Goal: Transaction & Acquisition: Obtain resource

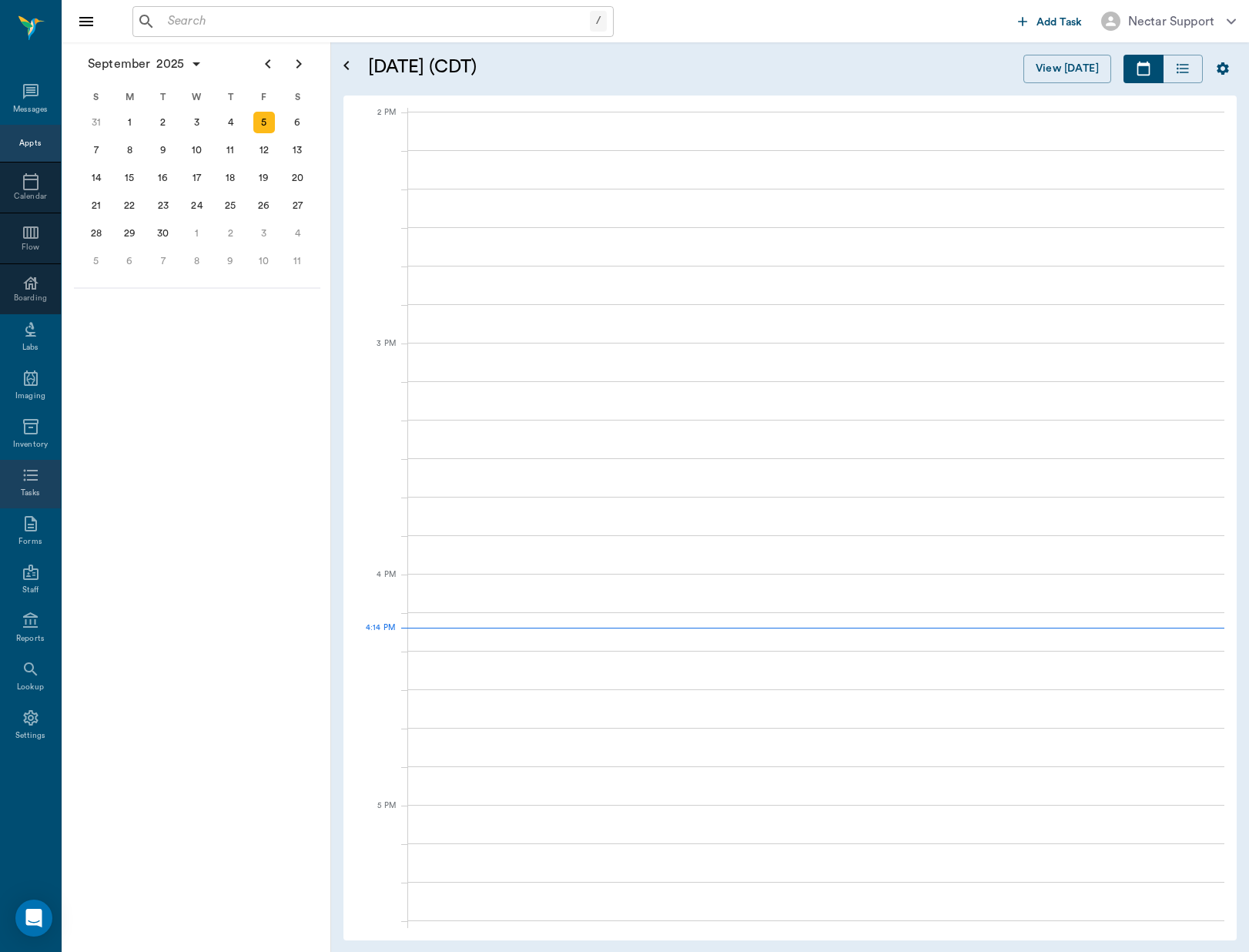
scroll to position [1388, 0]
click at [33, 487] on div "Tasks" at bounding box center [30, 493] width 19 height 12
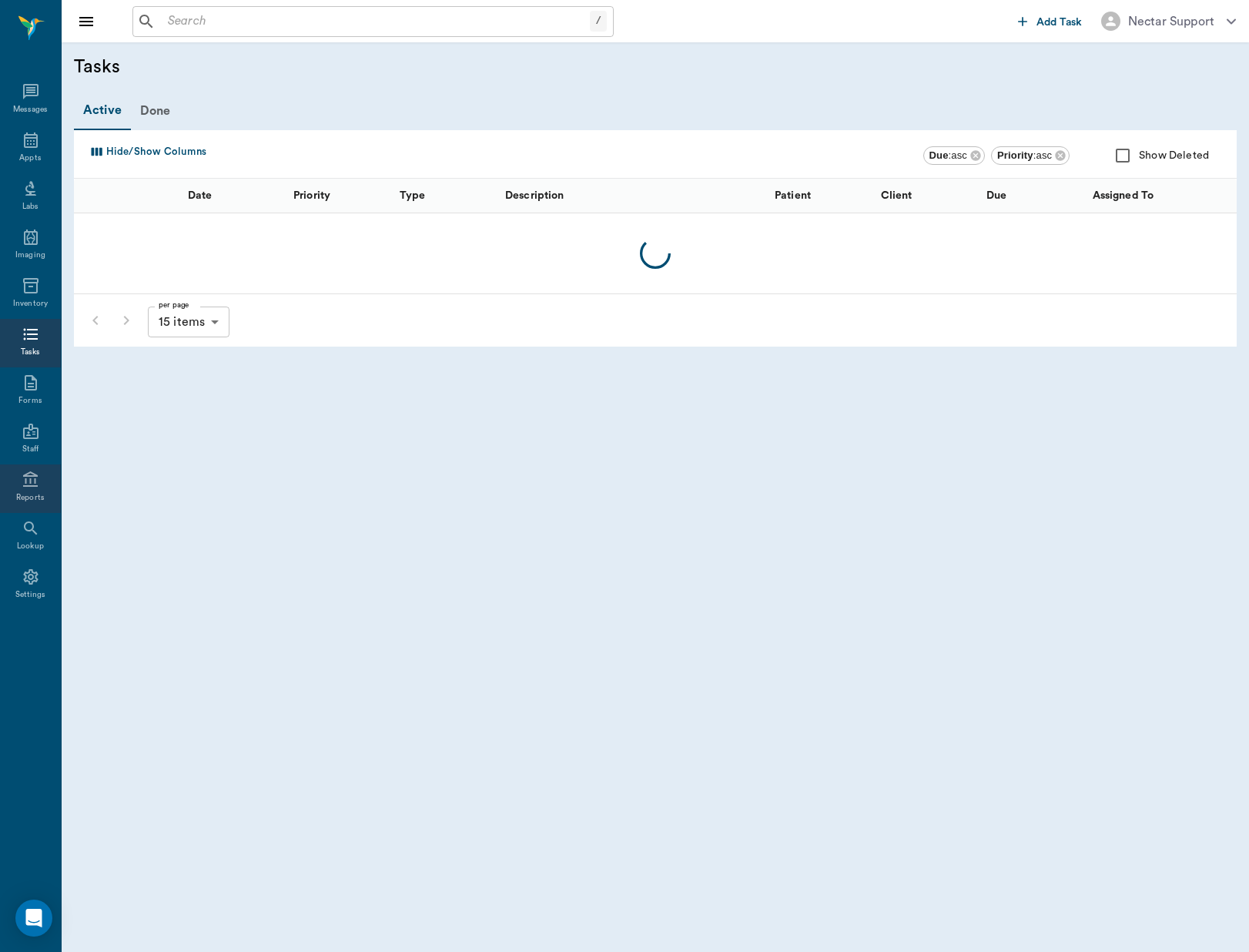
click at [36, 495] on div "Reports" at bounding box center [30, 498] width 29 height 12
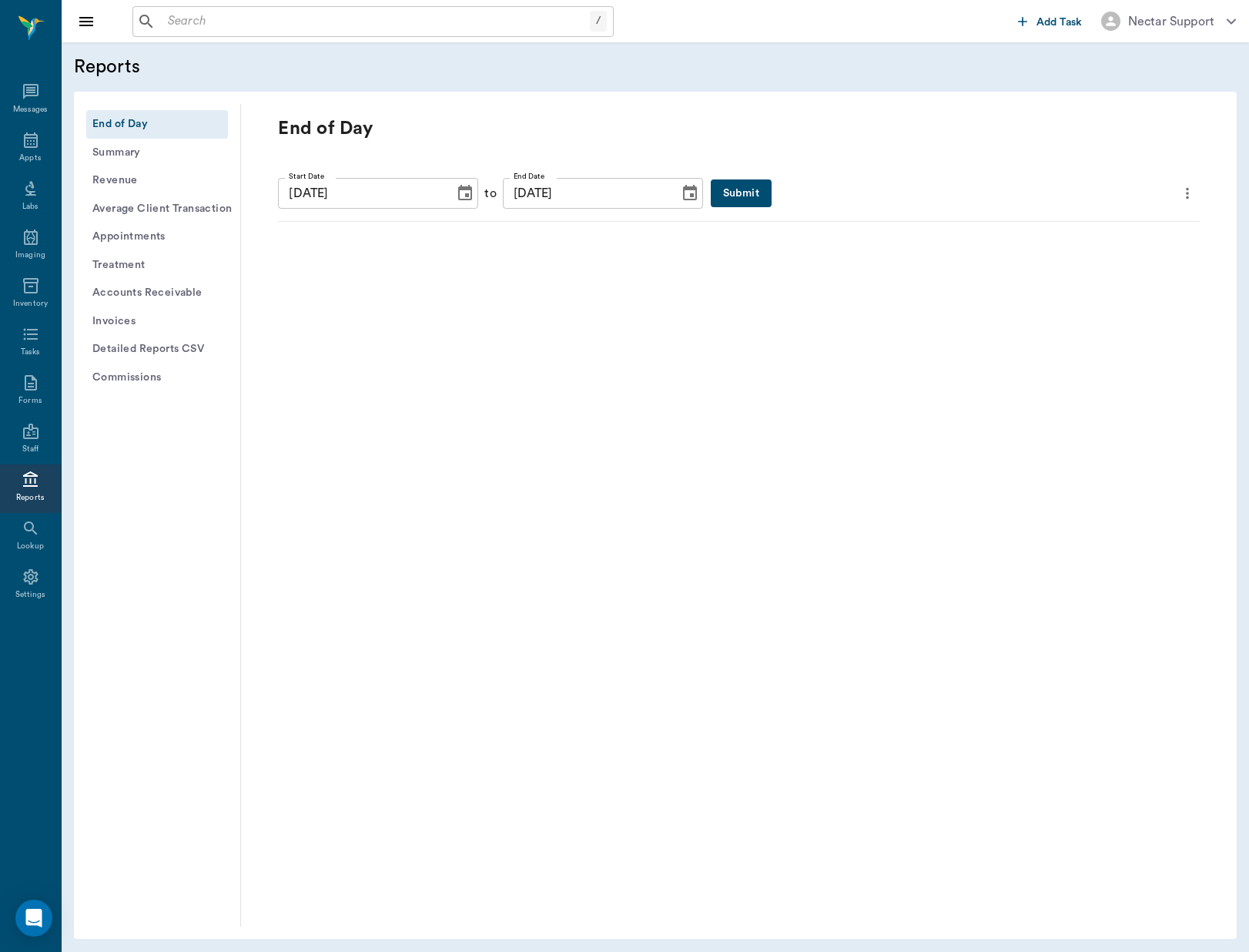
click at [131, 184] on button "Revenue" at bounding box center [157, 180] width 142 height 29
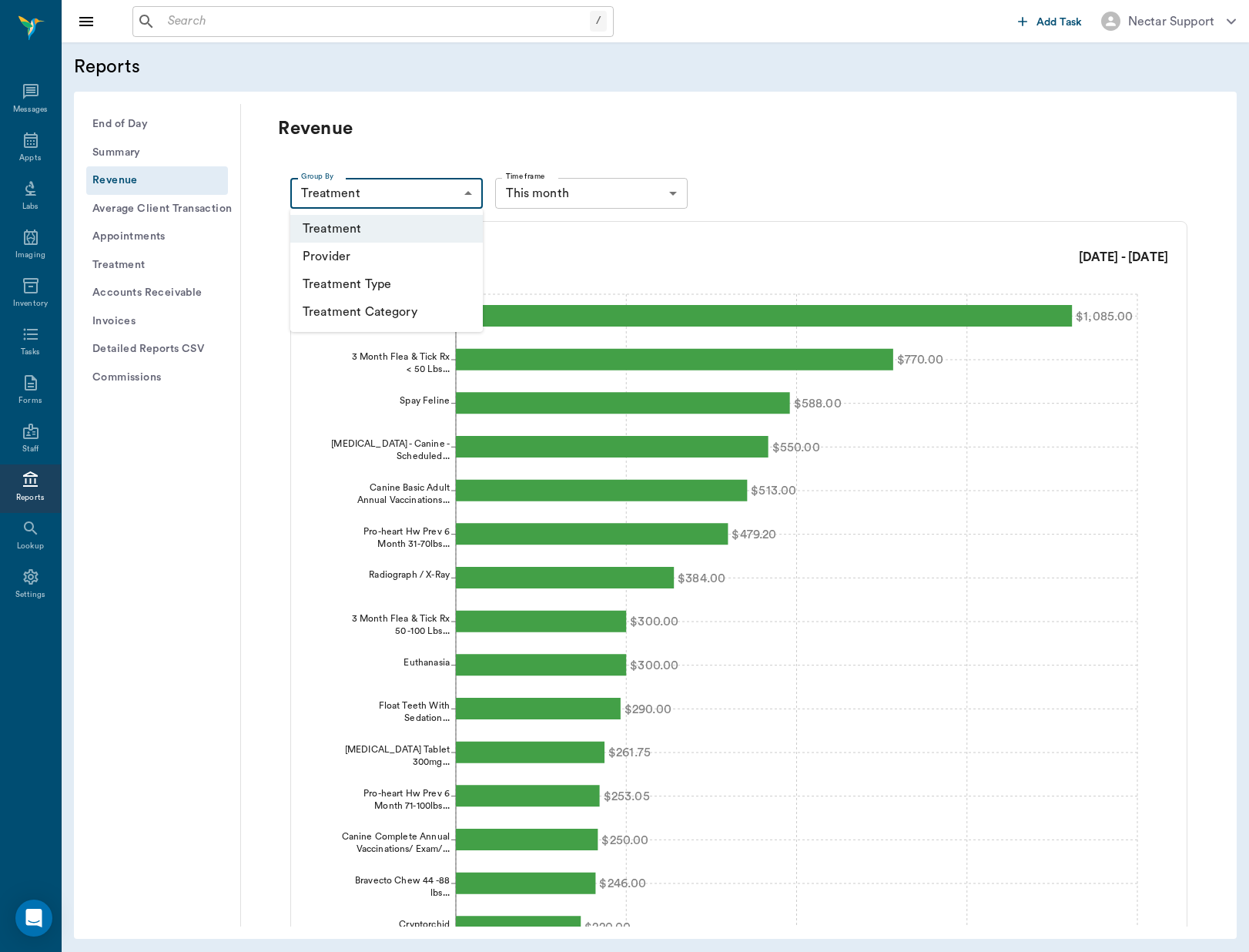
click at [460, 203] on body "/ ​ Add Task Nectar Support Nectar Messages Appts Labs Imaging Inventory Tasks …" at bounding box center [624, 476] width 1249 height 952
click at [448, 303] on li "Treatment Category" at bounding box center [386, 312] width 192 height 28
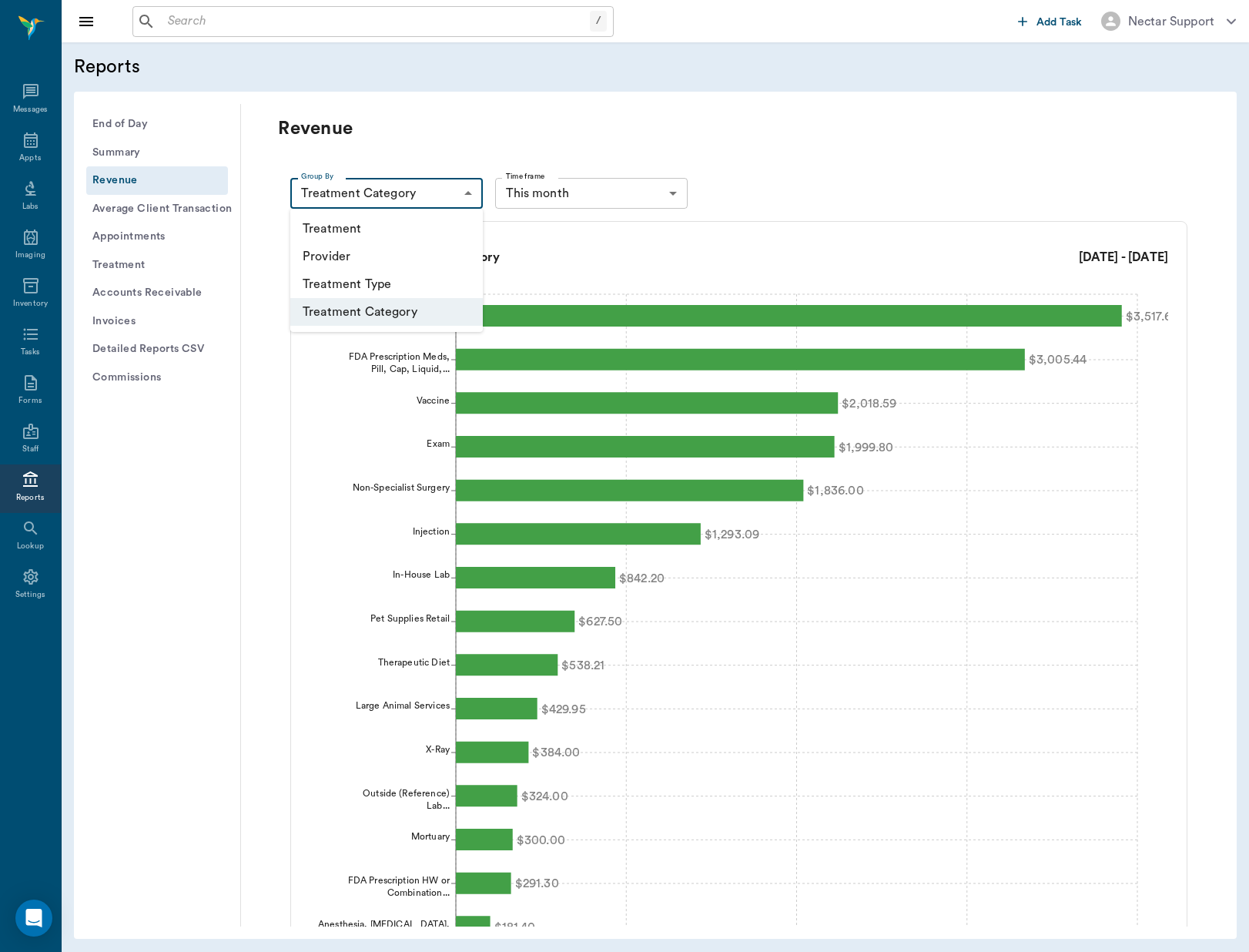
click at [428, 205] on body "/ ​ Add Task Nectar Support Nectar Messages Appts Labs Imaging Inventory Tasks …" at bounding box center [624, 476] width 1249 height 952
drag, startPoint x: 424, startPoint y: 266, endPoint x: 422, endPoint y: 279, distance: 13.2
click at [422, 279] on ul "Treatment Provider Treatment Type Treatment Category" at bounding box center [386, 270] width 192 height 124
click at [422, 279] on li "Treatment Type" at bounding box center [386, 284] width 192 height 28
type input "typeCodeTotals"
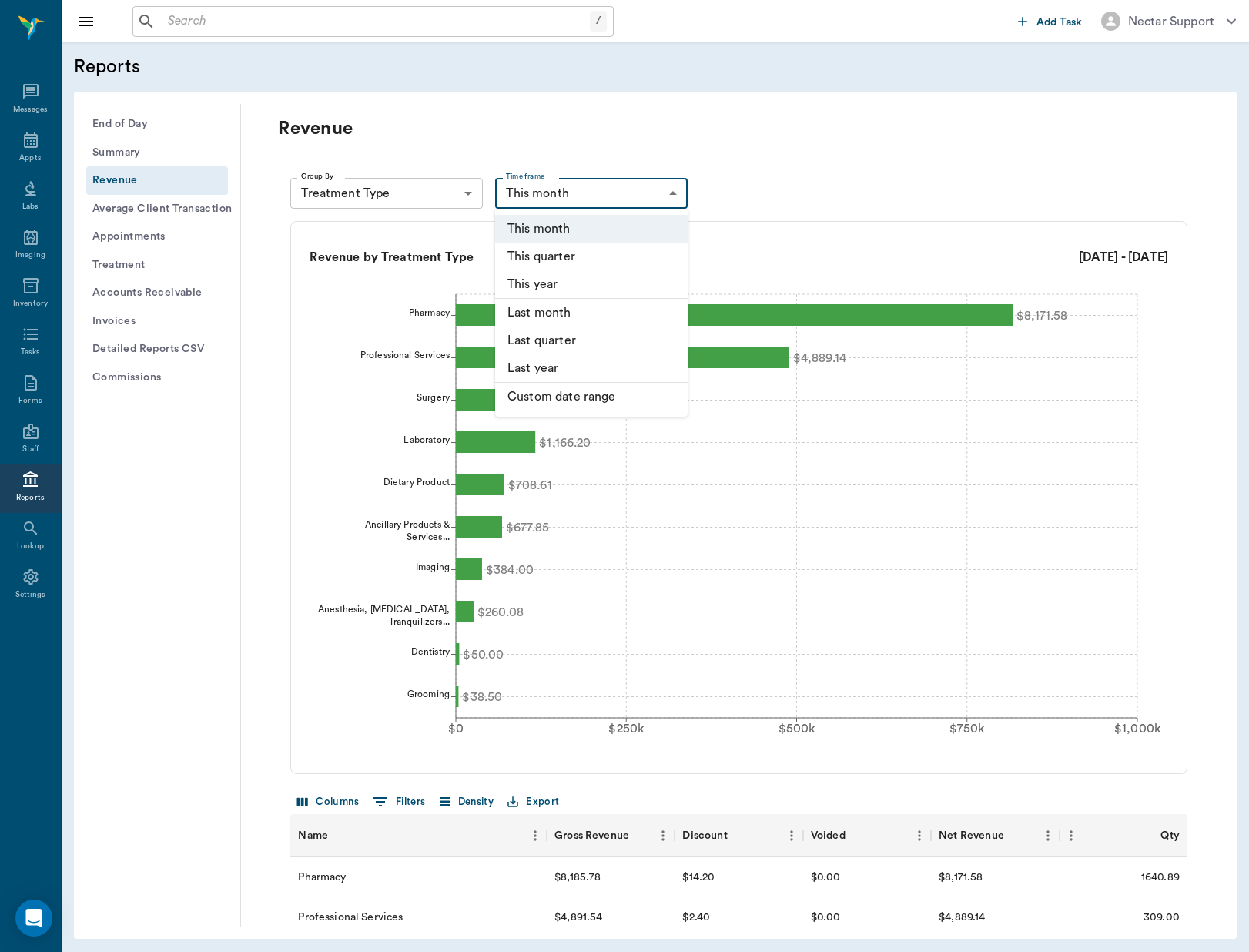
click at [618, 197] on body "/ ​ Add Task Nectar Support Nectar Messages Appts Labs Imaging Inventory Tasks …" at bounding box center [624, 476] width 1249 height 952
click at [600, 400] on li "Custom date range" at bounding box center [591, 397] width 192 height 28
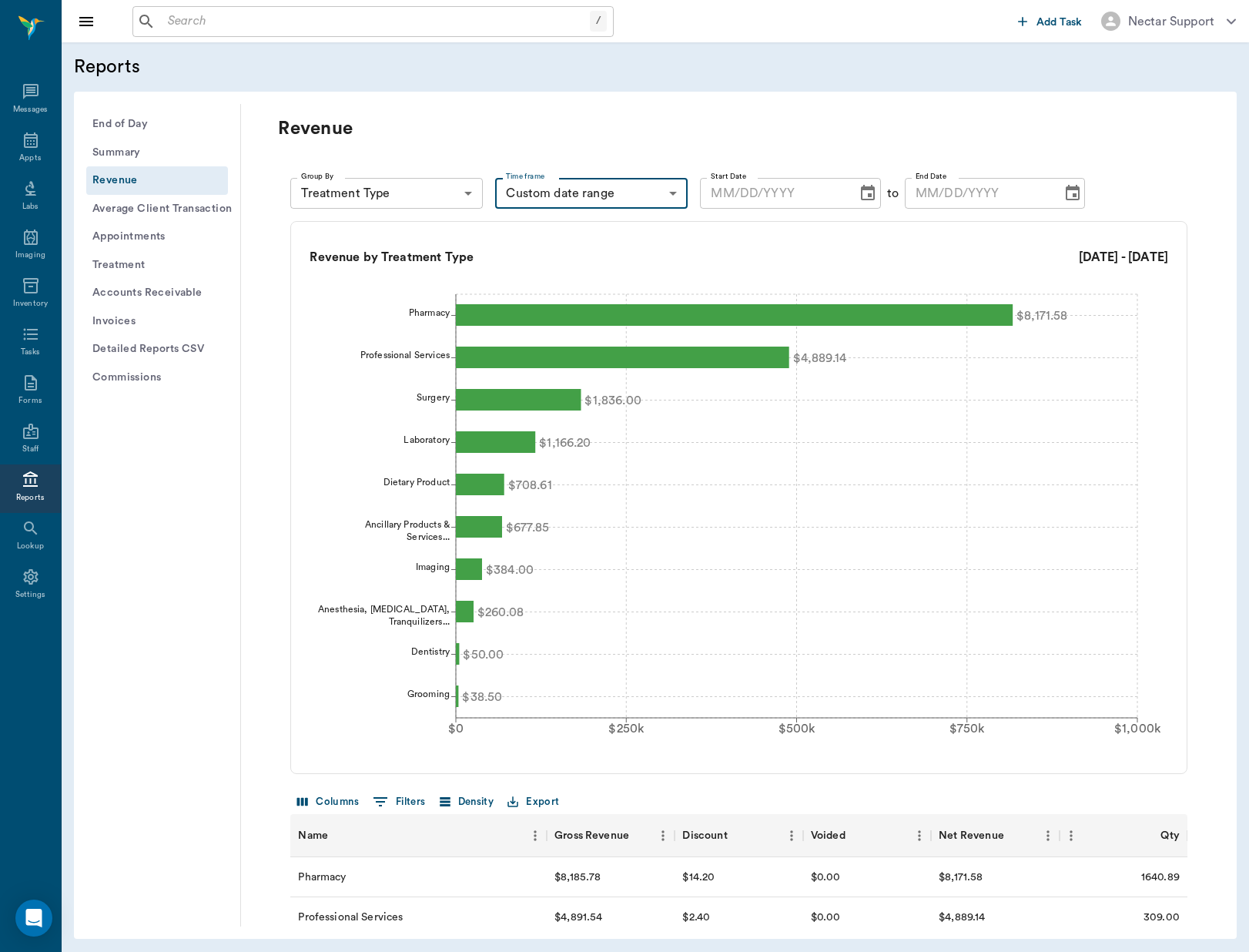
click at [861, 196] on icon "Choose date" at bounding box center [867, 193] width 19 height 19
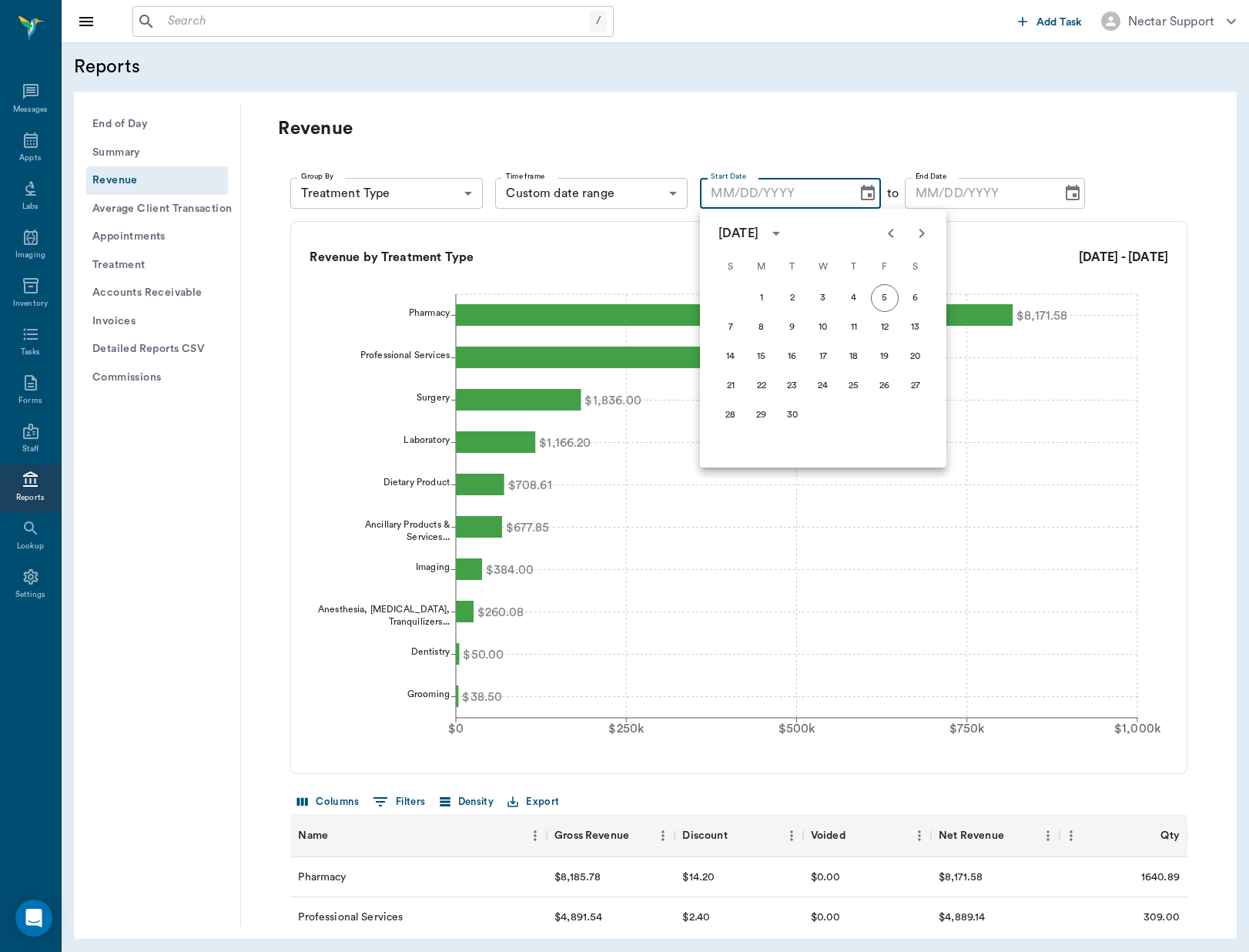
drag, startPoint x: 809, startPoint y: 136, endPoint x: 656, endPoint y: 179, distance: 158.9
click at [807, 137] on p "Revenue" at bounding box center [624, 129] width 693 height 25
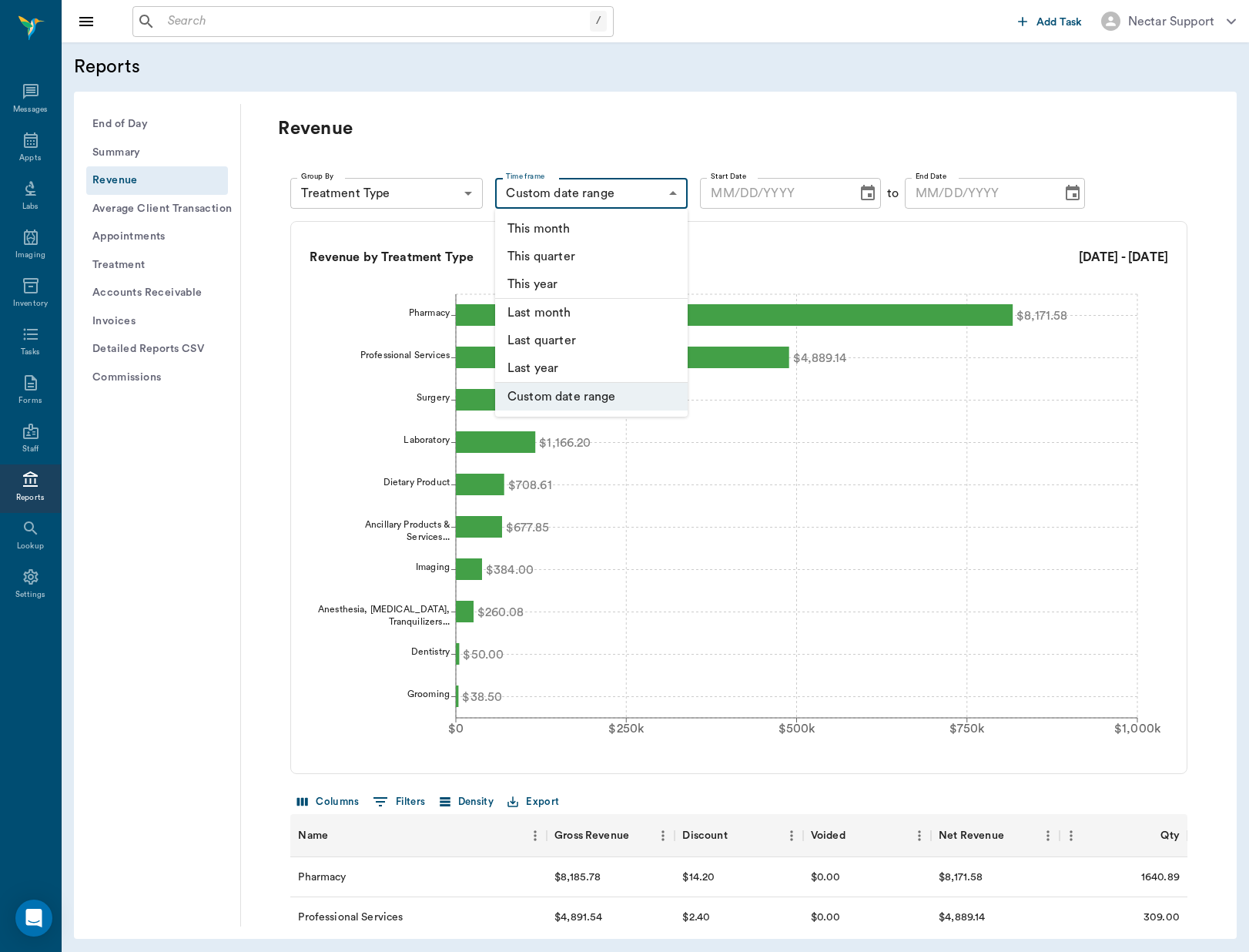
click at [584, 198] on body "/ ​ Add Task Nectar Support Nectar Messages Appts Labs Imaging Inventory Tasks …" at bounding box center [624, 476] width 1249 height 952
click at [570, 283] on li "This year" at bounding box center [591, 284] width 192 height 29
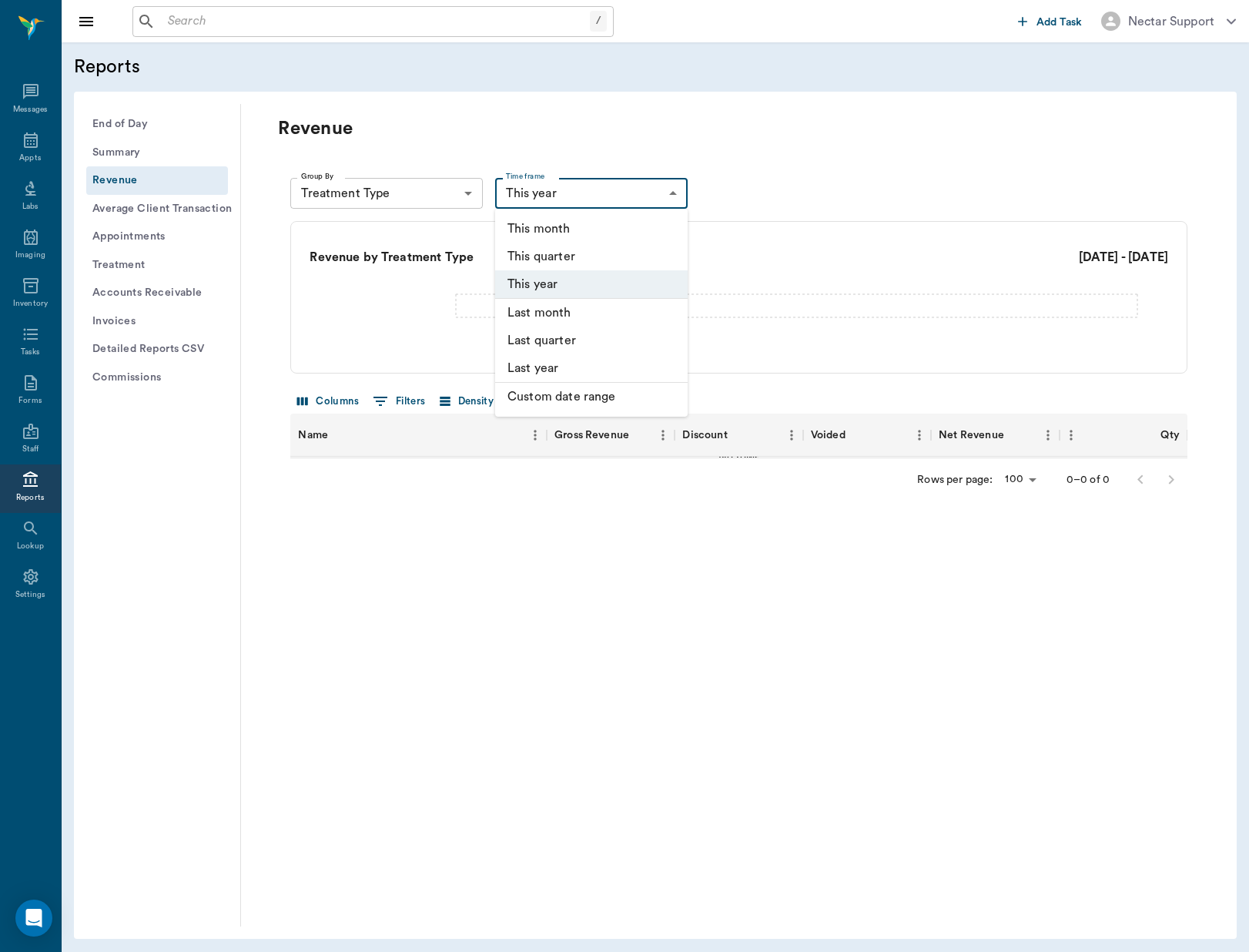
click at [611, 201] on body "/ ​ Add Task Nectar Support Nectar Messages Appts Labs Imaging Inventory Tasks …" at bounding box center [624, 476] width 1249 height 952
click at [570, 281] on li "This year" at bounding box center [591, 284] width 192 height 29
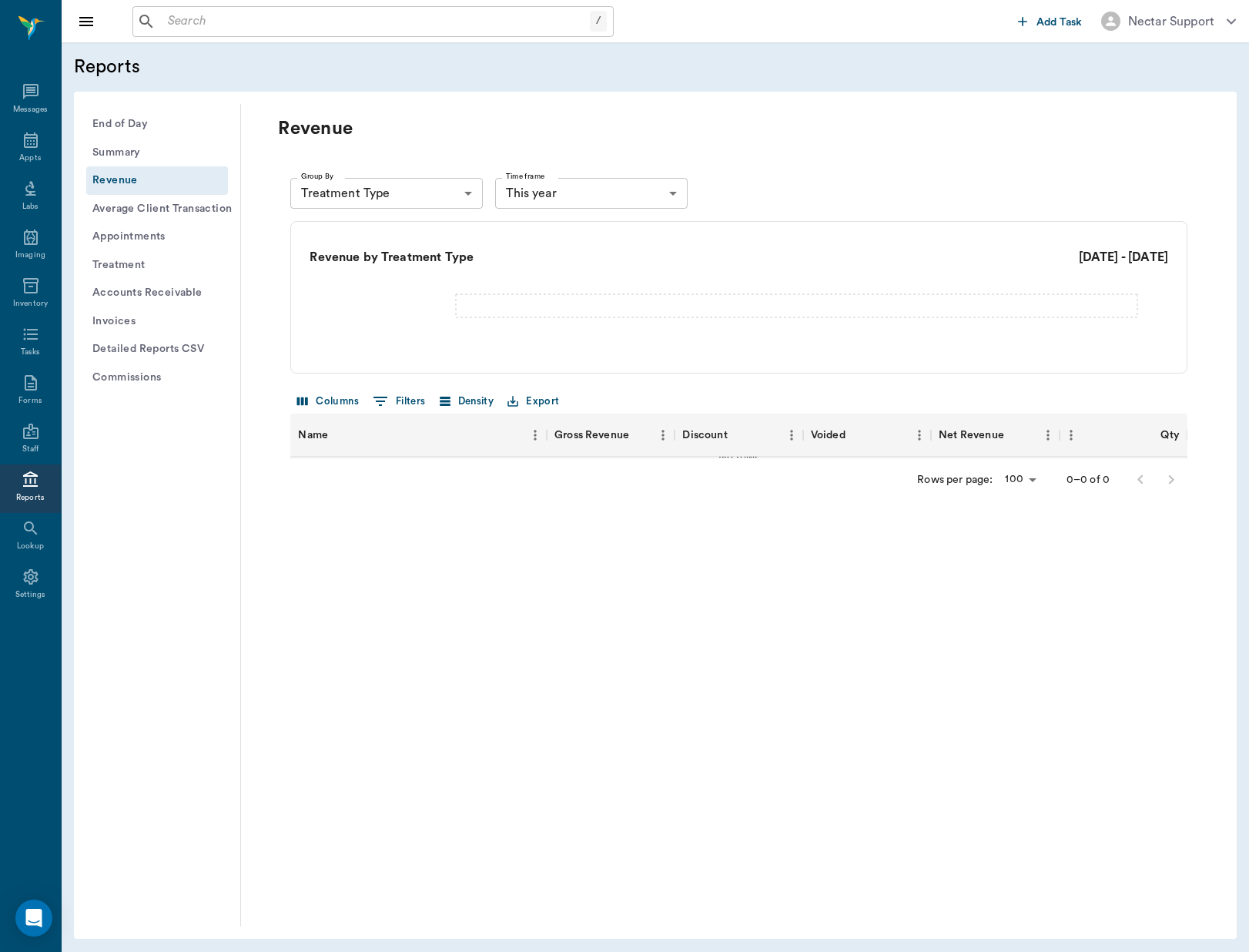
click at [629, 208] on div "Group By Treatment Type typeCodeTotals Group By Time frame This year THIS_YEAR …" at bounding box center [739, 339] width 922 height 347
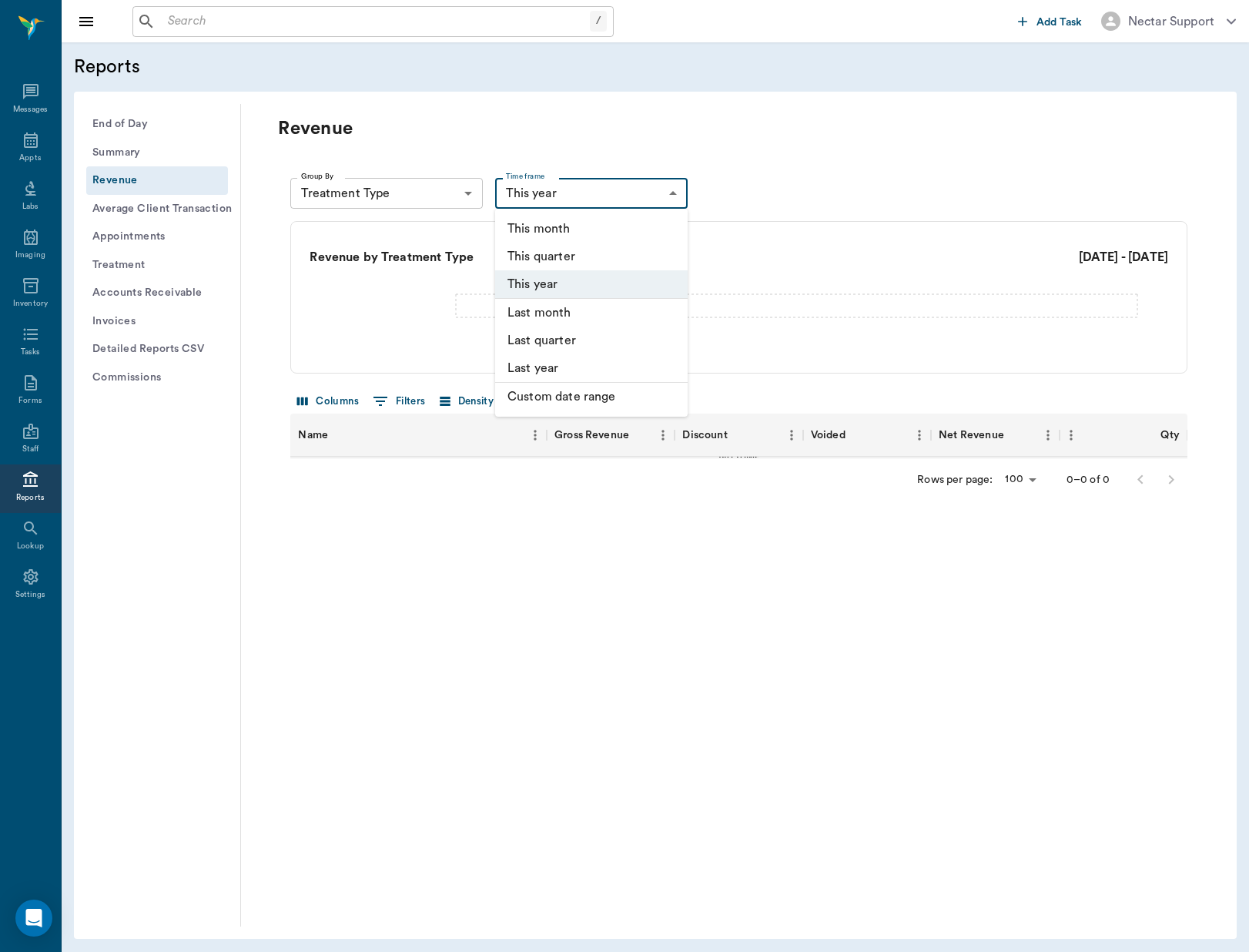
drag, startPoint x: 617, startPoint y: 203, endPoint x: 609, endPoint y: 209, distance: 10.0
click at [615, 204] on body "/ ​ Add Task Nectar Support Nectar Messages Appts Labs Imaging Inventory Tasks …" at bounding box center [624, 476] width 1249 height 952
click at [558, 387] on li "Custom date range" at bounding box center [591, 397] width 192 height 28
type input "CUSTOM_RANGE"
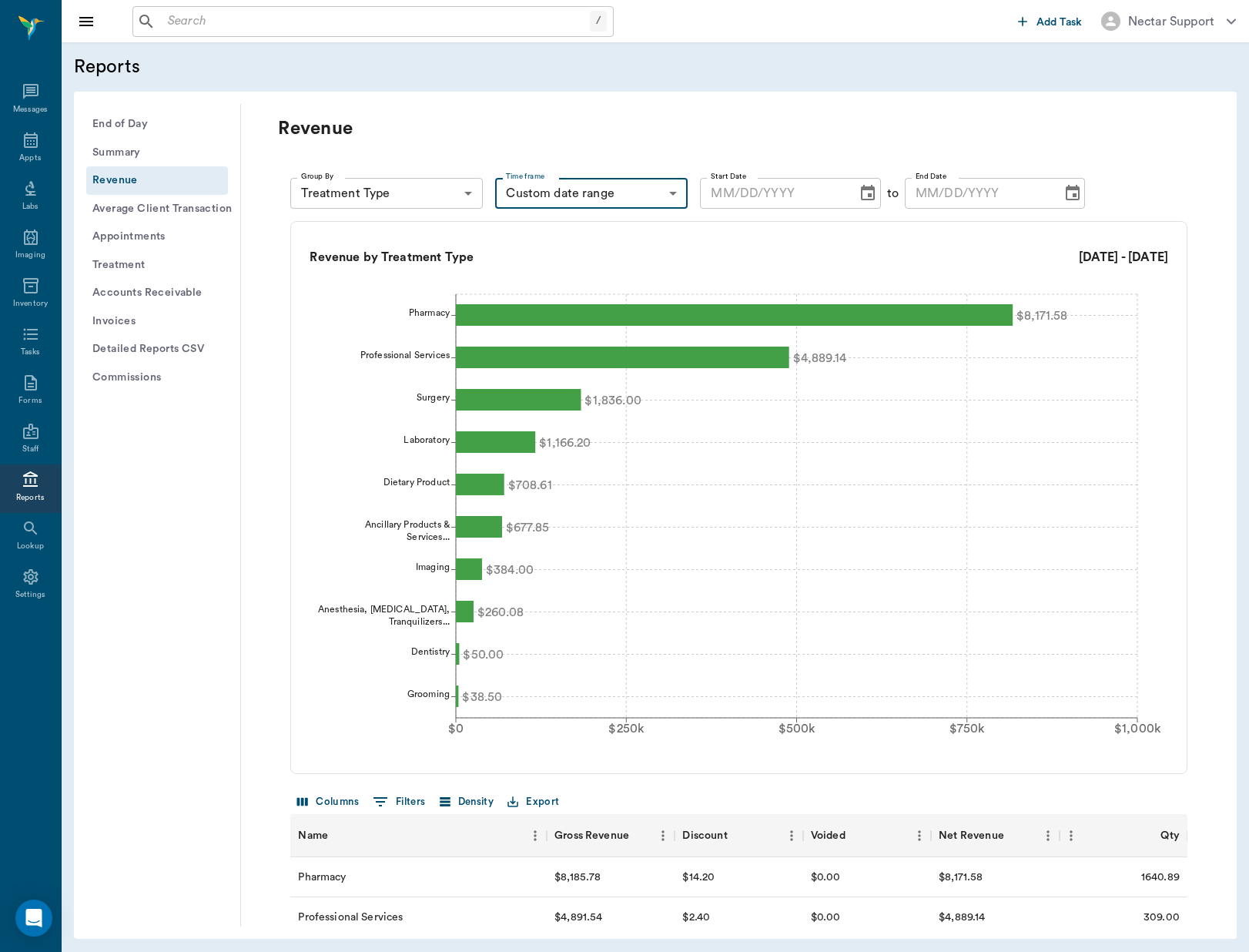
type input "MM/DD/YYYY"
click at [735, 188] on input "MM/DD/YYYY" at bounding box center [773, 192] width 147 height 31
click at [864, 191] on icon "Choose date" at bounding box center [867, 193] width 19 height 19
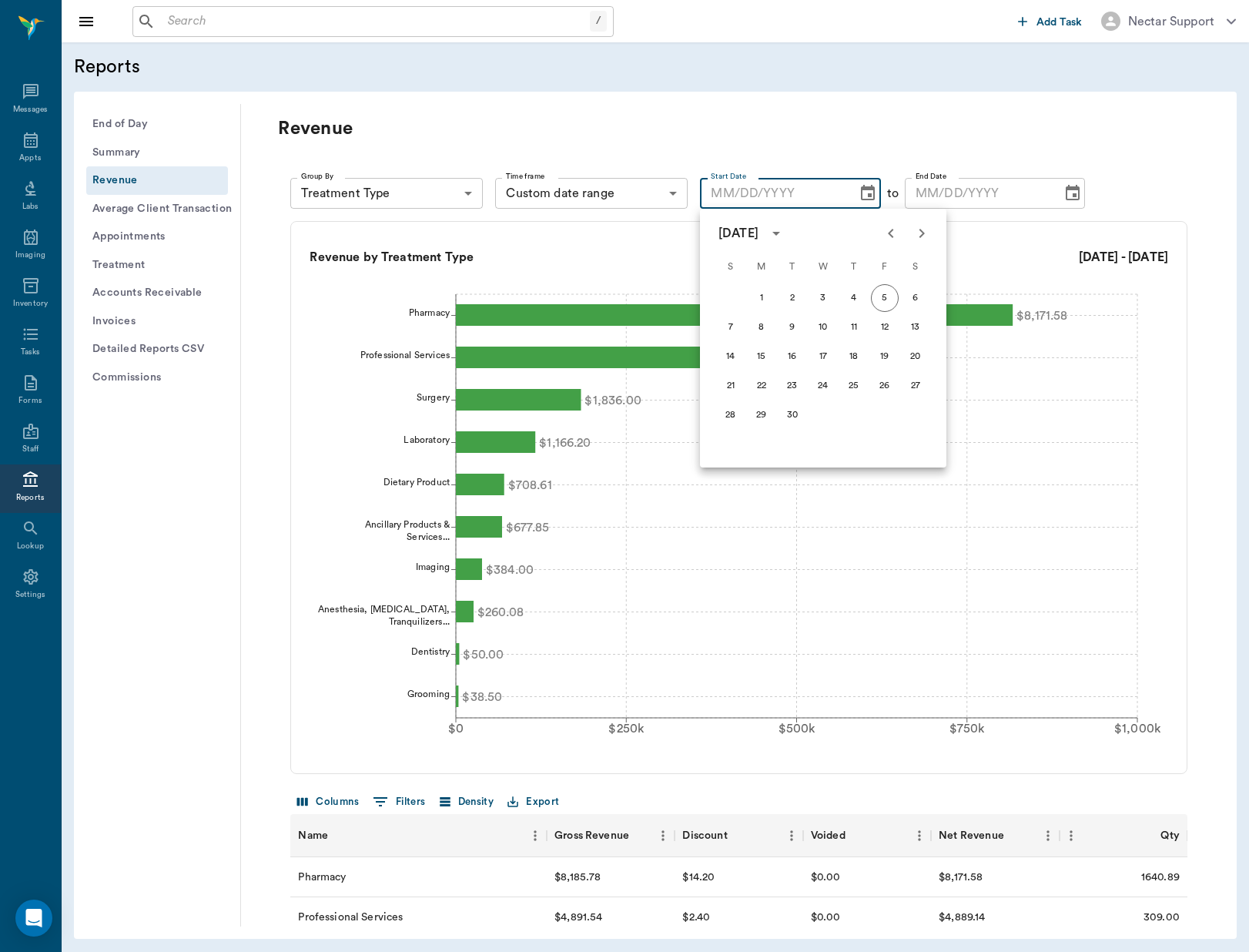
click at [882, 235] on icon "Previous month" at bounding box center [891, 233] width 19 height 19
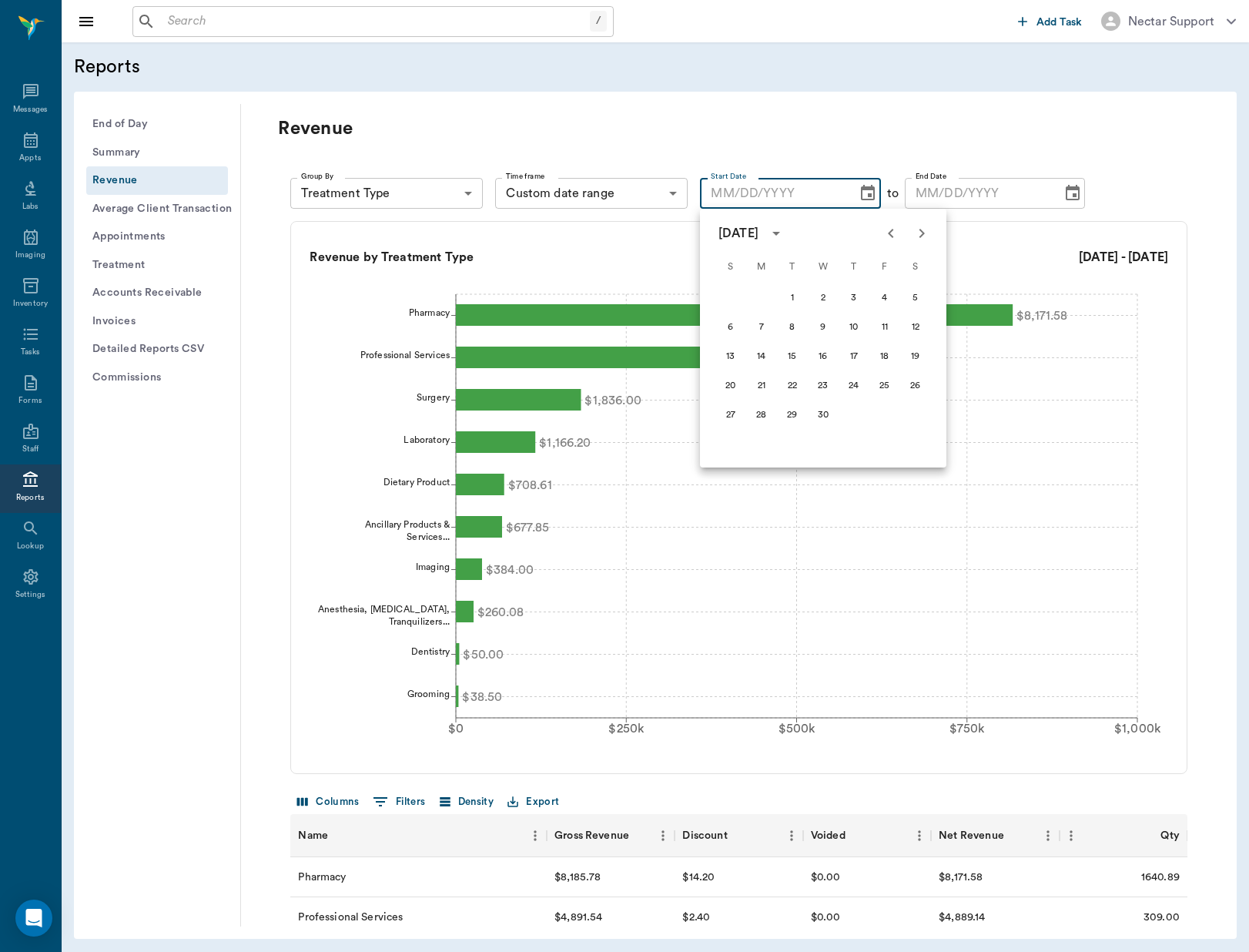
click at [882, 235] on icon "Previous month" at bounding box center [891, 233] width 19 height 19
drag, startPoint x: 823, startPoint y: 296, endPoint x: 854, endPoint y: 276, distance: 36.9
click at [824, 295] on button "1" at bounding box center [823, 298] width 28 height 28
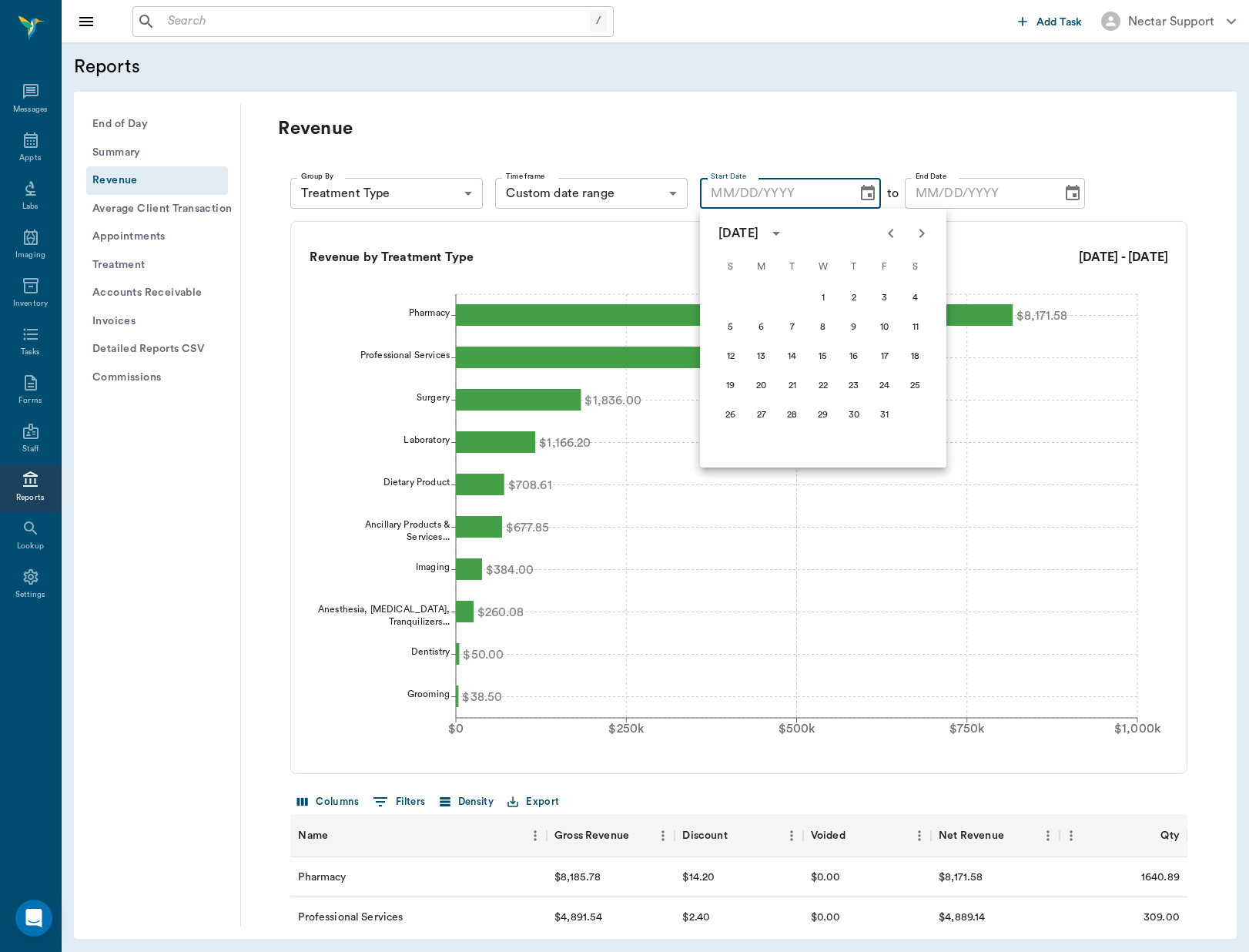
type input "[DATE]"
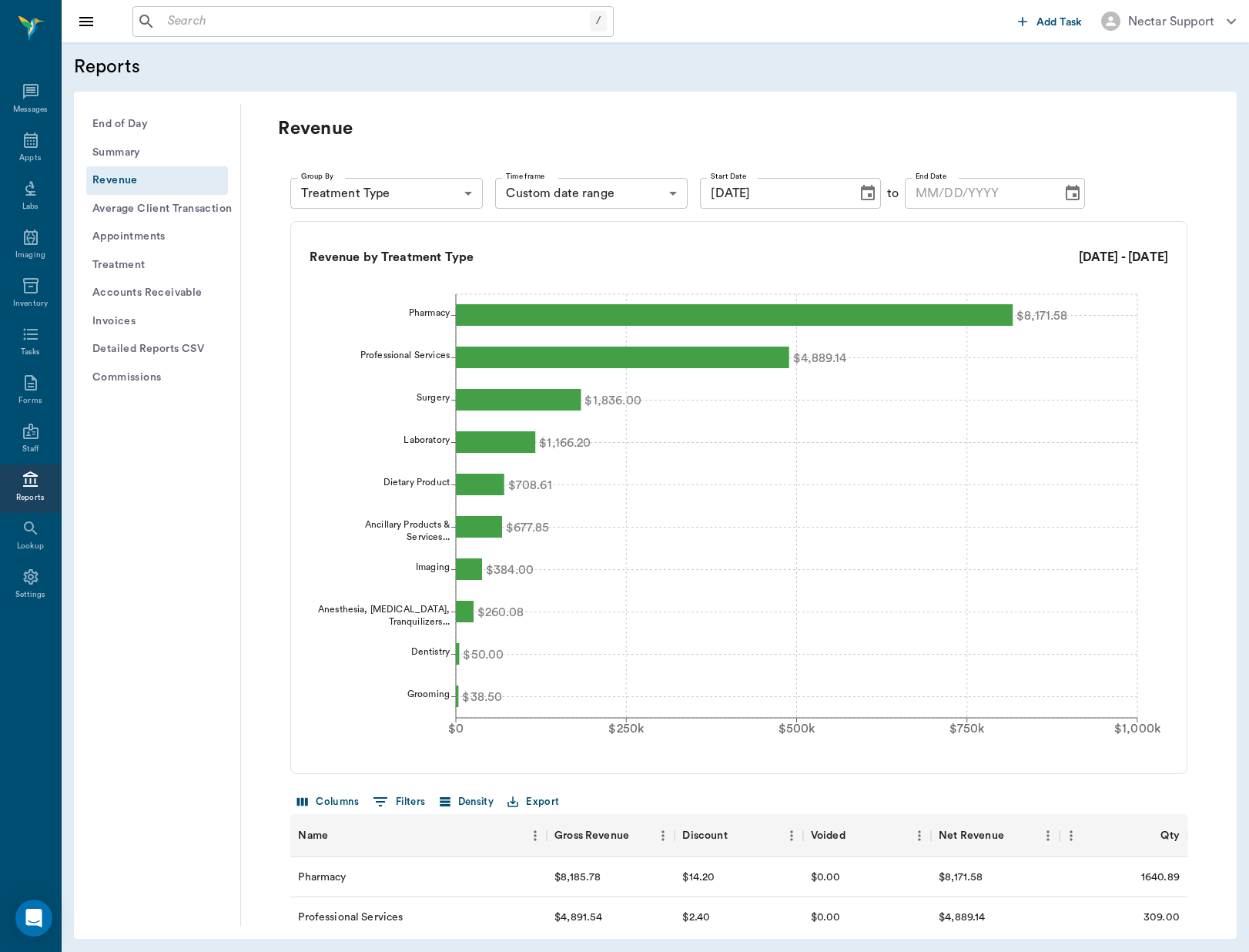
click at [1064, 194] on icon "Choose date" at bounding box center [1073, 193] width 19 height 19
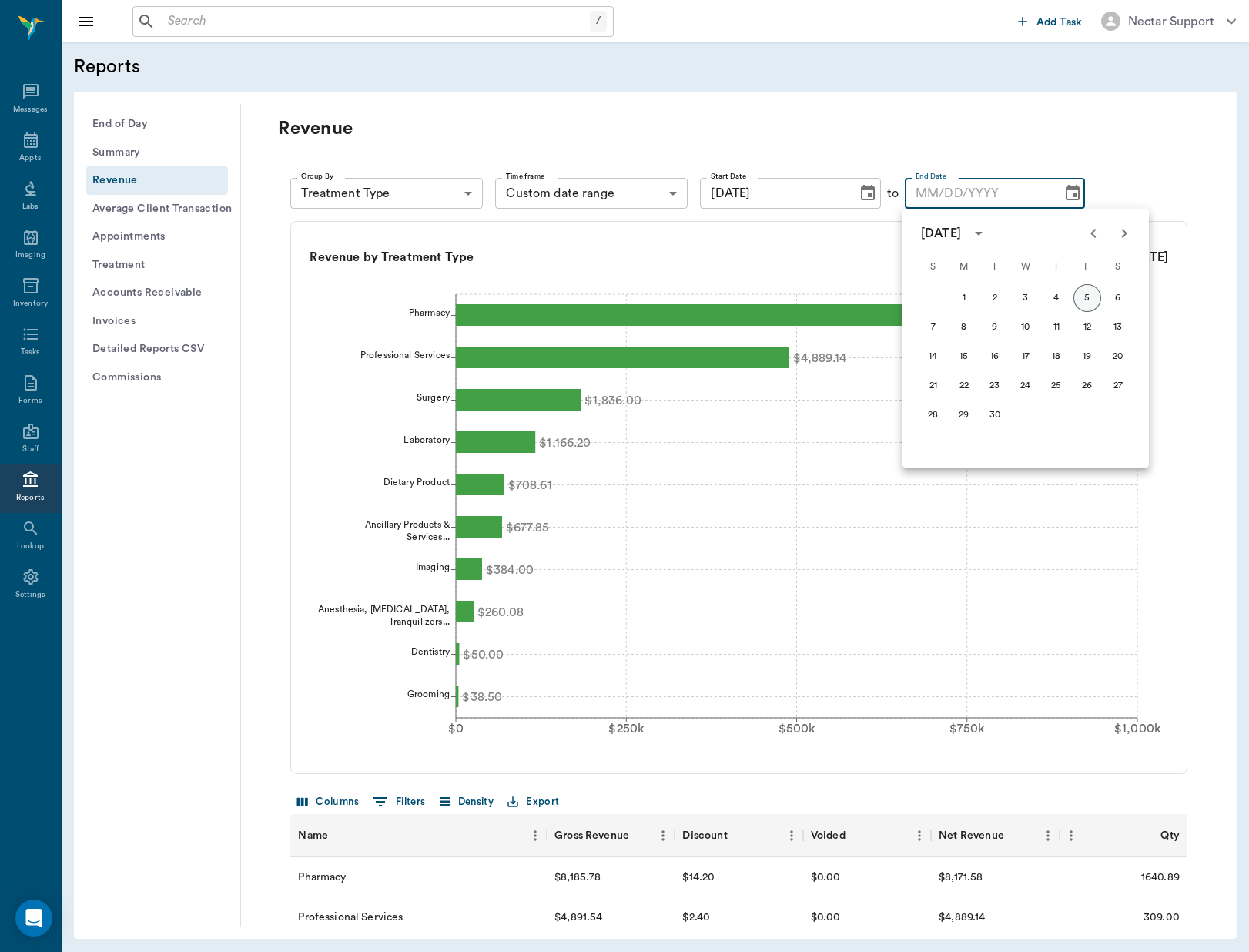
click at [1090, 293] on button "5" at bounding box center [1088, 298] width 28 height 28
type input "[DATE]"
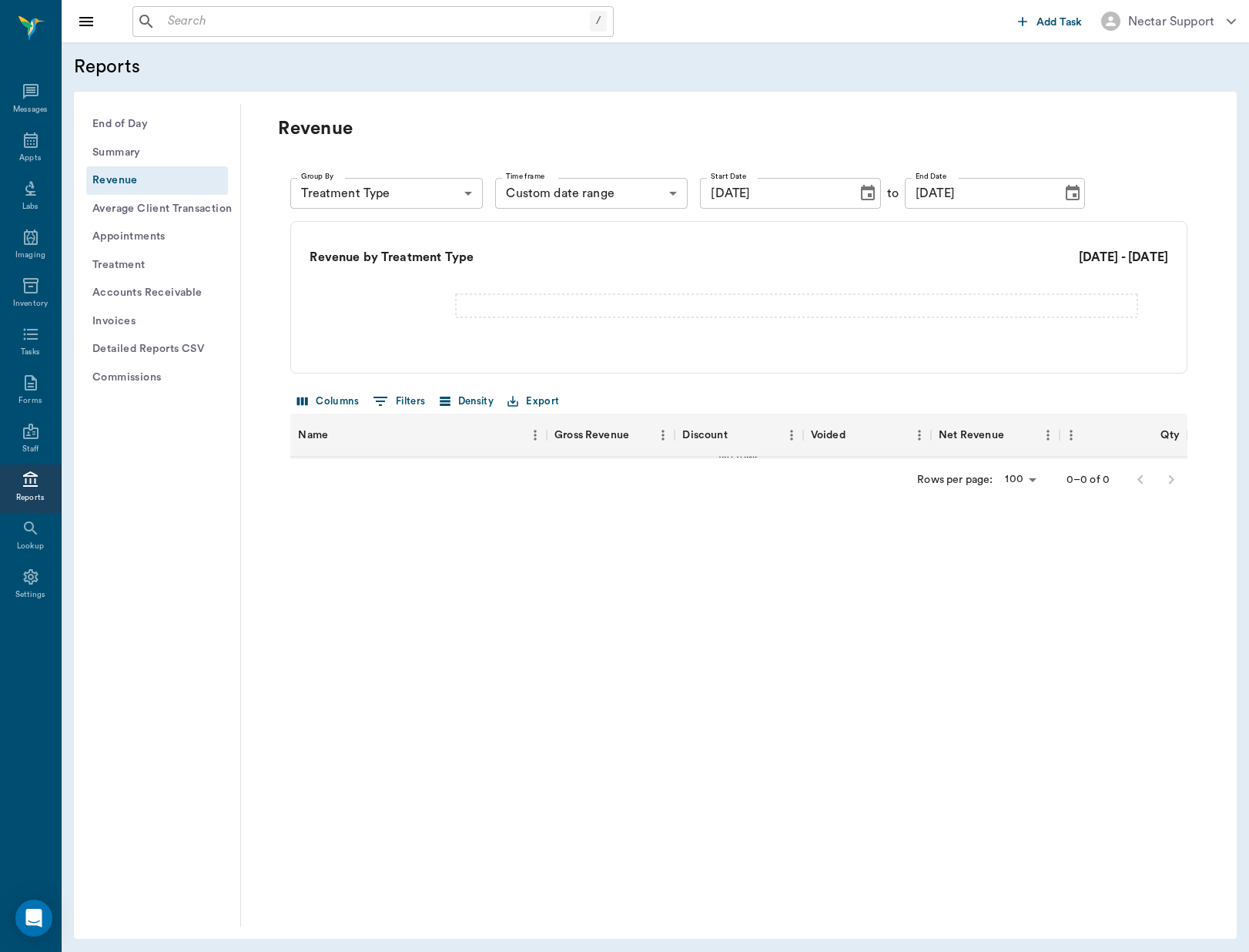
drag, startPoint x: 1027, startPoint y: 257, endPoint x: 1004, endPoint y: 279, distance: 31.8
click at [1079, 258] on h6 "[DATE] - [DATE]" at bounding box center [1123, 257] width 90 height 22
click at [974, 297] on icon at bounding box center [739, 317] width 858 height 62
click at [447, 201] on body "/ ​ Add Task Nectar Support Nectar Messages Appts Labs Imaging Inventory Tasks …" at bounding box center [624, 476] width 1249 height 952
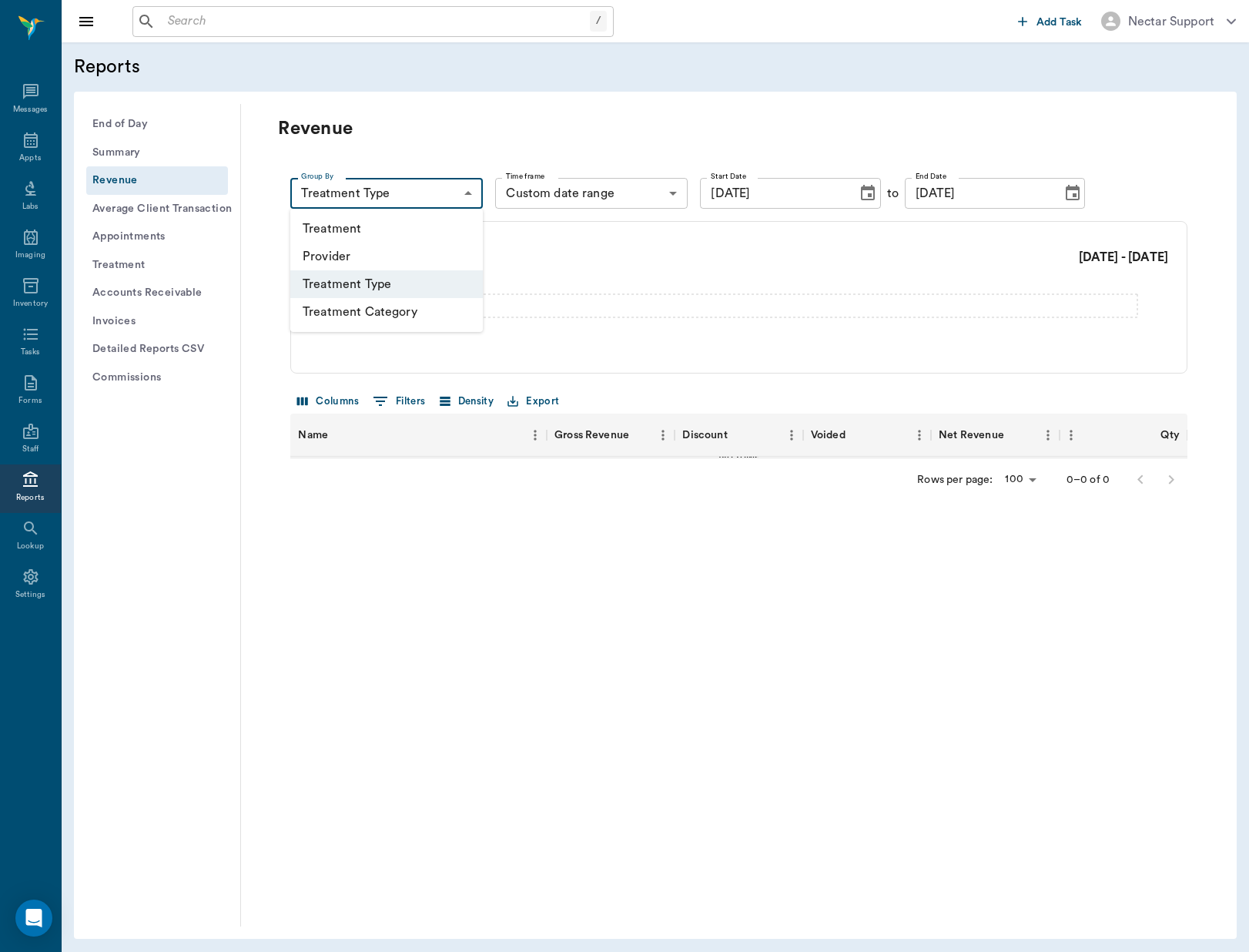
click at [437, 283] on li "Treatment Type" at bounding box center [386, 284] width 192 height 28
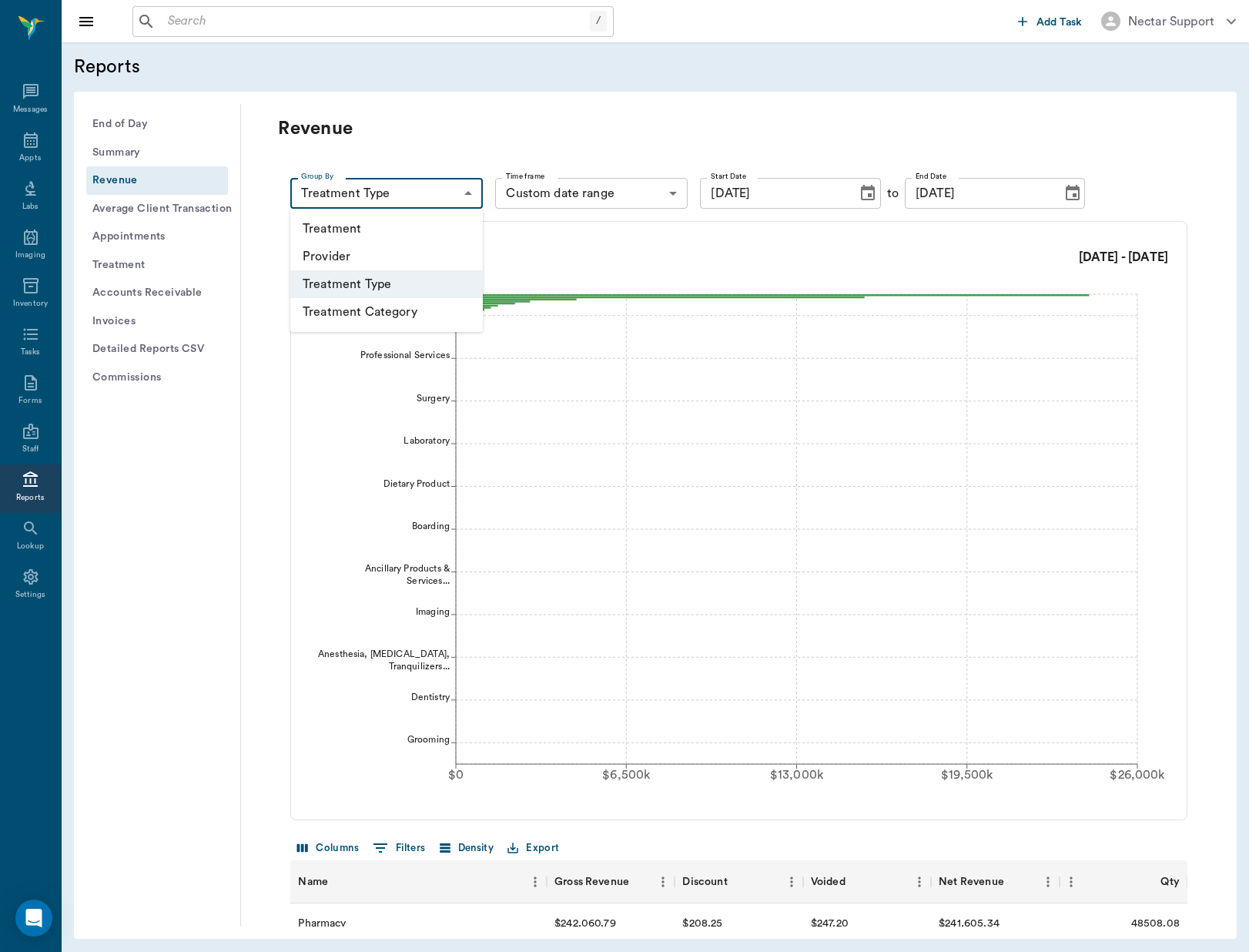
click at [411, 193] on body "/ ​ Add Task Nectar Support Nectar Messages Appts Labs Imaging Inventory Tasks …" at bounding box center [624, 476] width 1249 height 952
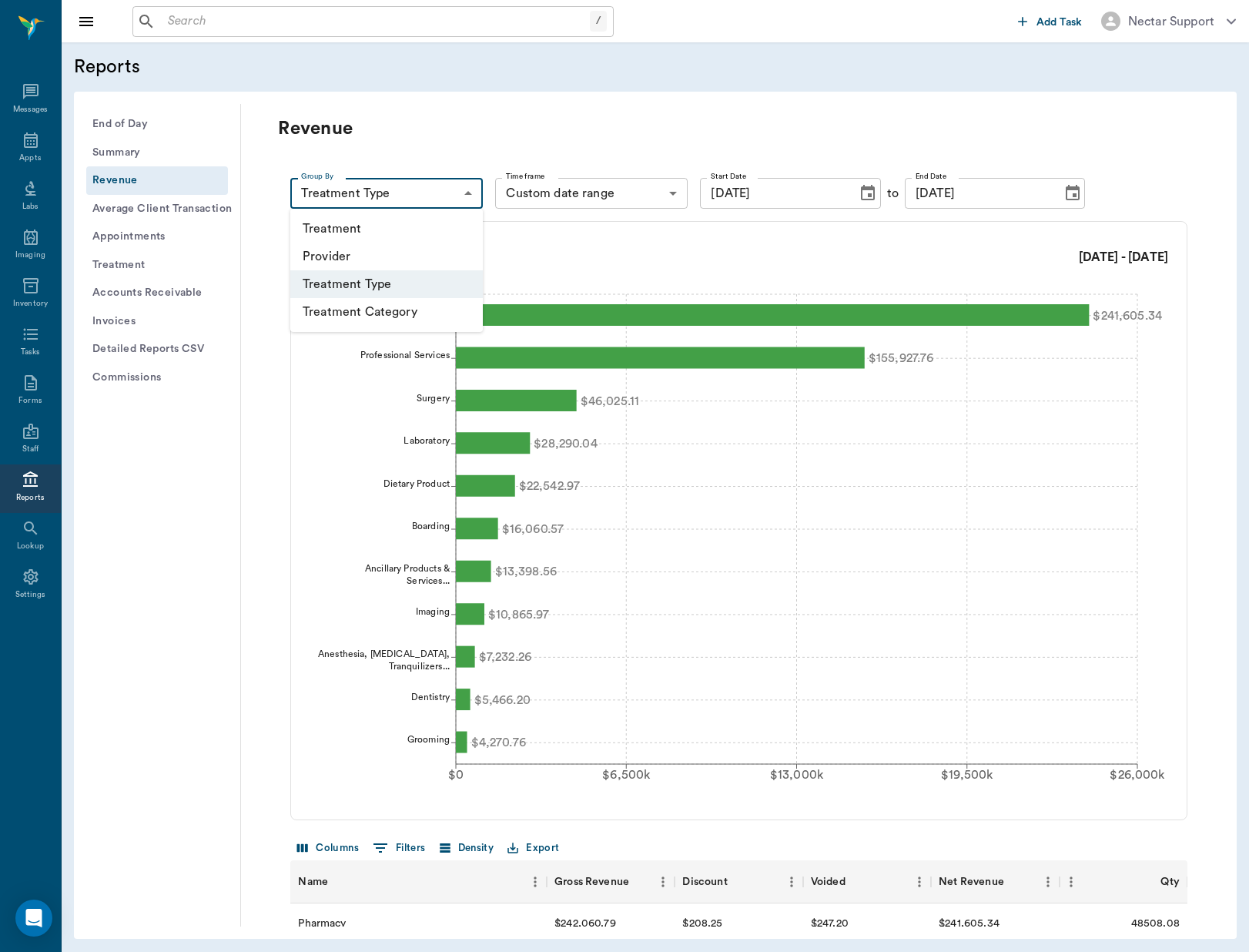
click at [545, 224] on div at bounding box center [624, 476] width 1249 height 952
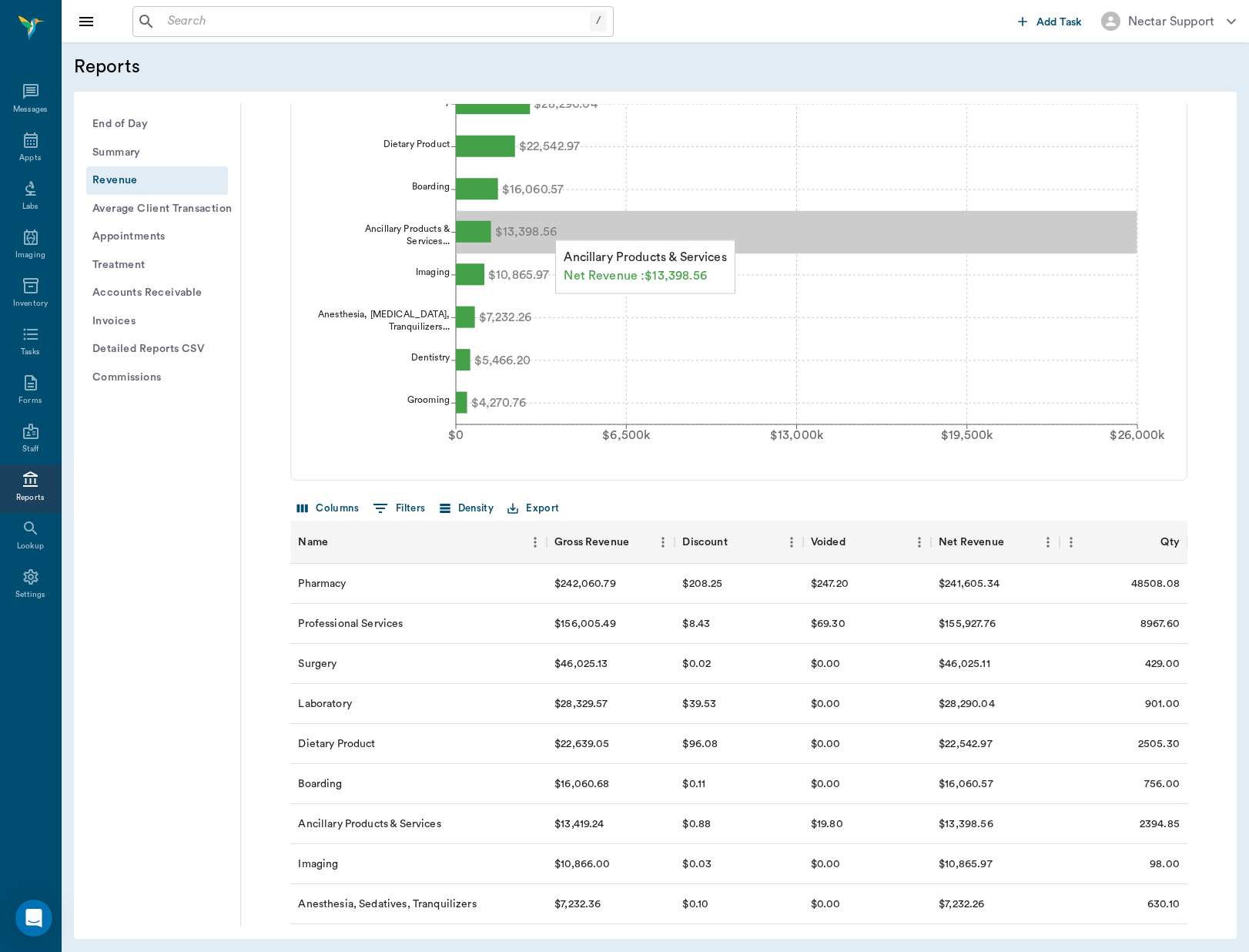
scroll to position [340, 0]
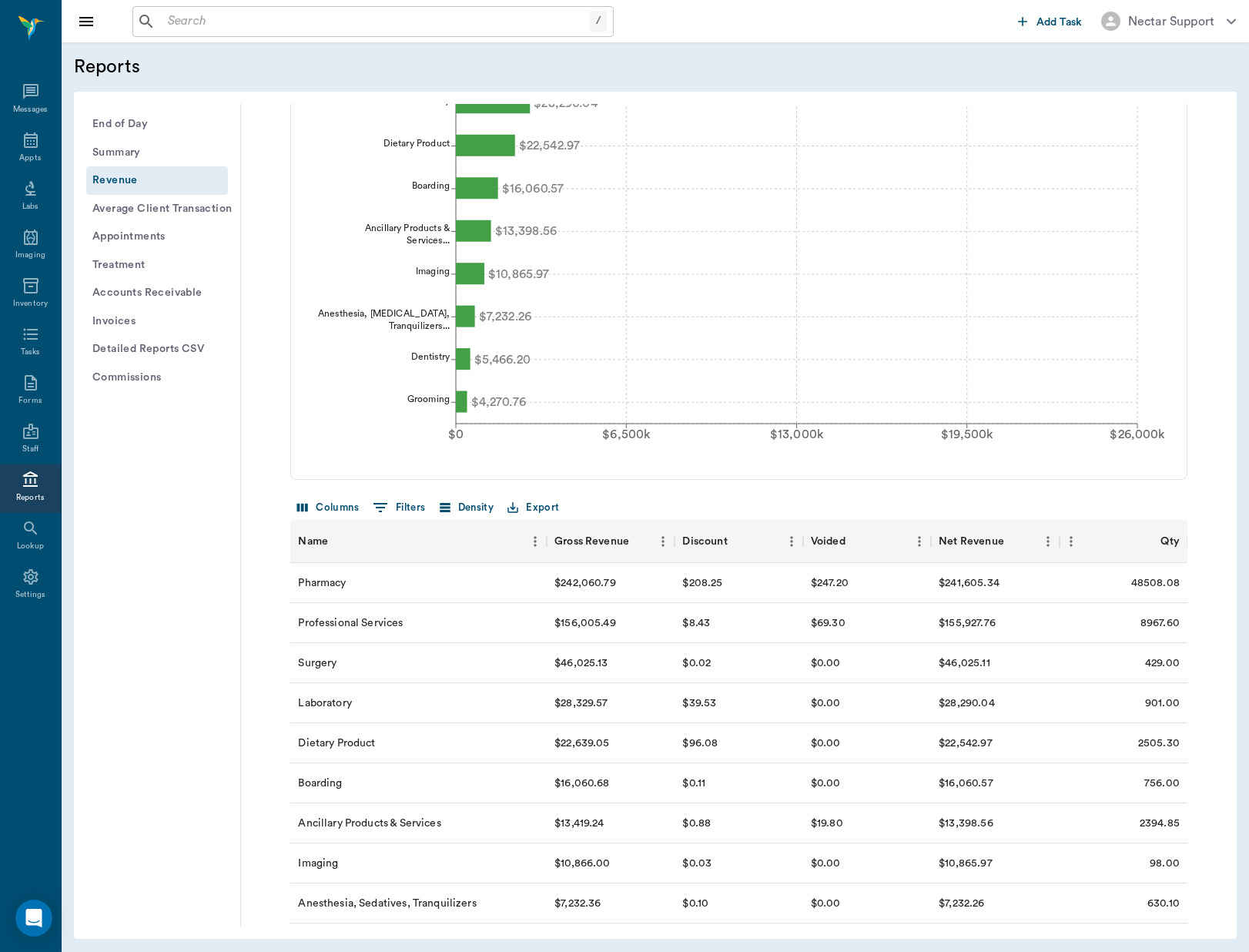
click at [547, 506] on button "Export" at bounding box center [532, 507] width 59 height 24
click at [567, 540] on li "Download as CSV" at bounding box center [567, 539] width 125 height 28
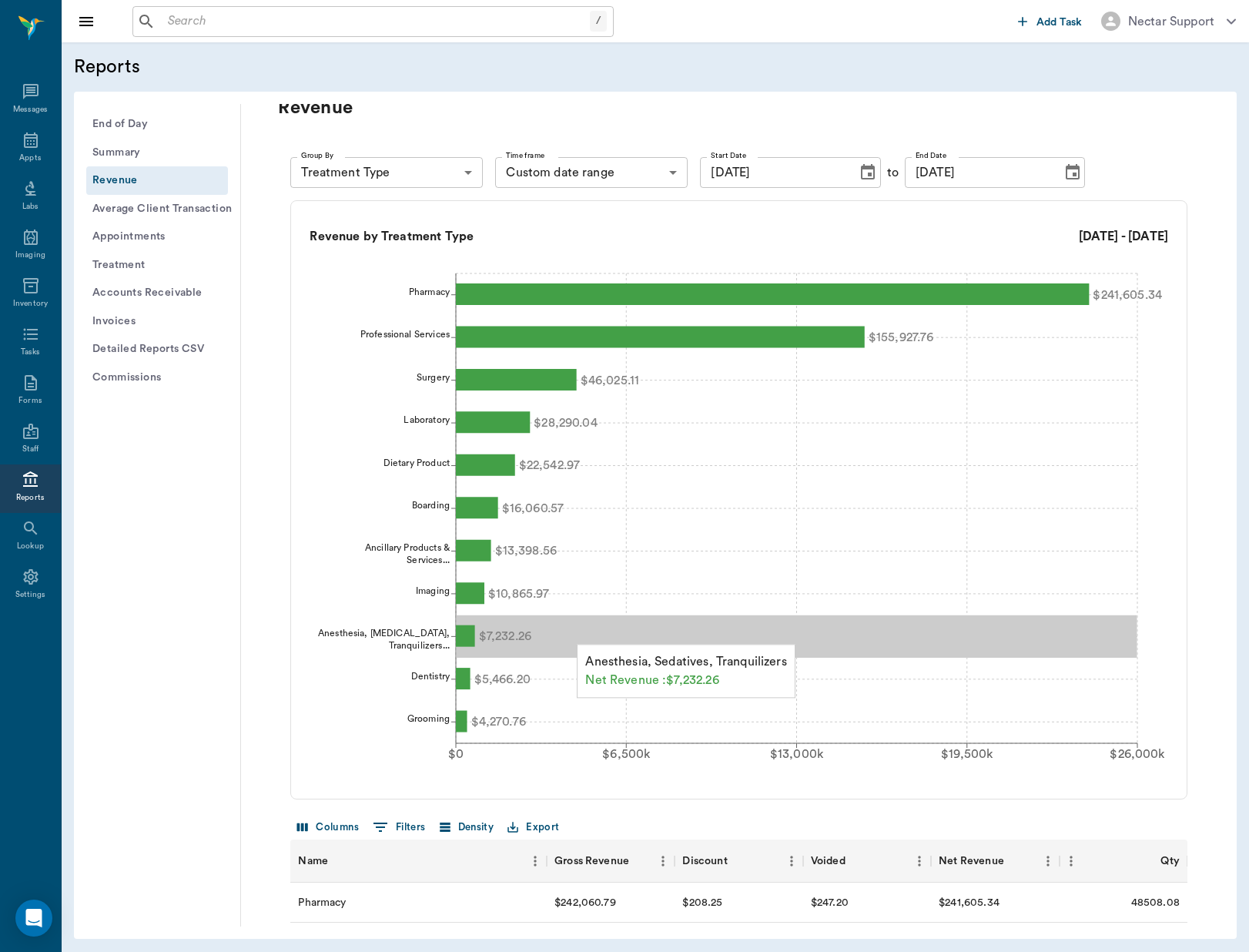
scroll to position [0, 0]
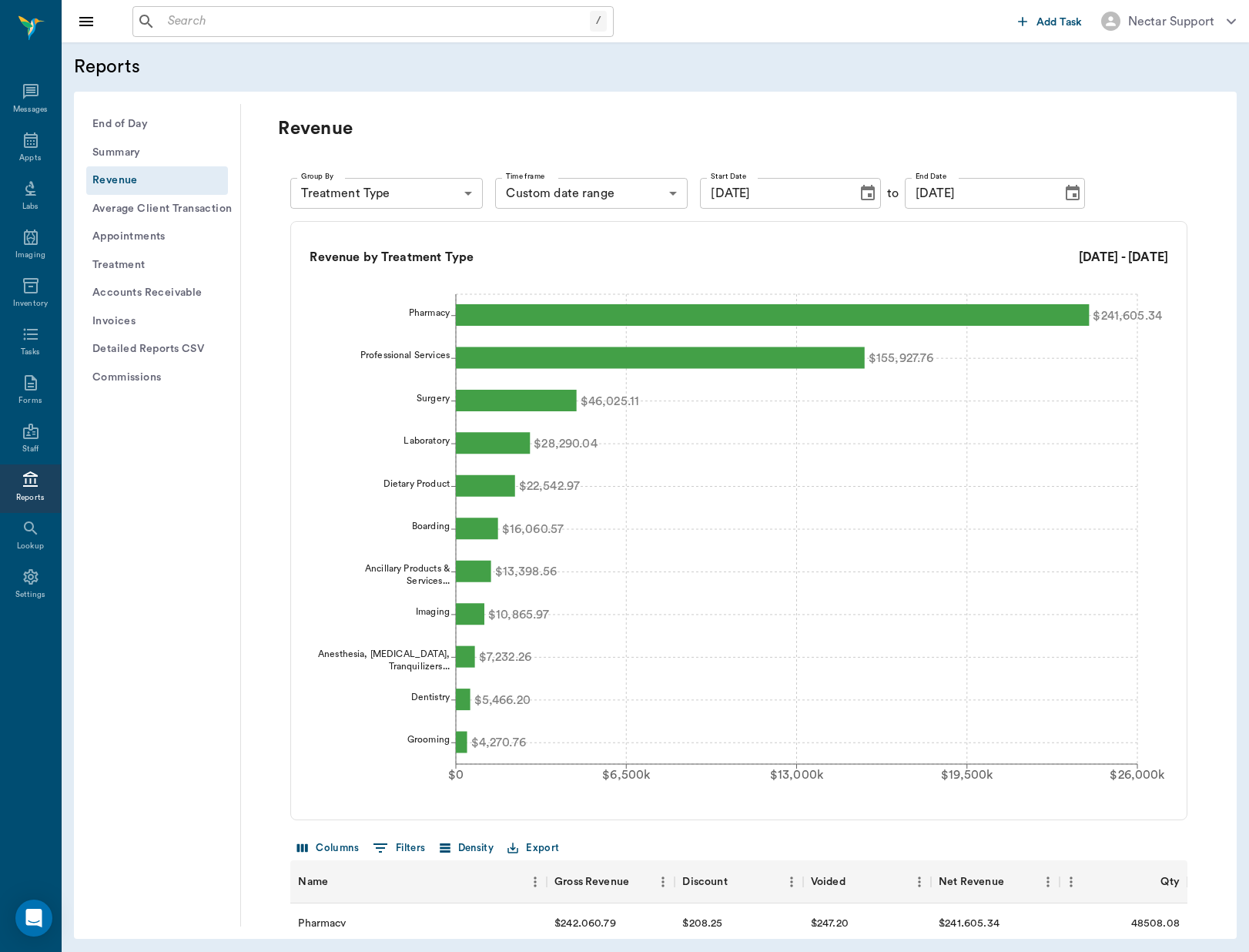
click at [862, 192] on icon "Choose date, selected date is Jan 1, 2025" at bounding box center [867, 193] width 19 height 19
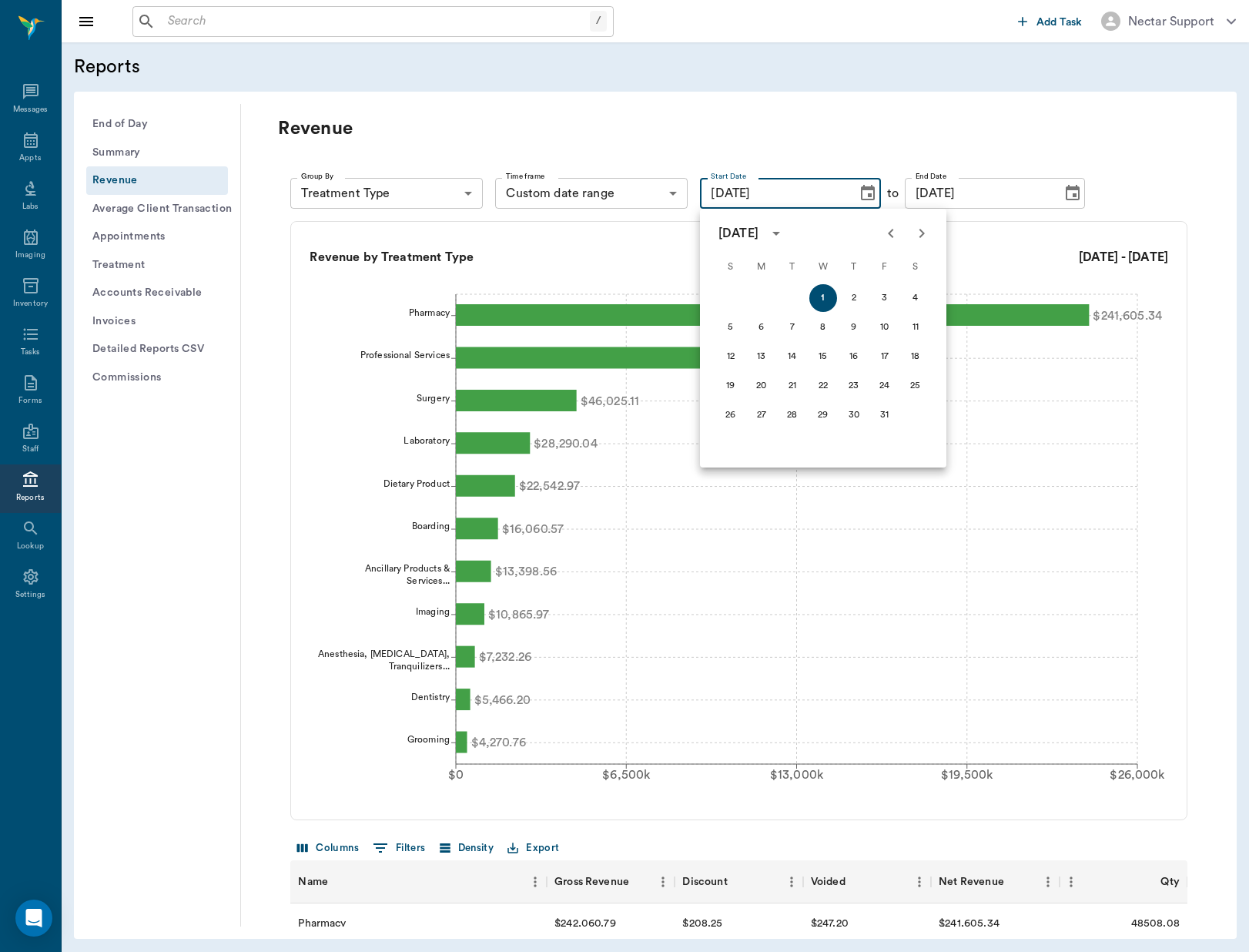
click at [785, 238] on icon "calendar view is open, switch to year view" at bounding box center [776, 233] width 19 height 19
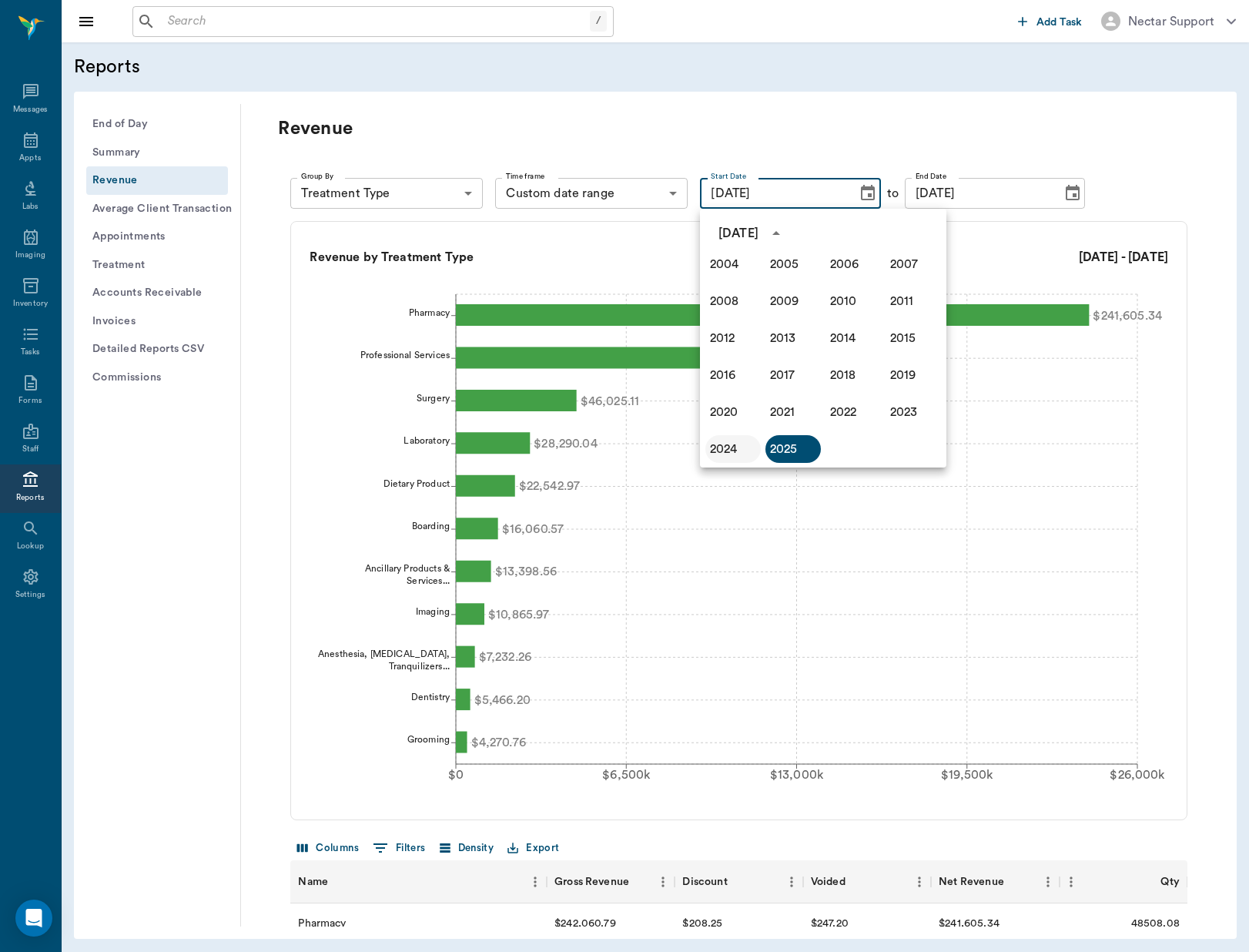
click at [711, 452] on button "2024" at bounding box center [734, 449] width 56 height 28
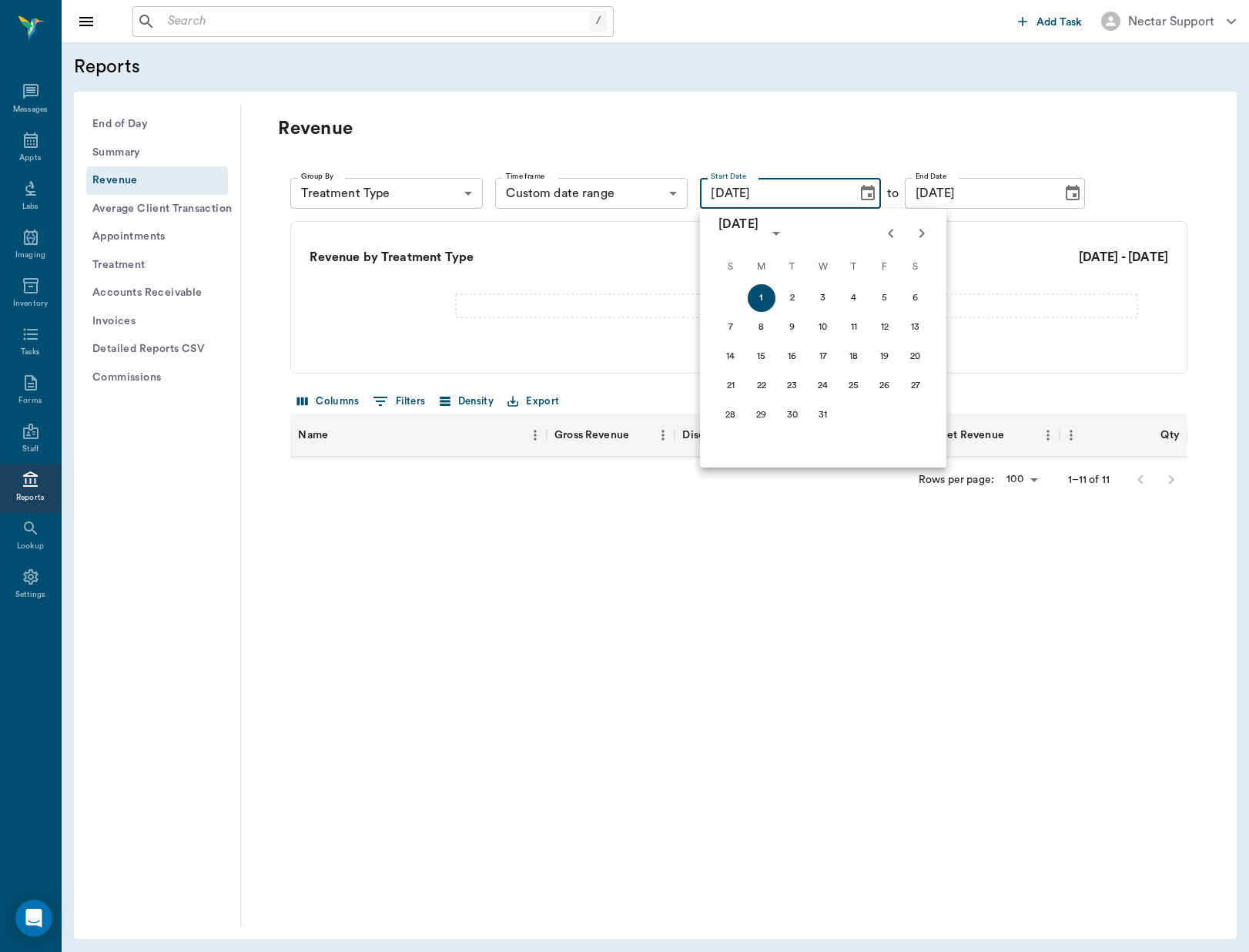
type input "[DATE]"
click at [1064, 196] on icon "Choose date, selected date is Sep 5, 2025" at bounding box center [1073, 193] width 19 height 19
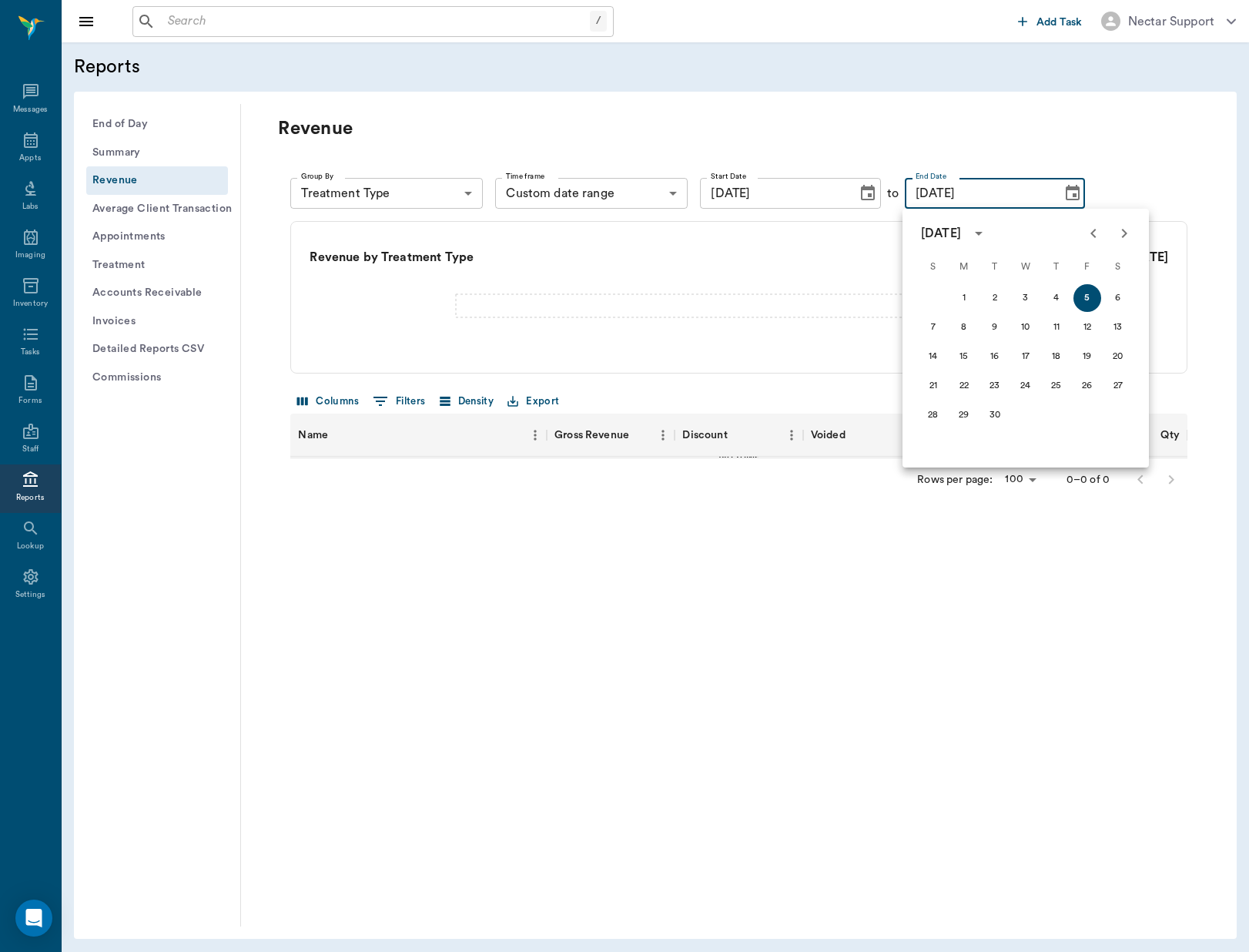
click at [988, 235] on icon "calendar view is open, switch to year view" at bounding box center [979, 233] width 19 height 19
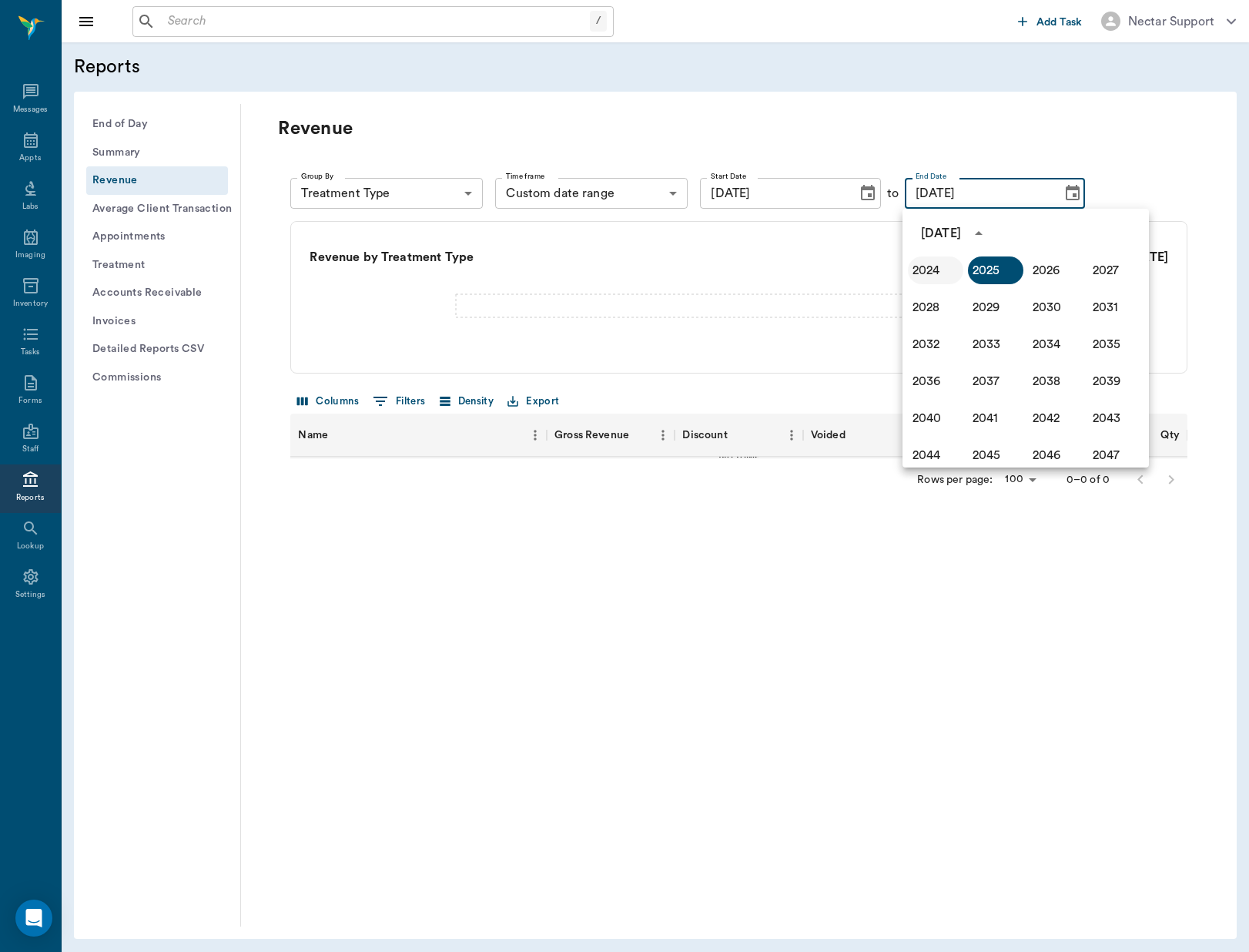
click at [933, 274] on button "2024" at bounding box center [936, 270] width 56 height 28
type input "[DATE]"
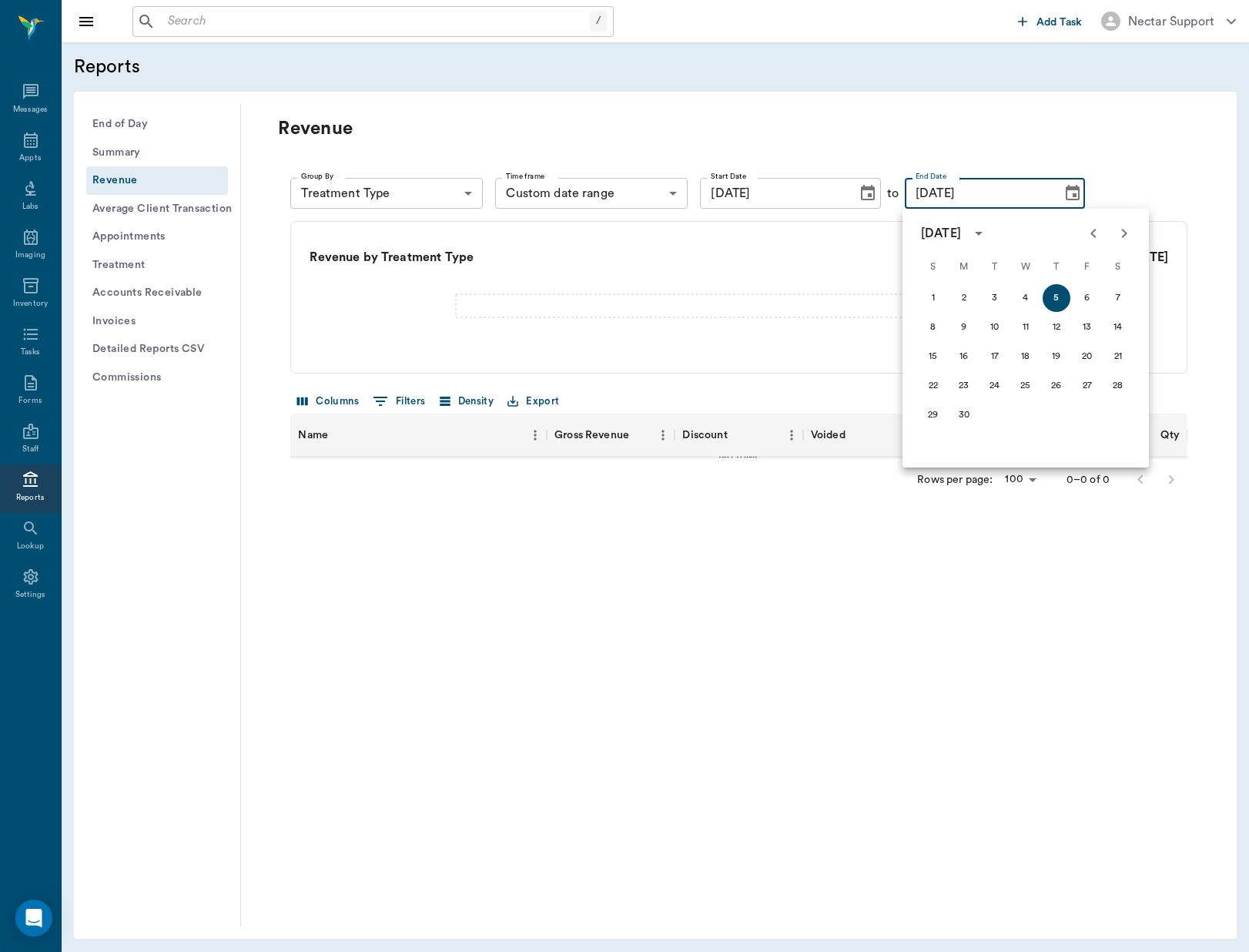
click at [953, 144] on div "Revenue" at bounding box center [739, 141] width 922 height 49
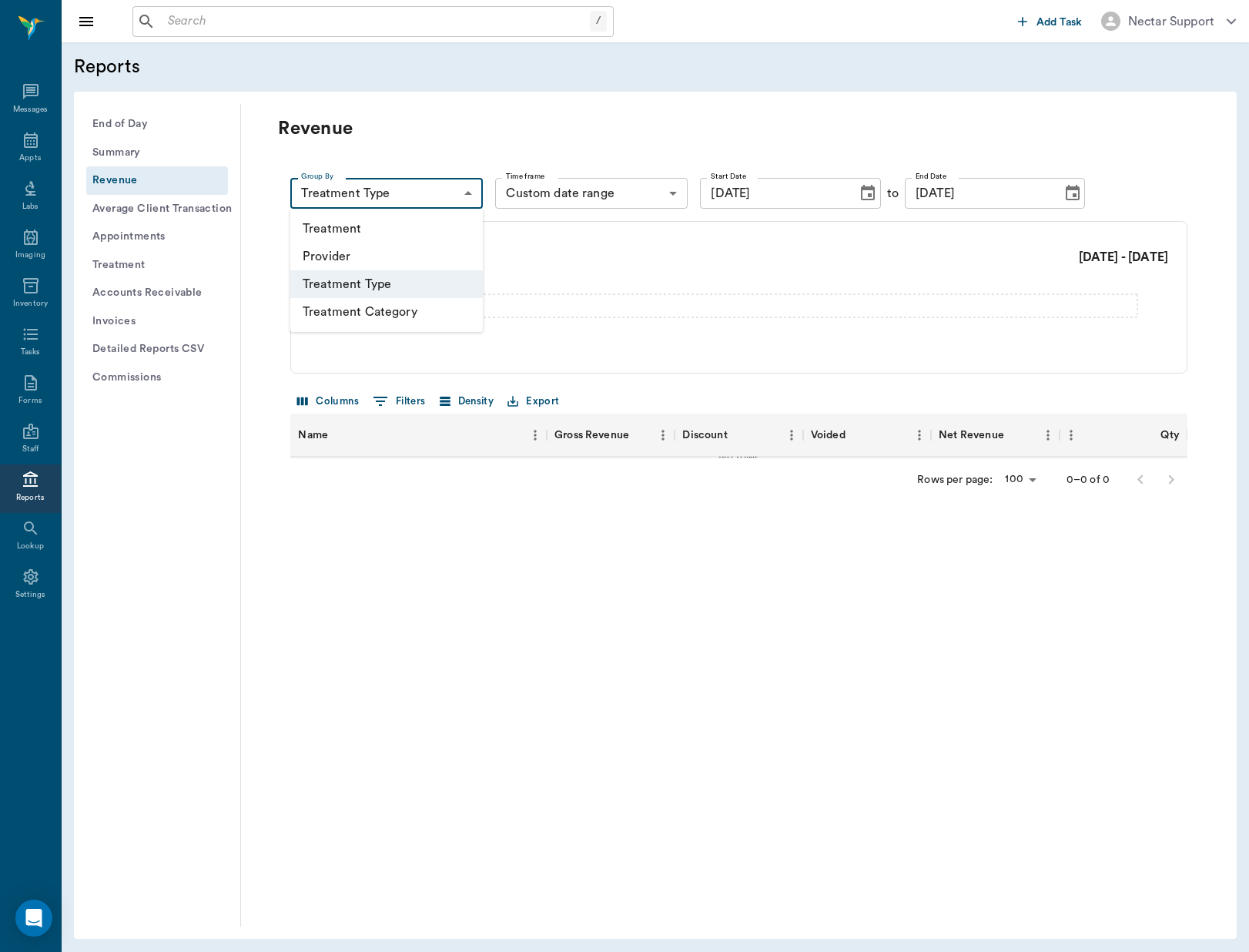
click at [439, 199] on body "/ ​ Add Task Nectar Support Nectar Messages Appts Labs Imaging Inventory Tasks …" at bounding box center [624, 476] width 1249 height 952
click at [418, 283] on li "Treatment Type" at bounding box center [386, 284] width 192 height 28
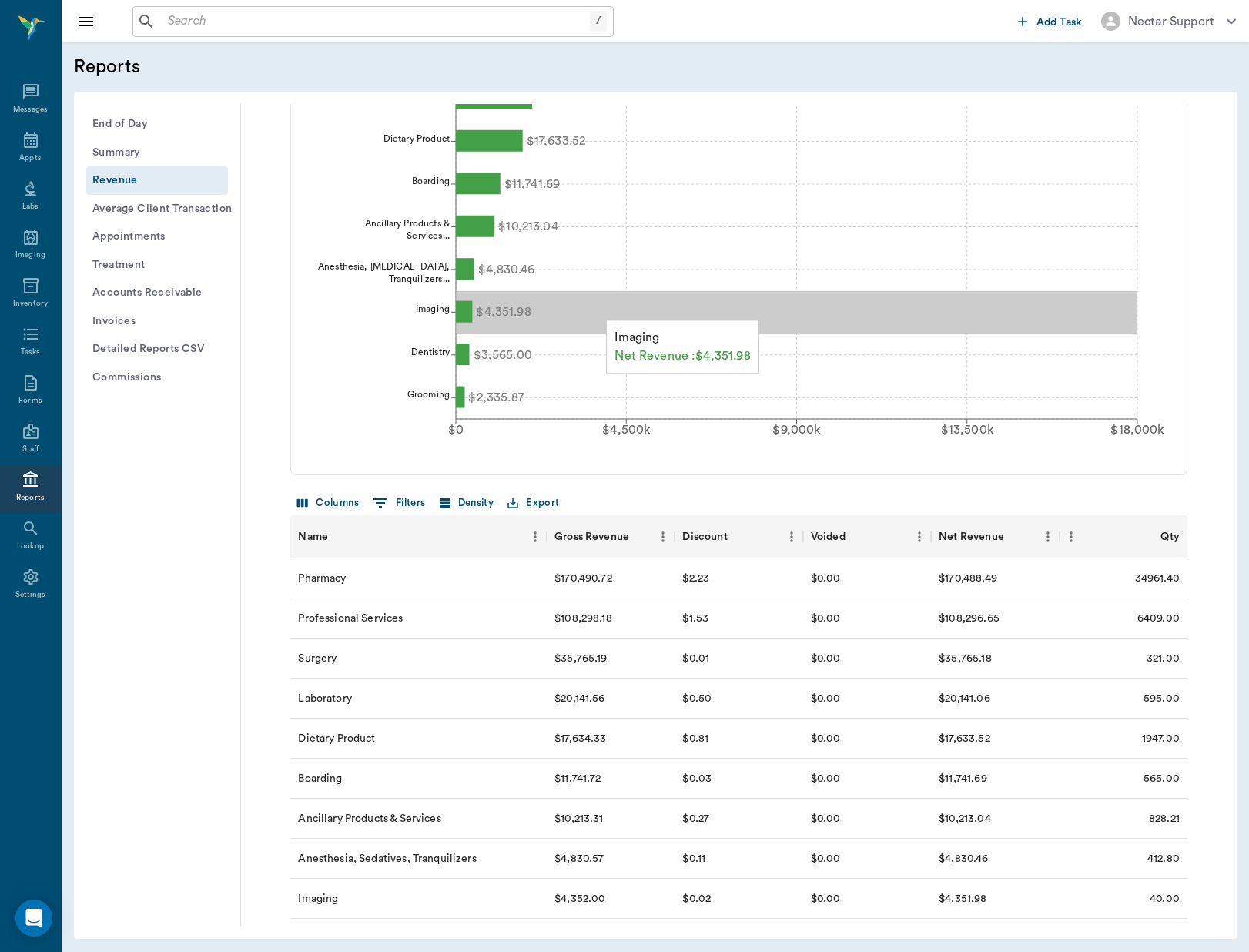
scroll to position [355, 0]
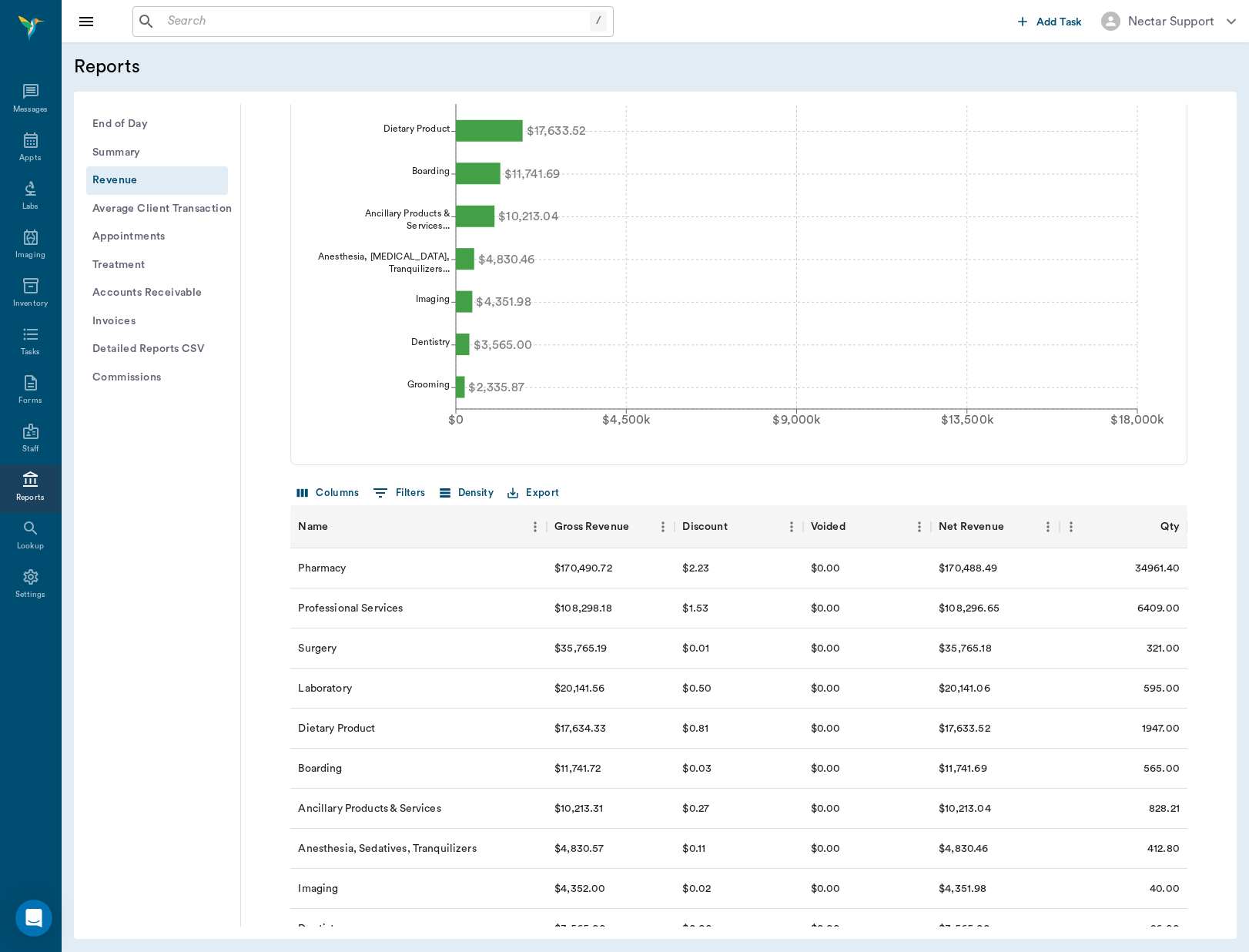
click at [544, 492] on button "Export" at bounding box center [532, 493] width 59 height 24
click at [551, 514] on li "Download as CSV" at bounding box center [567, 524] width 125 height 28
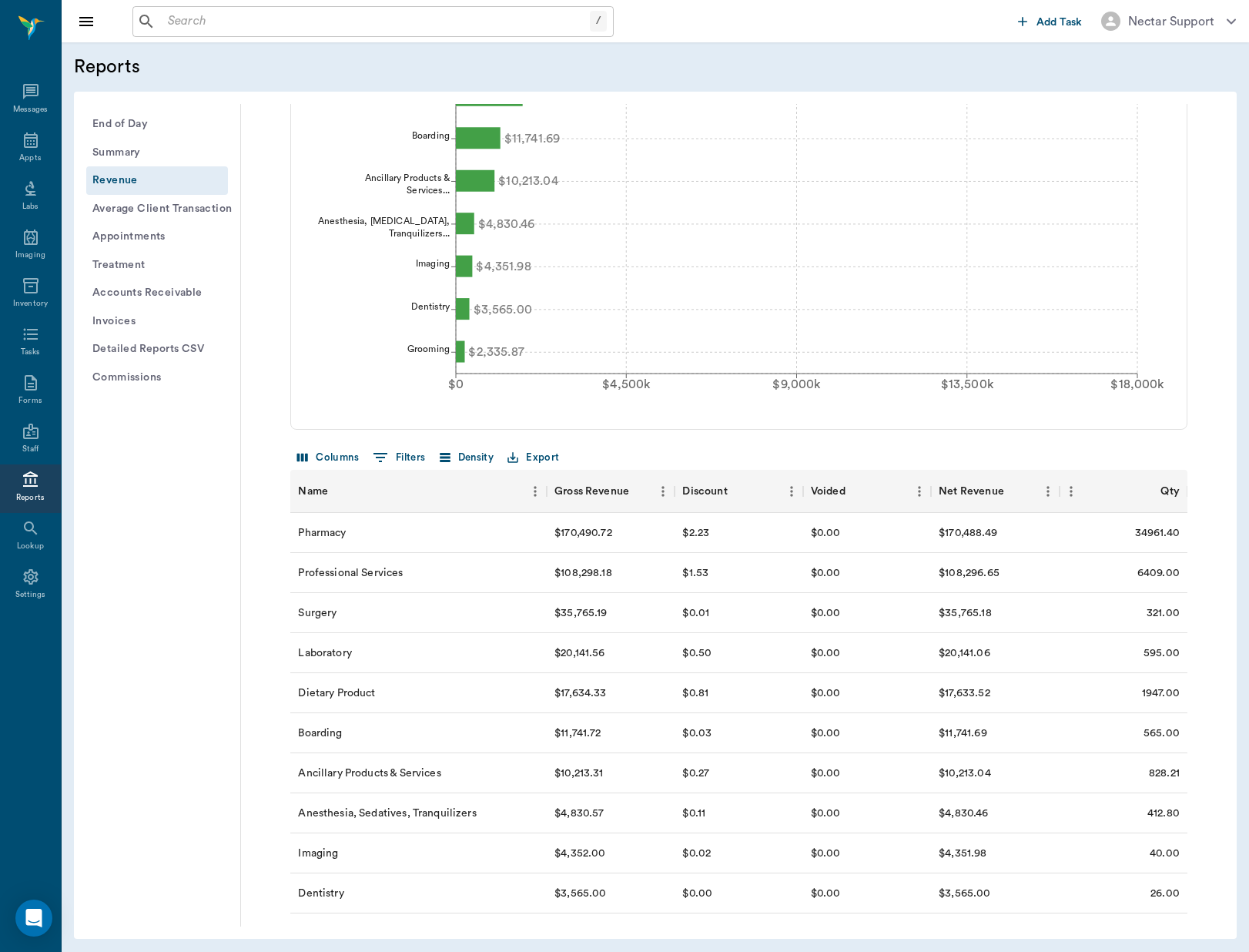
scroll to position [395, 0]
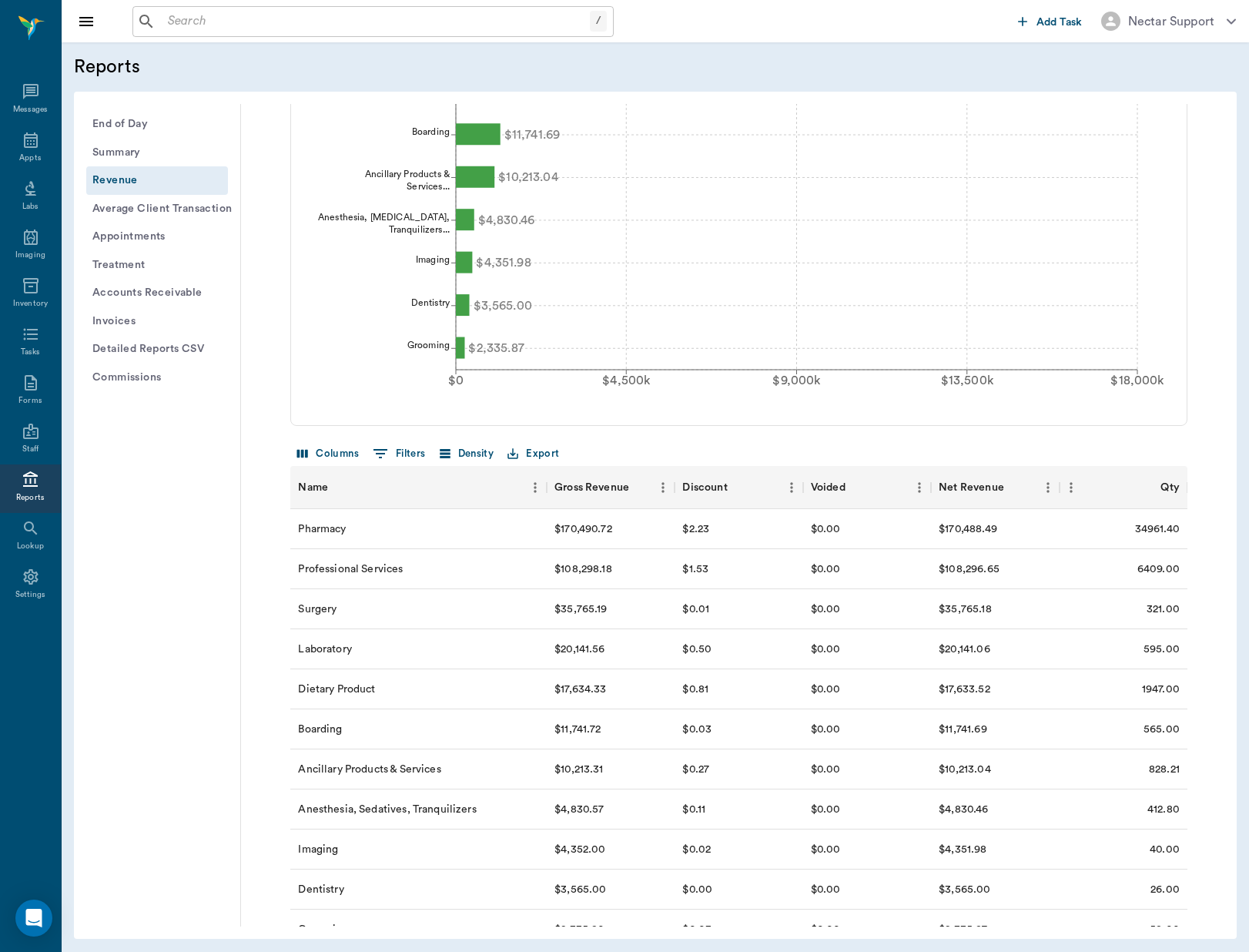
click at [202, 211] on button "Average Client Transaction" at bounding box center [157, 208] width 142 height 29
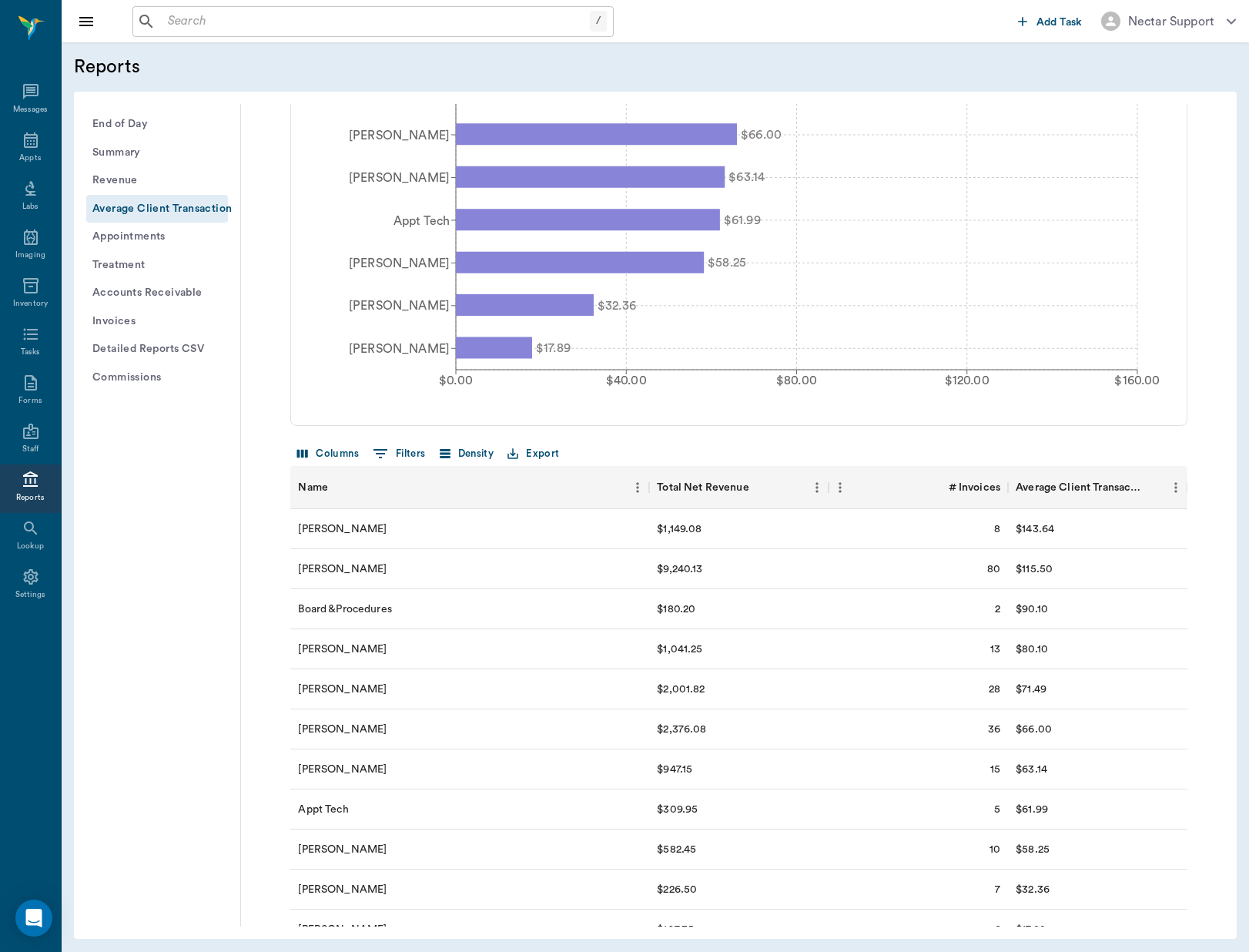
scroll to position [0, 0]
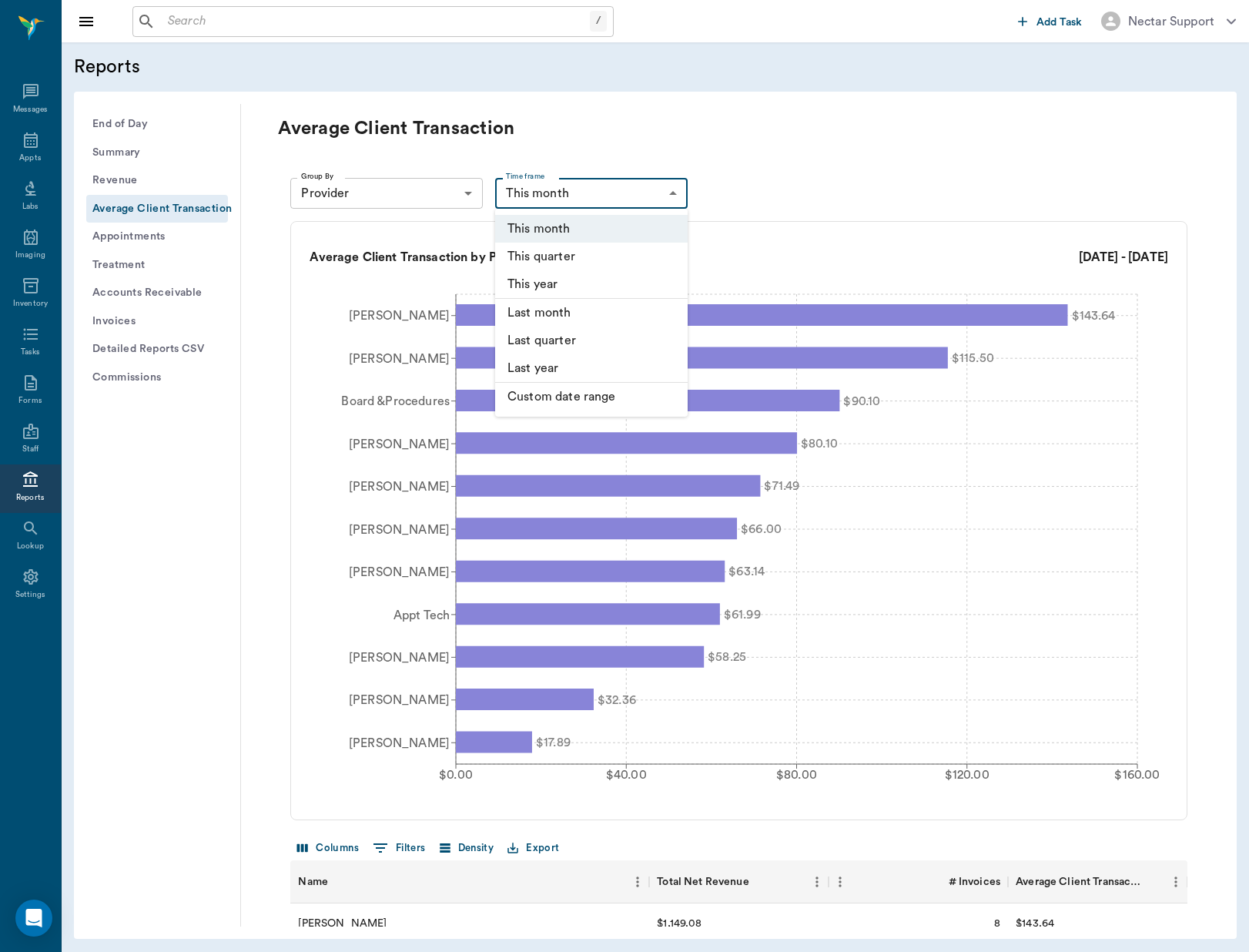
click at [662, 194] on body "/ ​ Add Task Nectar Support Nectar Messages Appts Labs Imaging Inventory Tasks …" at bounding box center [624, 476] width 1249 height 952
click at [629, 282] on li "This year" at bounding box center [591, 284] width 192 height 29
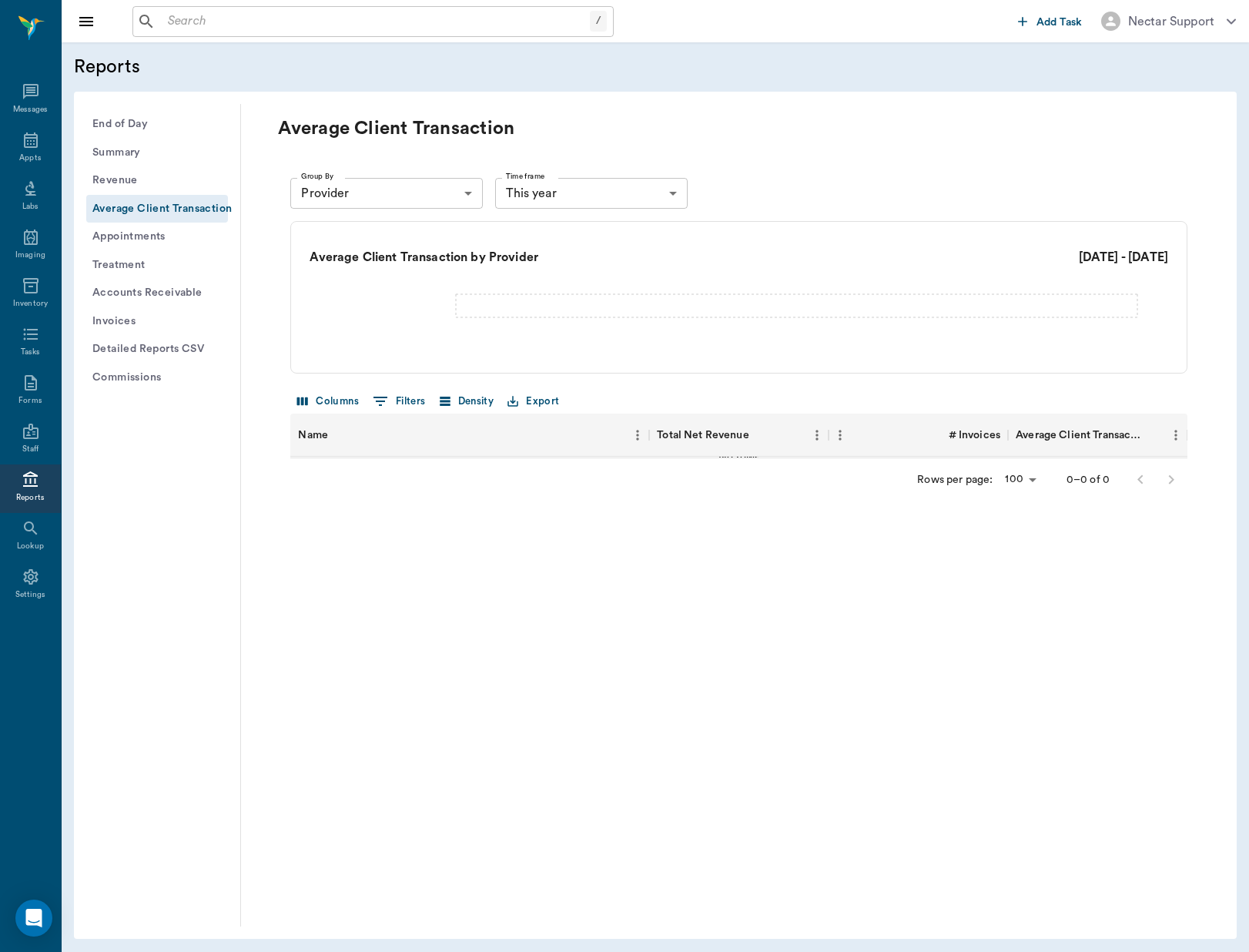
click at [607, 265] on div "Average Client Transaction by Provider [DATE] - [DATE]" at bounding box center [739, 257] width 858 height 22
click at [395, 221] on div "Average Client Transaction by Provider [DATE] - [DATE]" at bounding box center [739, 297] width 897 height 153
click at [563, 204] on body "/ ​ Add Task Nectar Support Nectar Messages Appts Labs Imaging Inventory Tasks …" at bounding box center [624, 476] width 1249 height 952
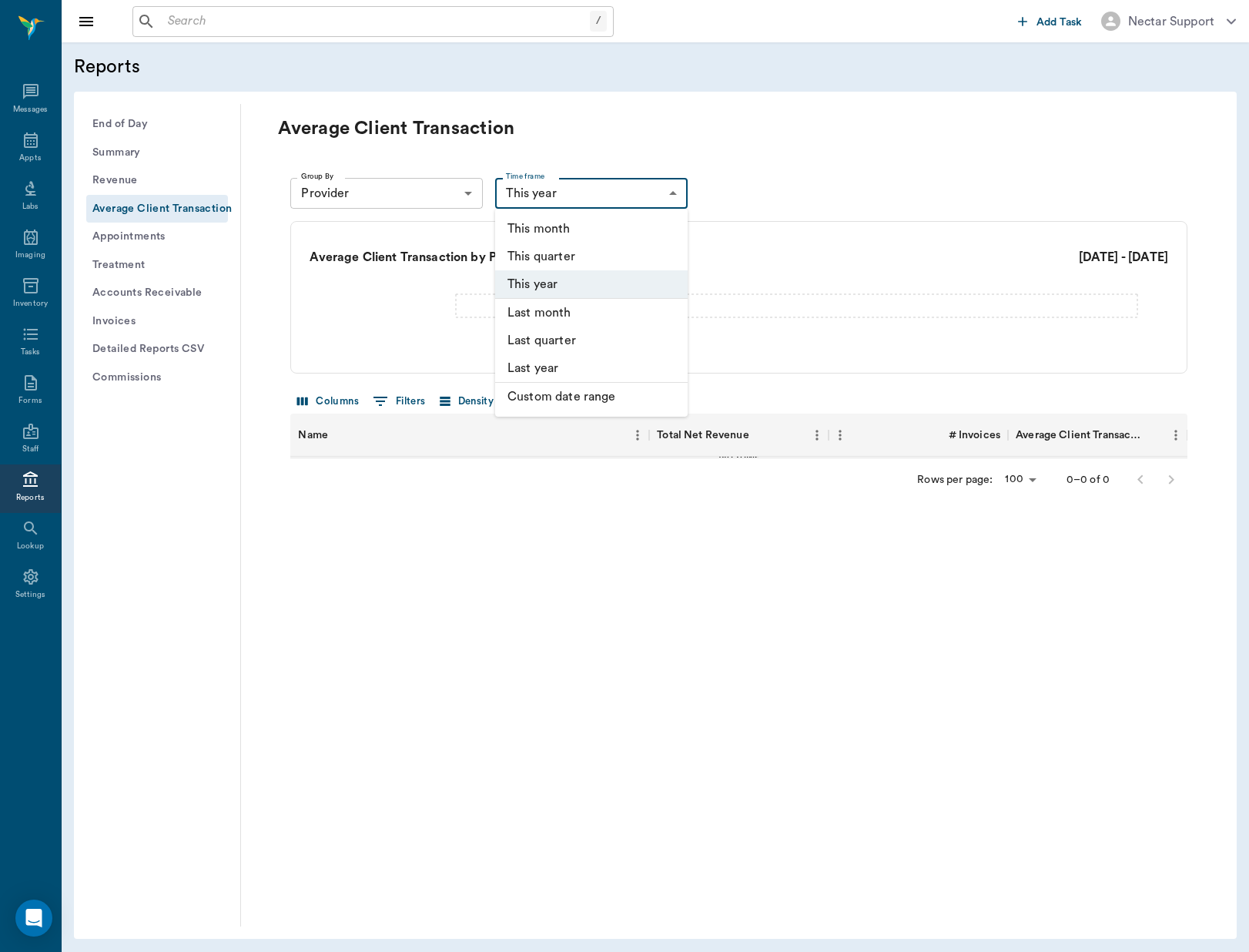
click at [577, 276] on li "This year" at bounding box center [591, 284] width 192 height 29
click at [597, 201] on body "/ ​ Add Task Nectar Support Nectar Messages Appts Labs Imaging Inventory Tasks …" at bounding box center [624, 476] width 1249 height 952
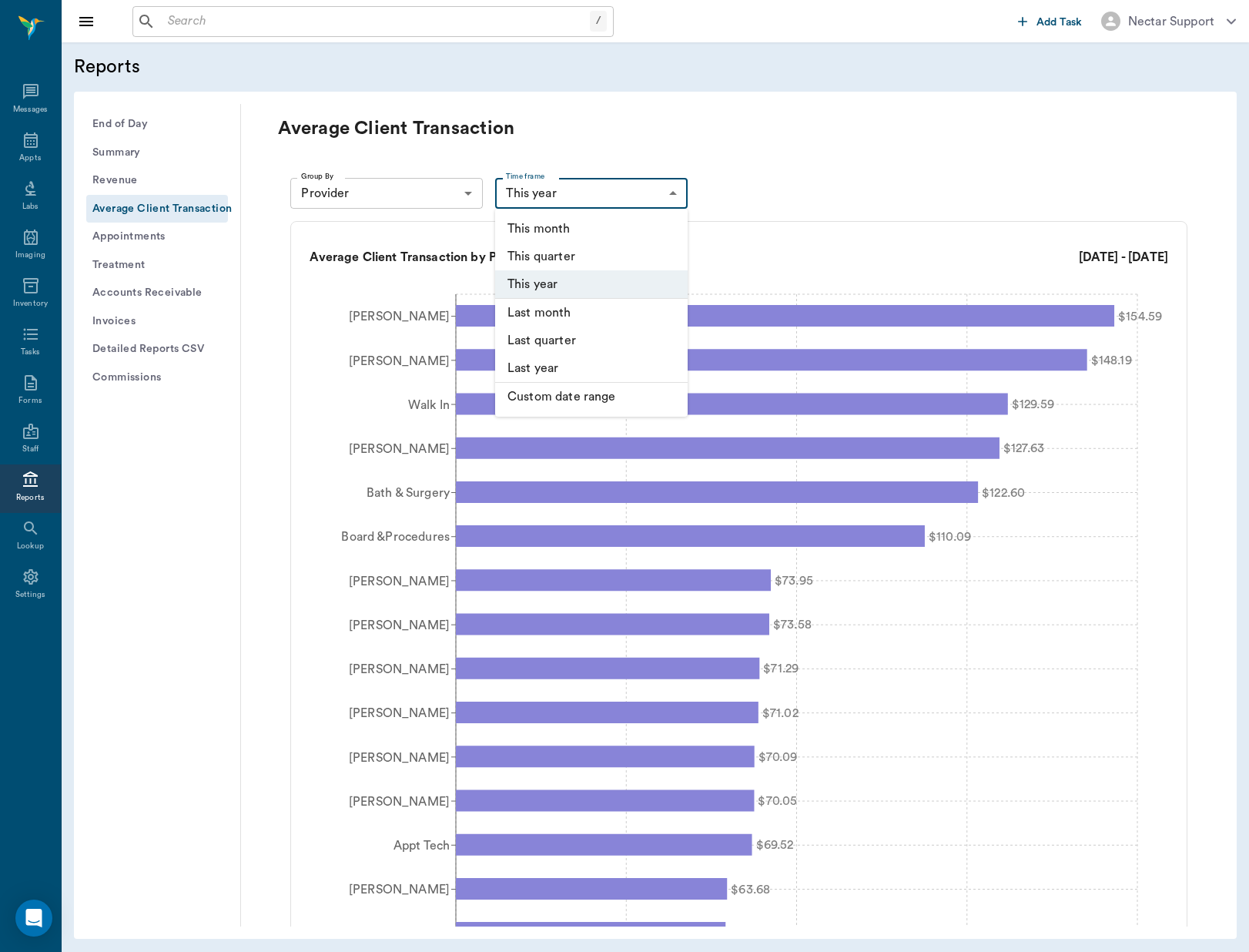
click at [742, 214] on div at bounding box center [624, 476] width 1249 height 952
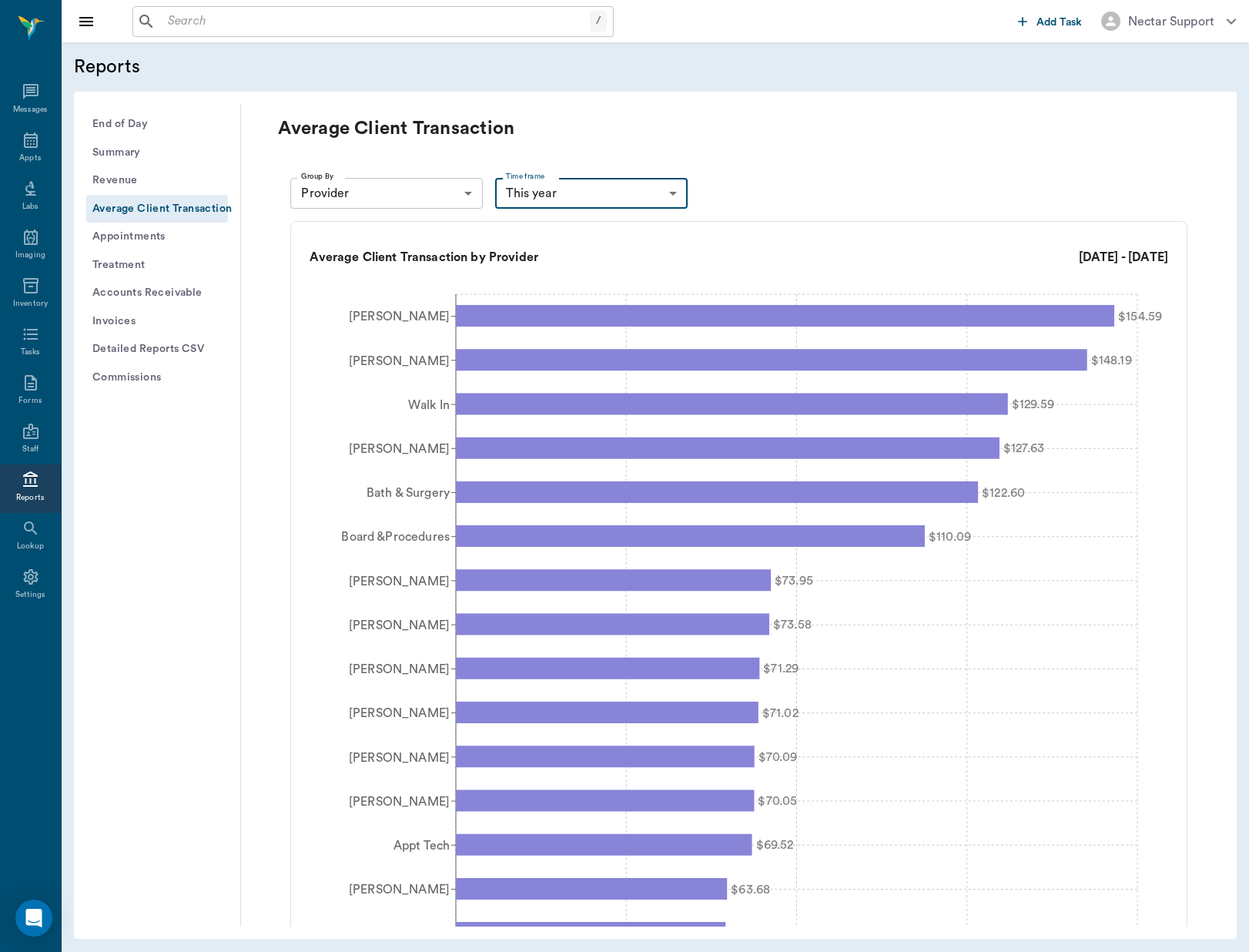
click at [1079, 255] on h6 "[DATE] - [DATE]" at bounding box center [1123, 257] width 90 height 22
click at [874, 162] on div "Average Client Transaction" at bounding box center [739, 141] width 922 height 49
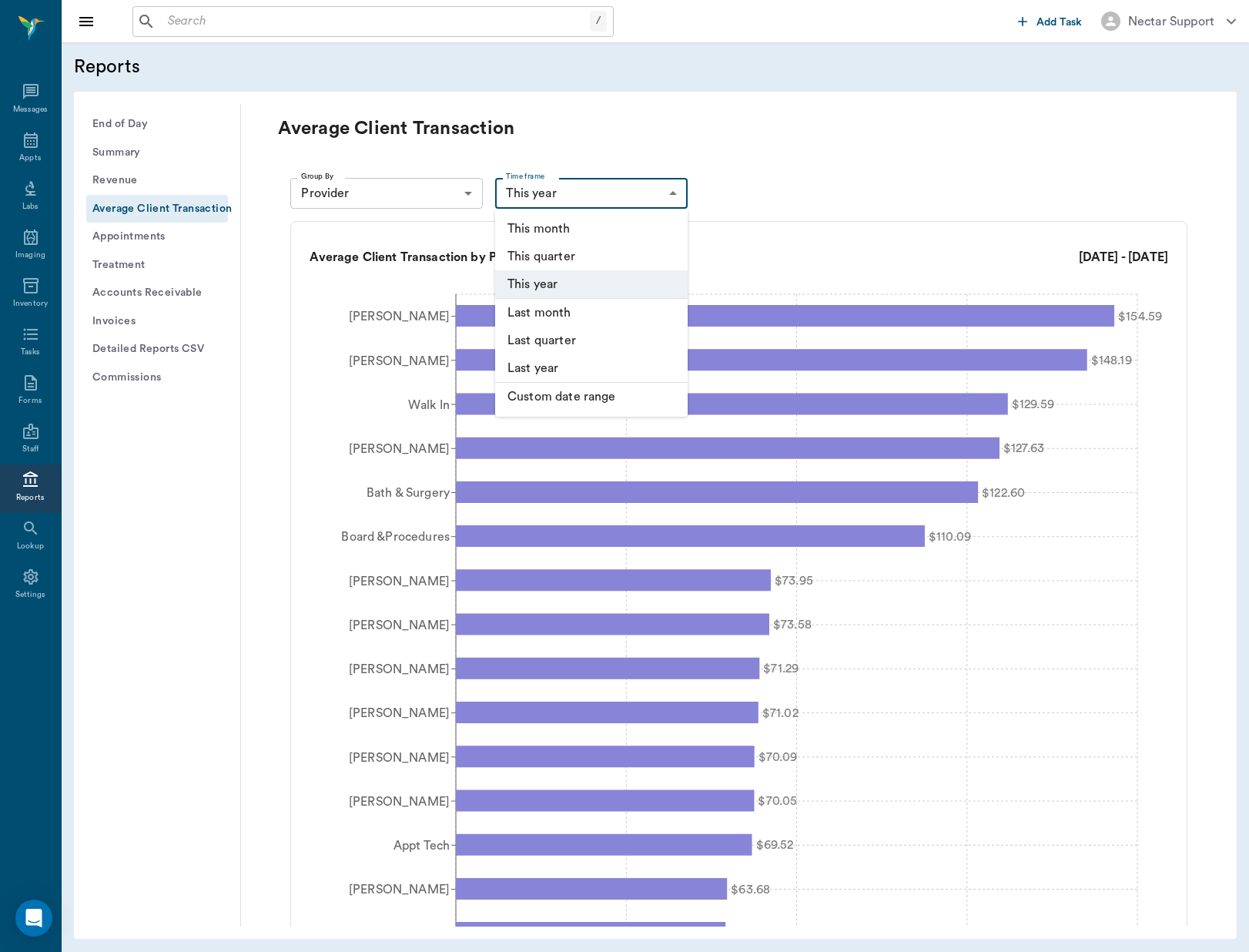
click at [658, 198] on body "/ ​ Add Task Nectar Support Nectar Messages Appts Labs Imaging Inventory Tasks …" at bounding box center [624, 476] width 1249 height 952
click at [786, 185] on div at bounding box center [624, 476] width 1249 height 952
click at [667, 183] on body "/ ​ Add Task Nectar Support Nectar Messages Appts Labs Imaging Inventory Tasks …" at bounding box center [624, 476] width 1249 height 952
click at [646, 404] on li "Custom date range" at bounding box center [591, 397] width 192 height 28
type input "CUSTOM_RANGE"
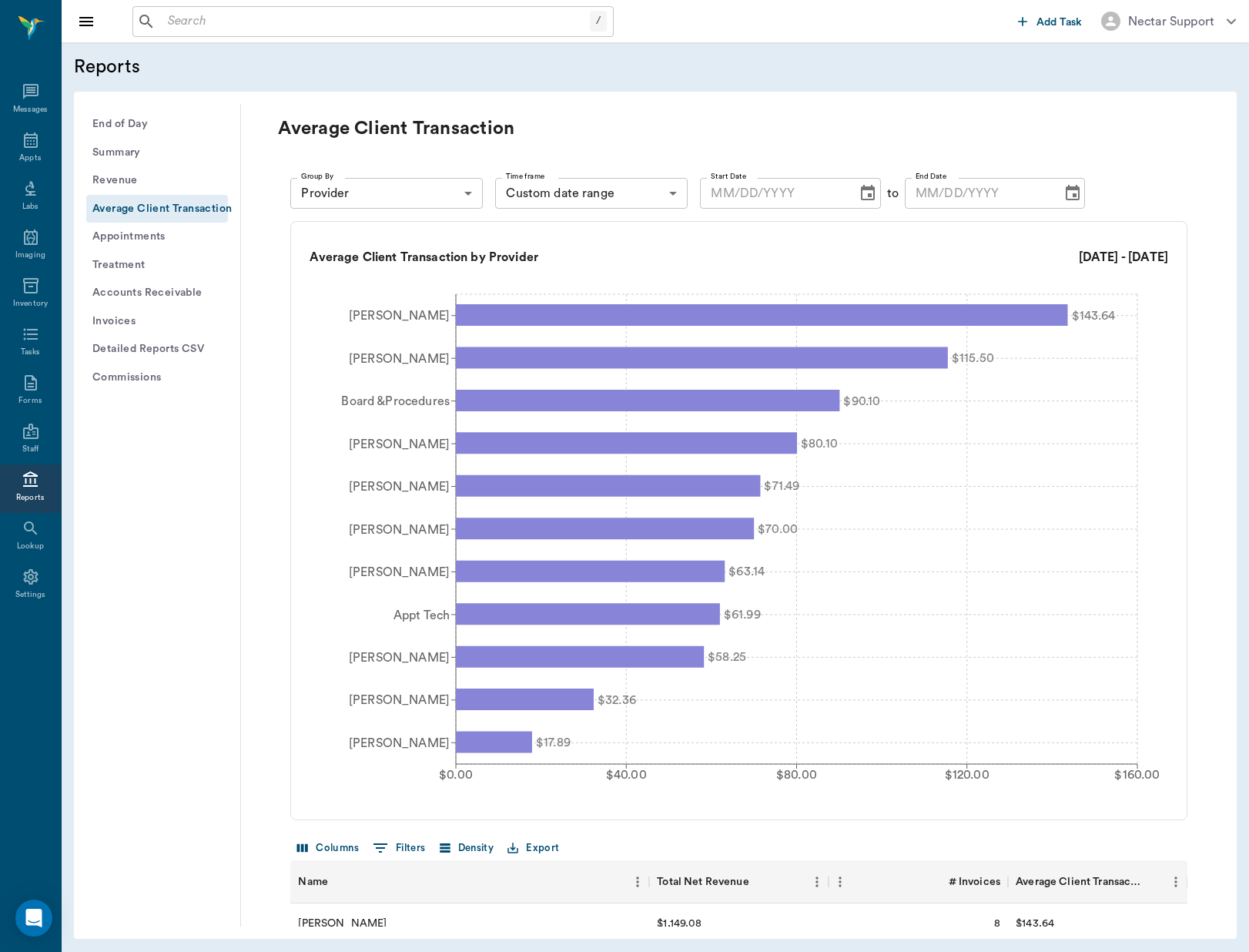
click at [862, 191] on icon "Choose date" at bounding box center [867, 193] width 19 height 19
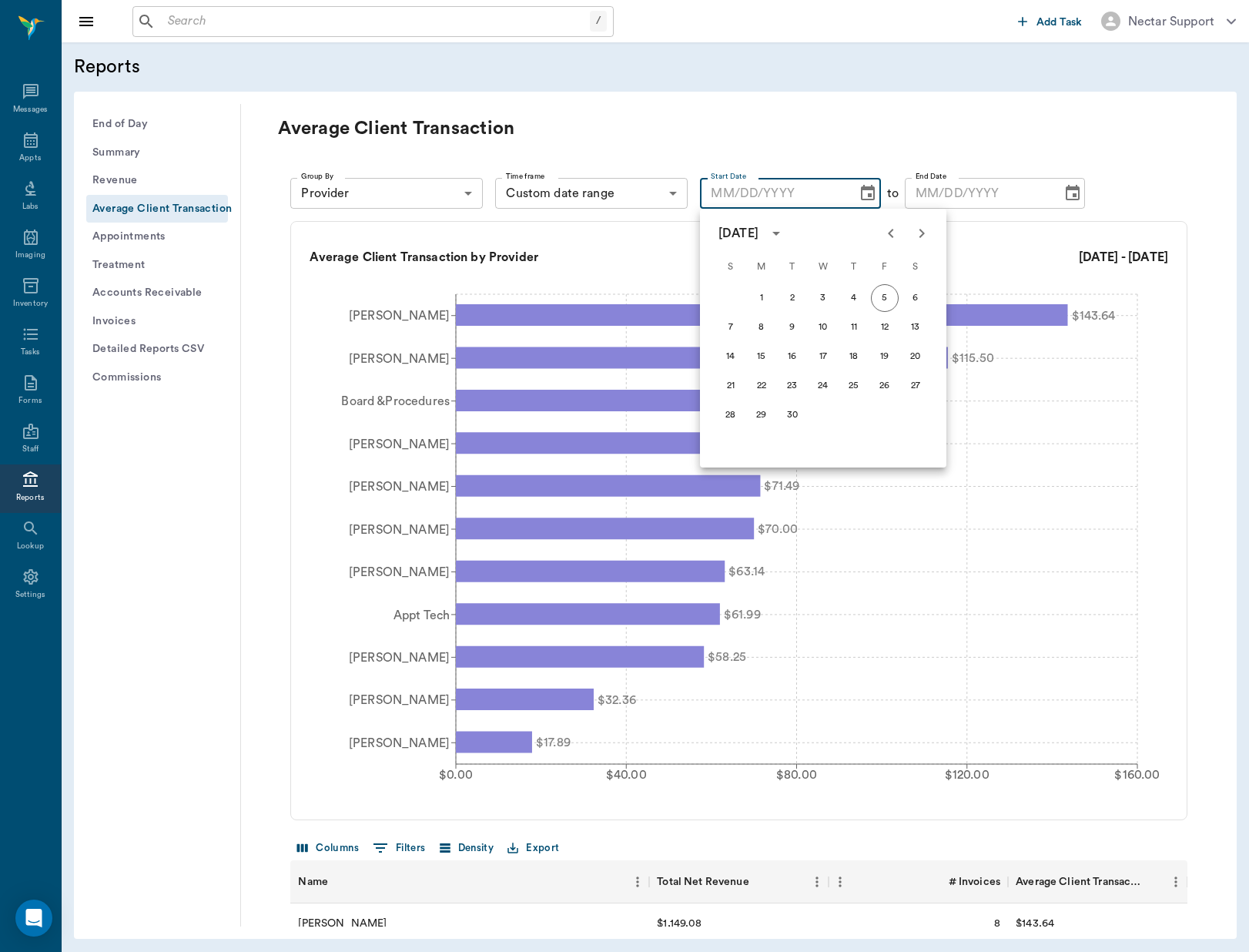
click at [887, 235] on icon "Previous month" at bounding box center [891, 233] width 19 height 19
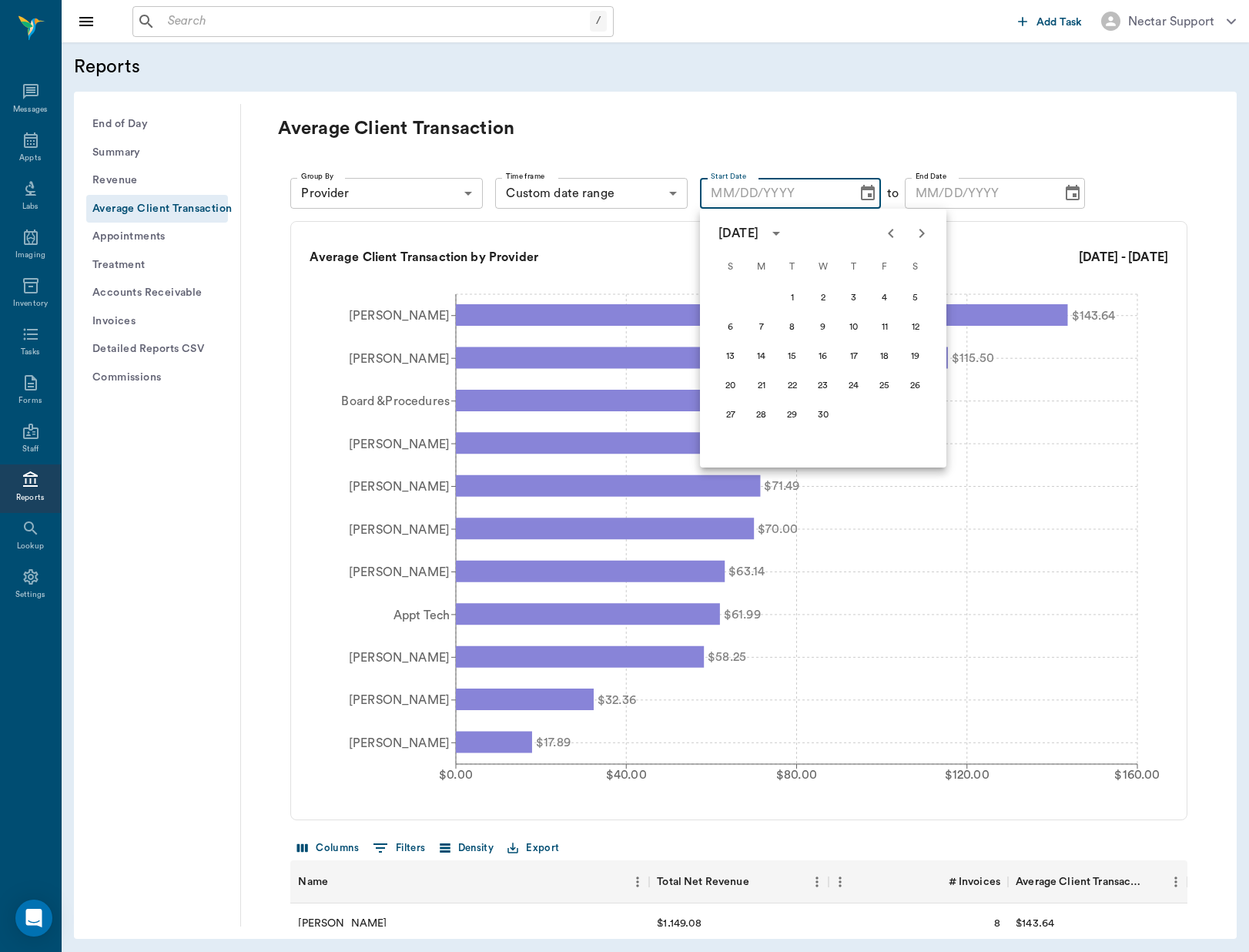
click at [887, 235] on icon "Previous month" at bounding box center [891, 233] width 19 height 19
click at [922, 235] on icon "Next month" at bounding box center [921, 232] width 5 height 9
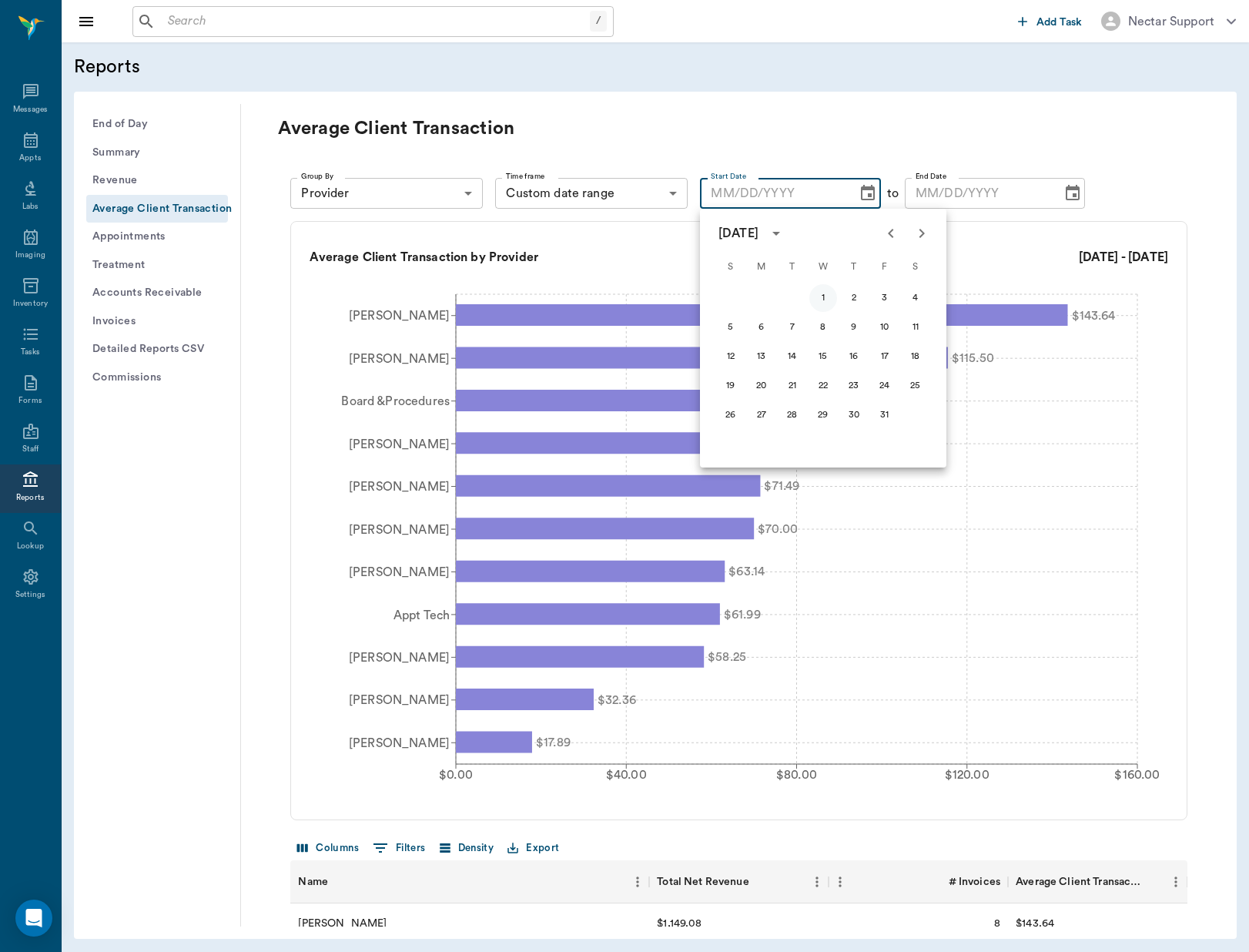
click at [822, 295] on button "1" at bounding box center [823, 298] width 28 height 28
type input "[DATE]"
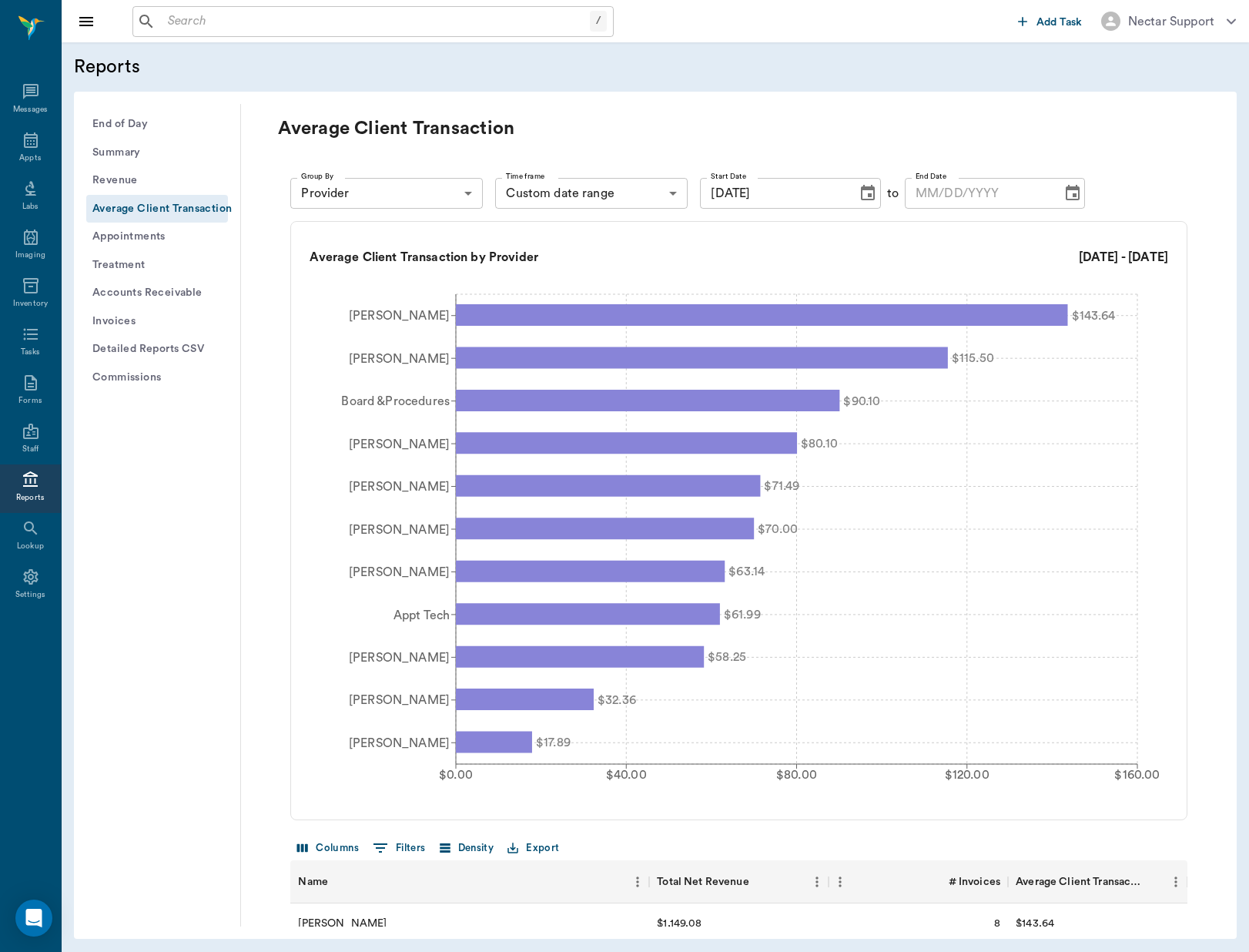
click at [1064, 194] on icon "Choose date" at bounding box center [1073, 193] width 19 height 19
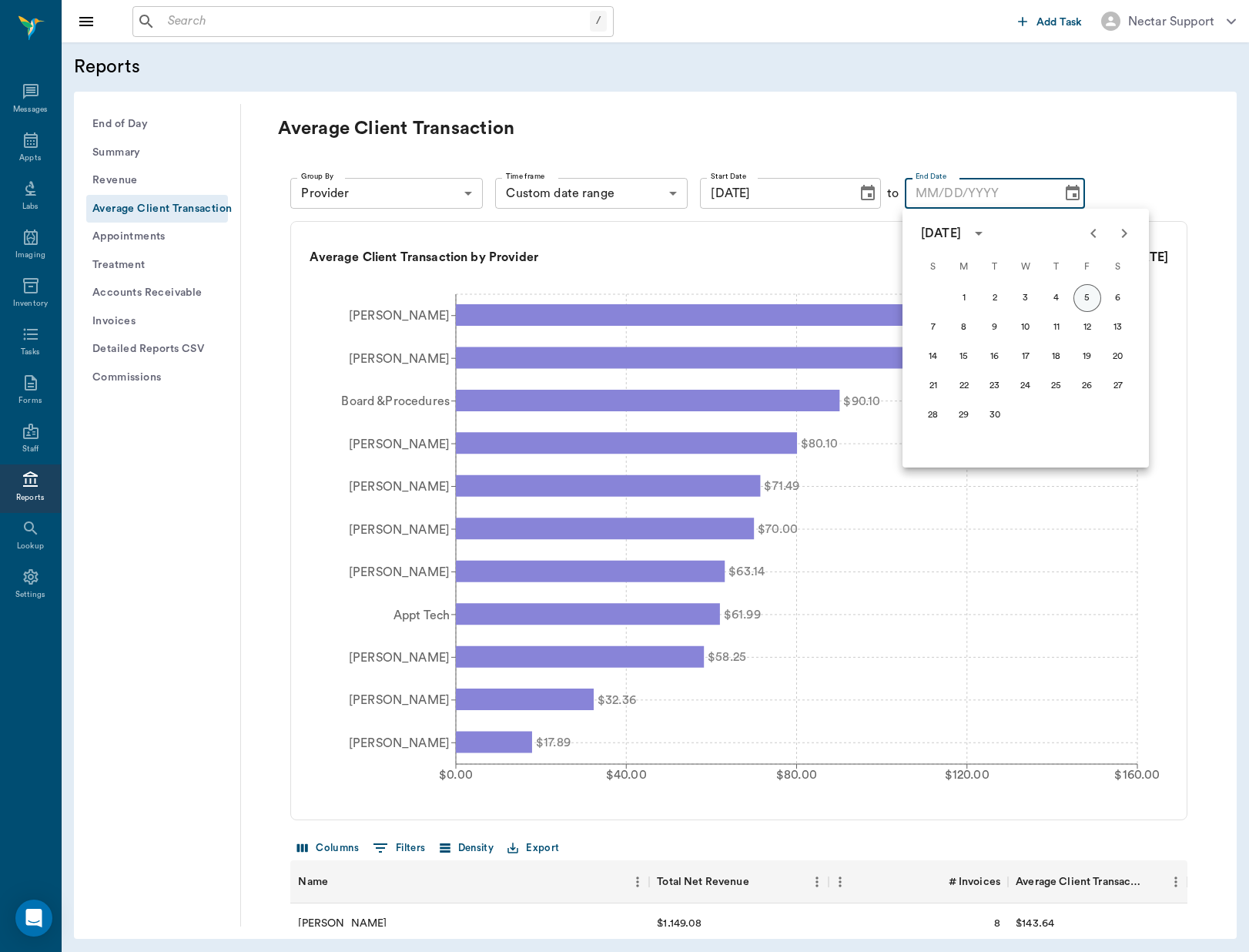
click at [1089, 297] on button "5" at bounding box center [1088, 298] width 28 height 28
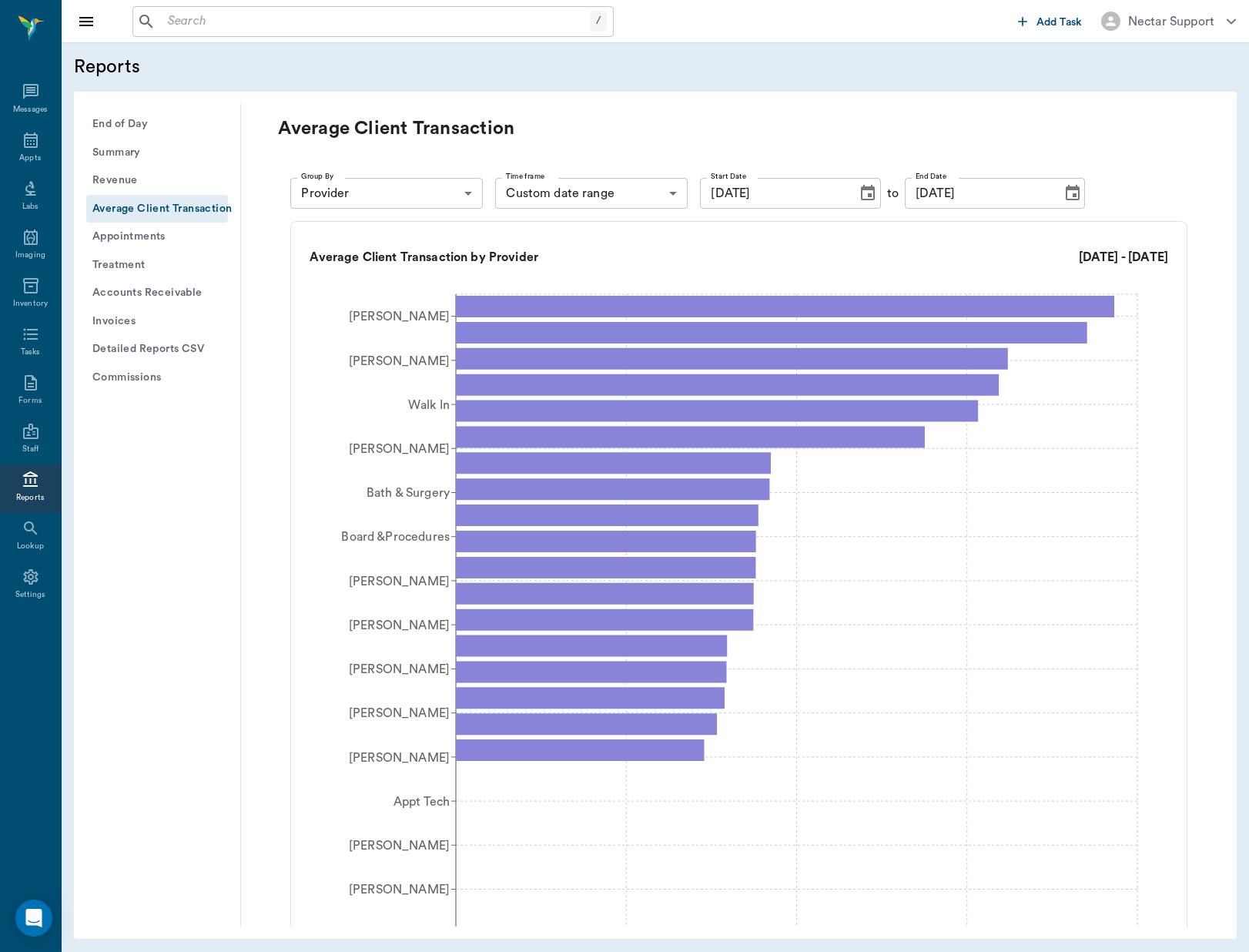
type input "[DATE]"
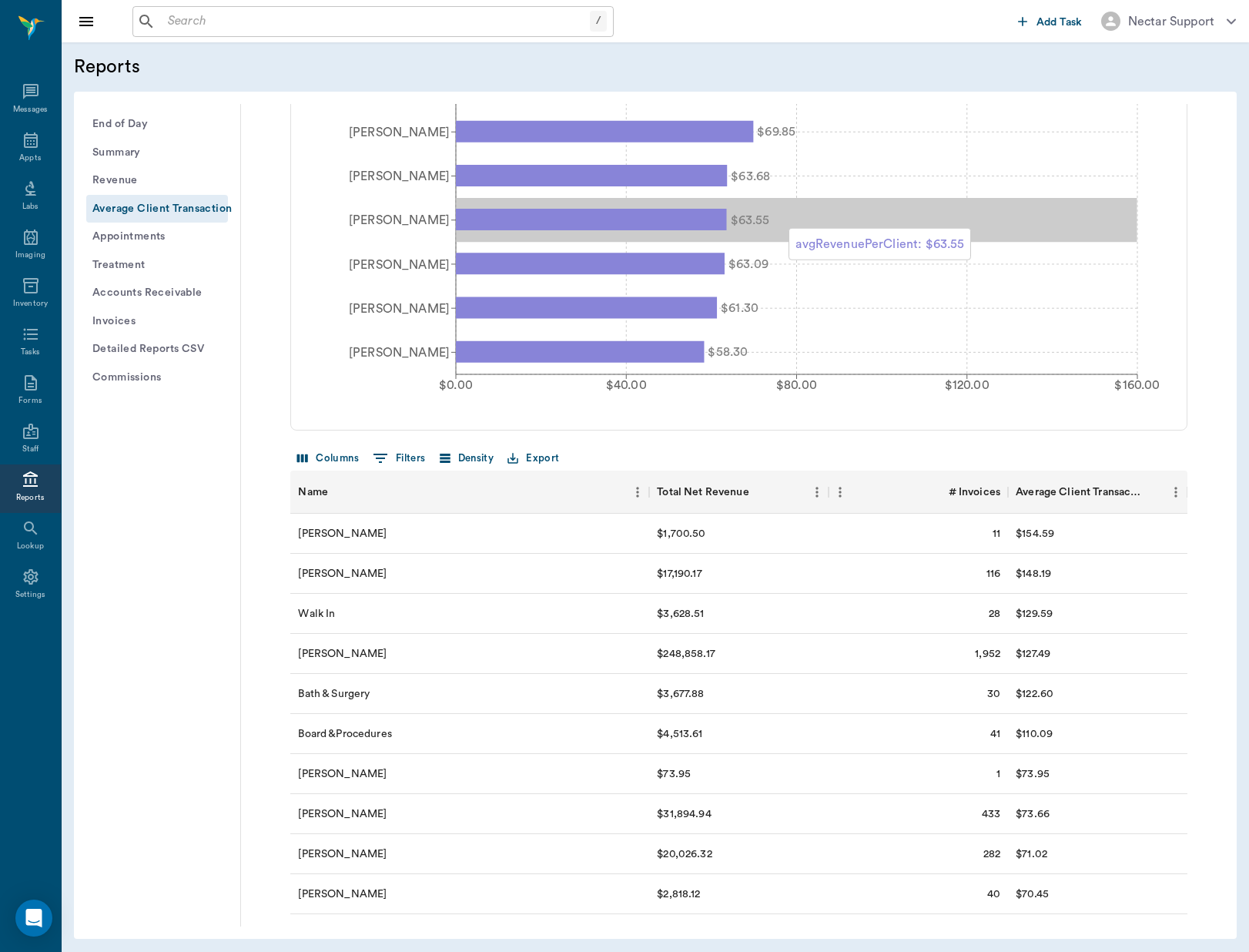
scroll to position [717, 0]
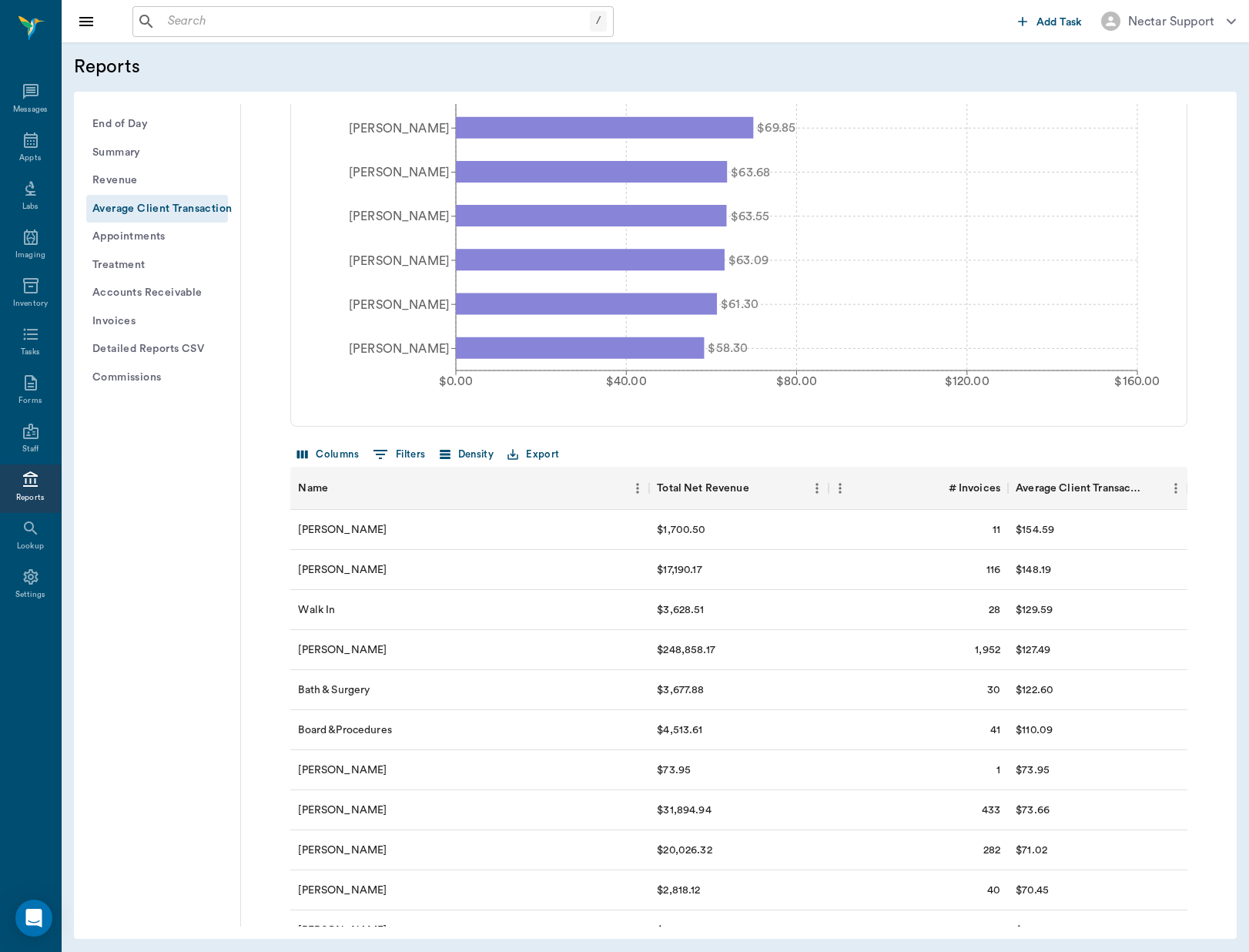
click at [536, 457] on button "Export" at bounding box center [532, 455] width 59 height 24
click at [543, 475] on li "Download as CSV" at bounding box center [567, 486] width 125 height 28
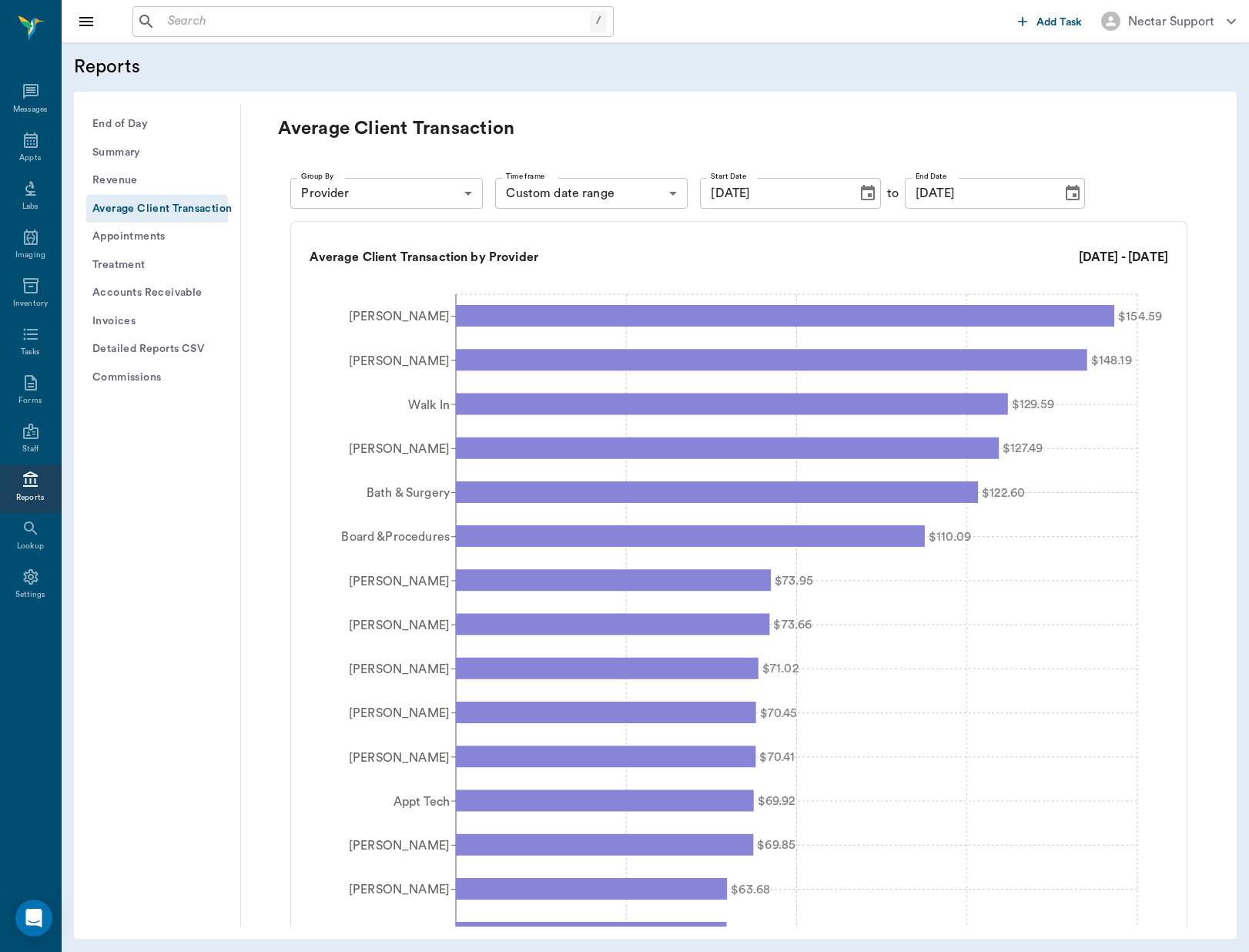
click at [859, 193] on icon "Choose date, selected date is Jan 1, 2025" at bounding box center [867, 193] width 19 height 19
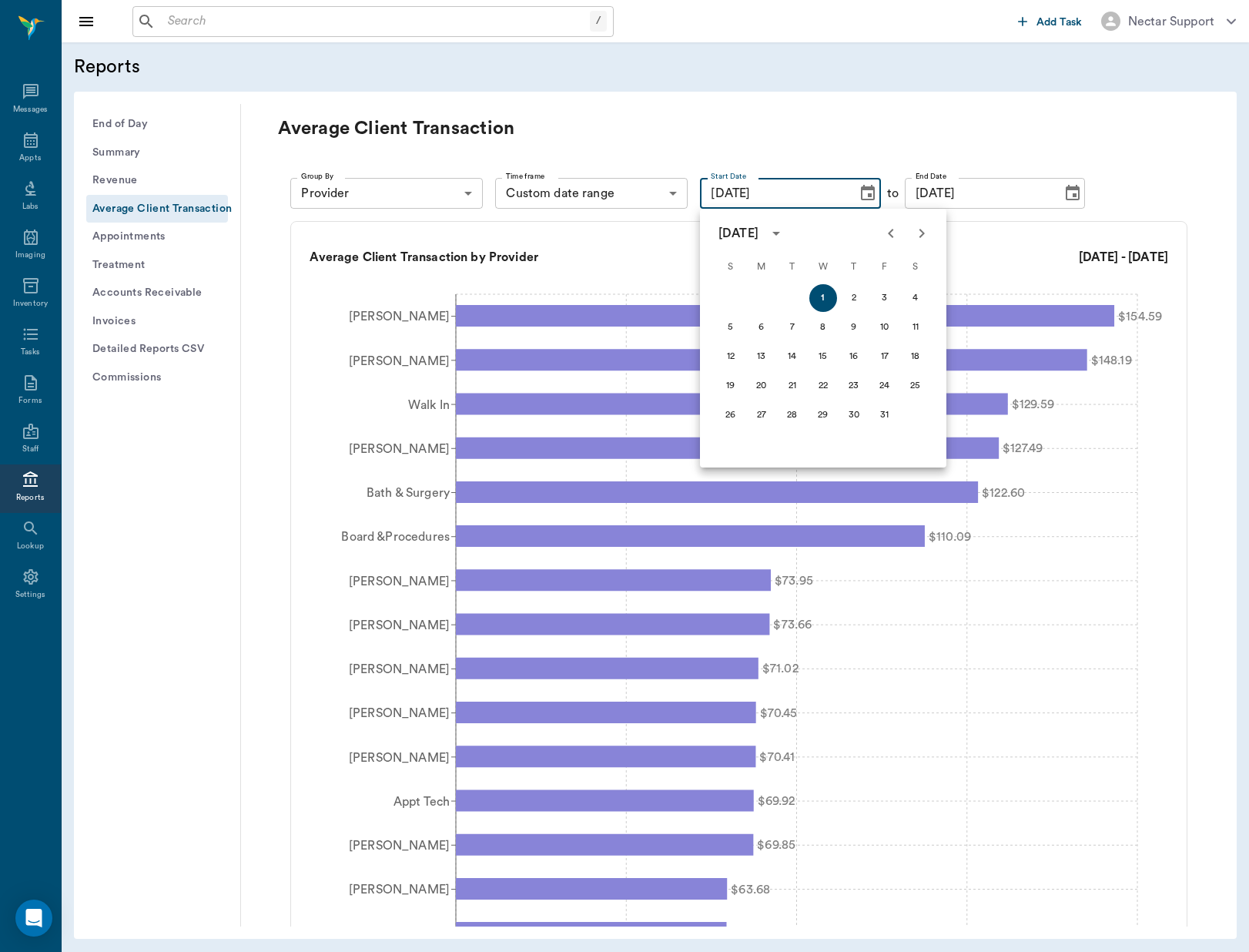
click at [785, 236] on icon "calendar view is open, switch to year view" at bounding box center [776, 233] width 19 height 19
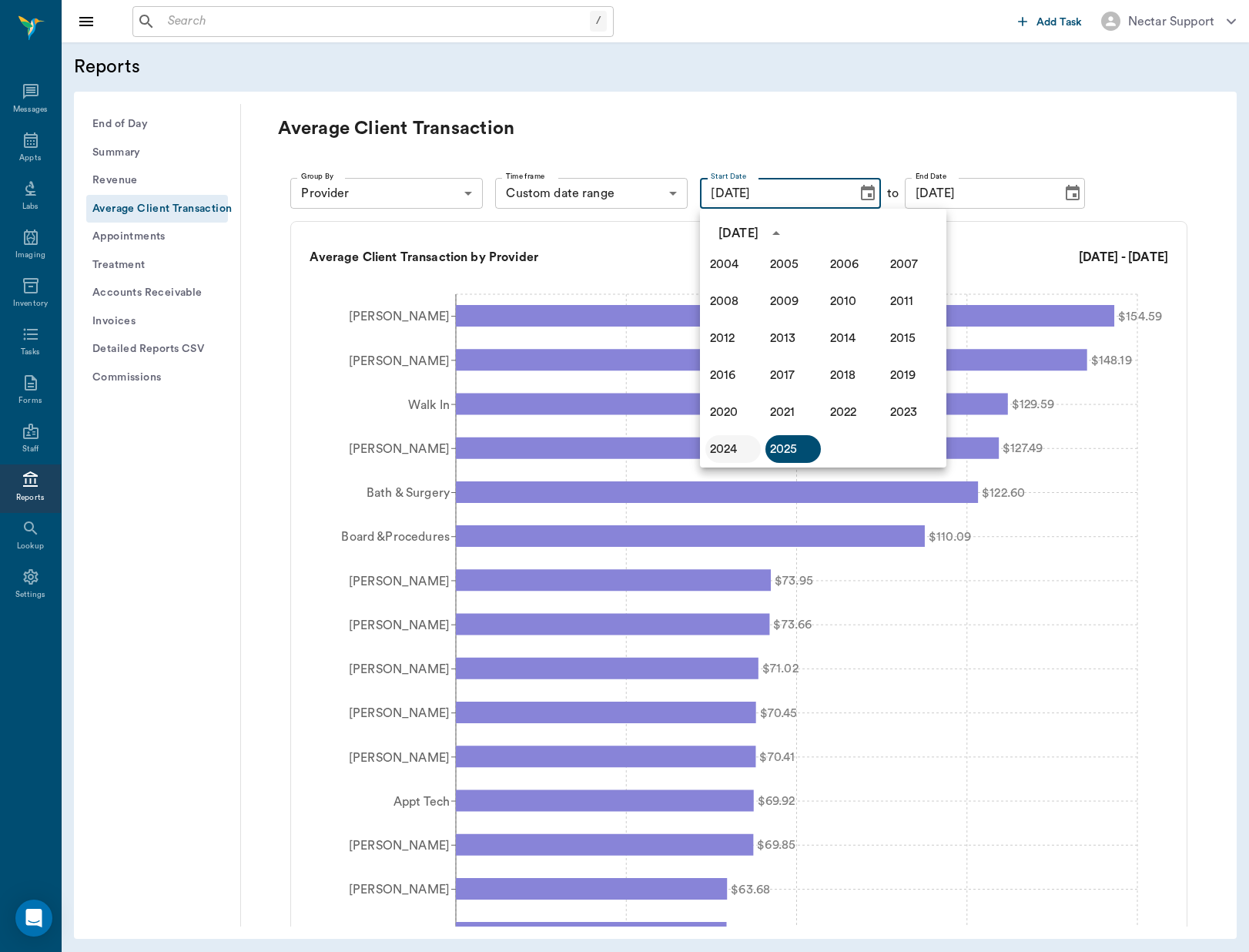
click at [735, 439] on button "2024" at bounding box center [734, 449] width 56 height 28
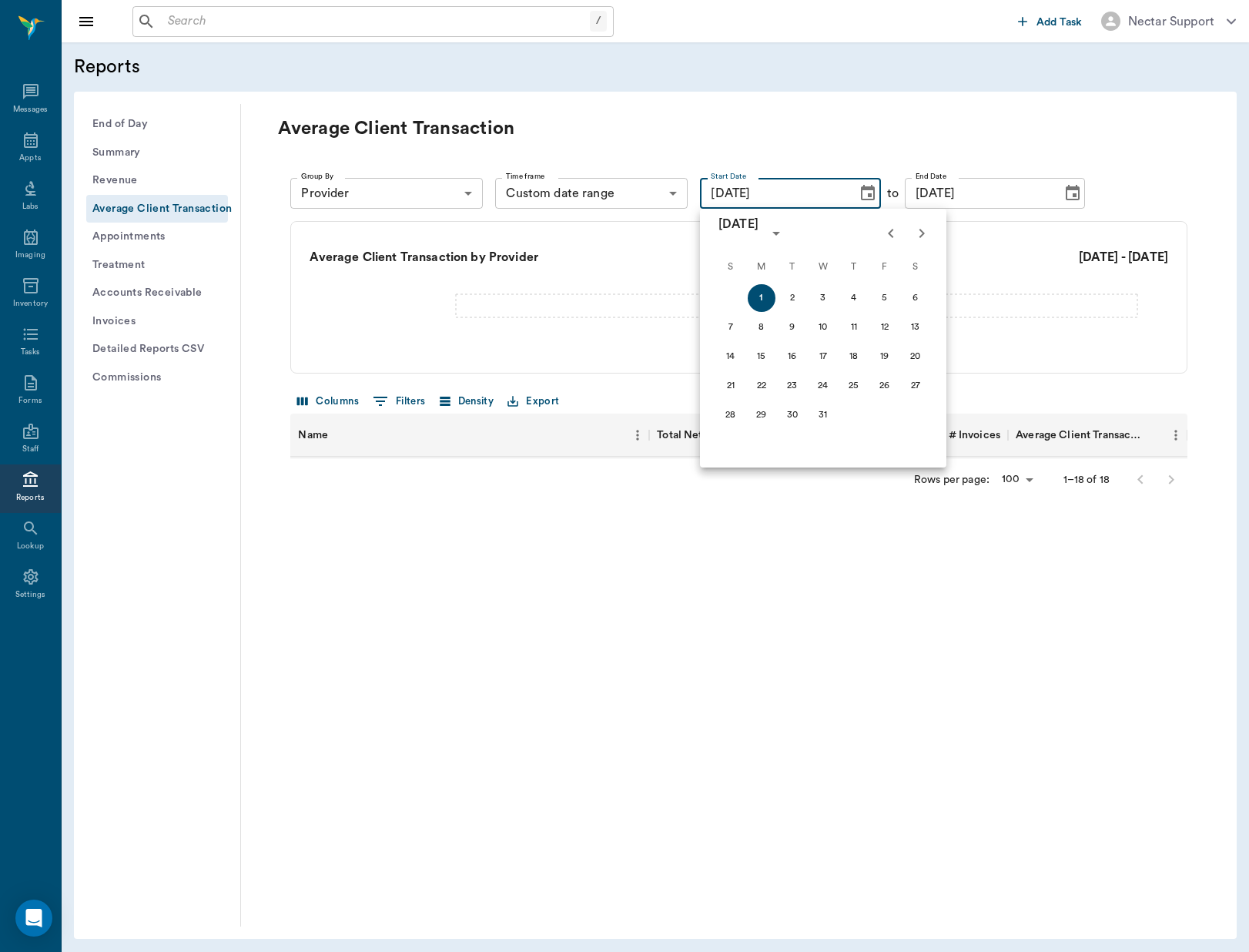
type input "[DATE]"
click at [1064, 194] on icon "Choose date, selected date is Sep 5, 2025" at bounding box center [1073, 193] width 19 height 19
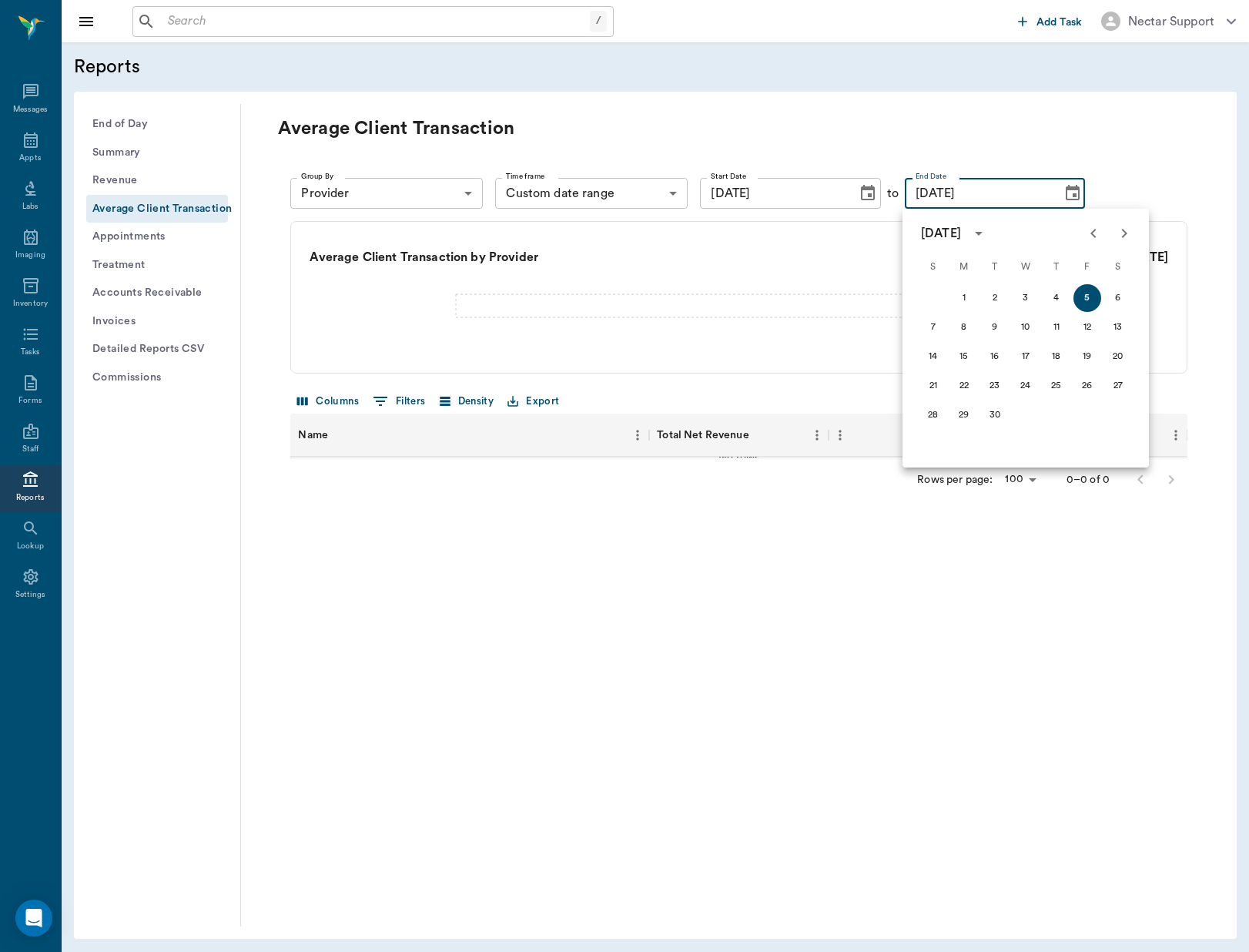
click at [929, 229] on div "[DATE]" at bounding box center [941, 233] width 40 height 19
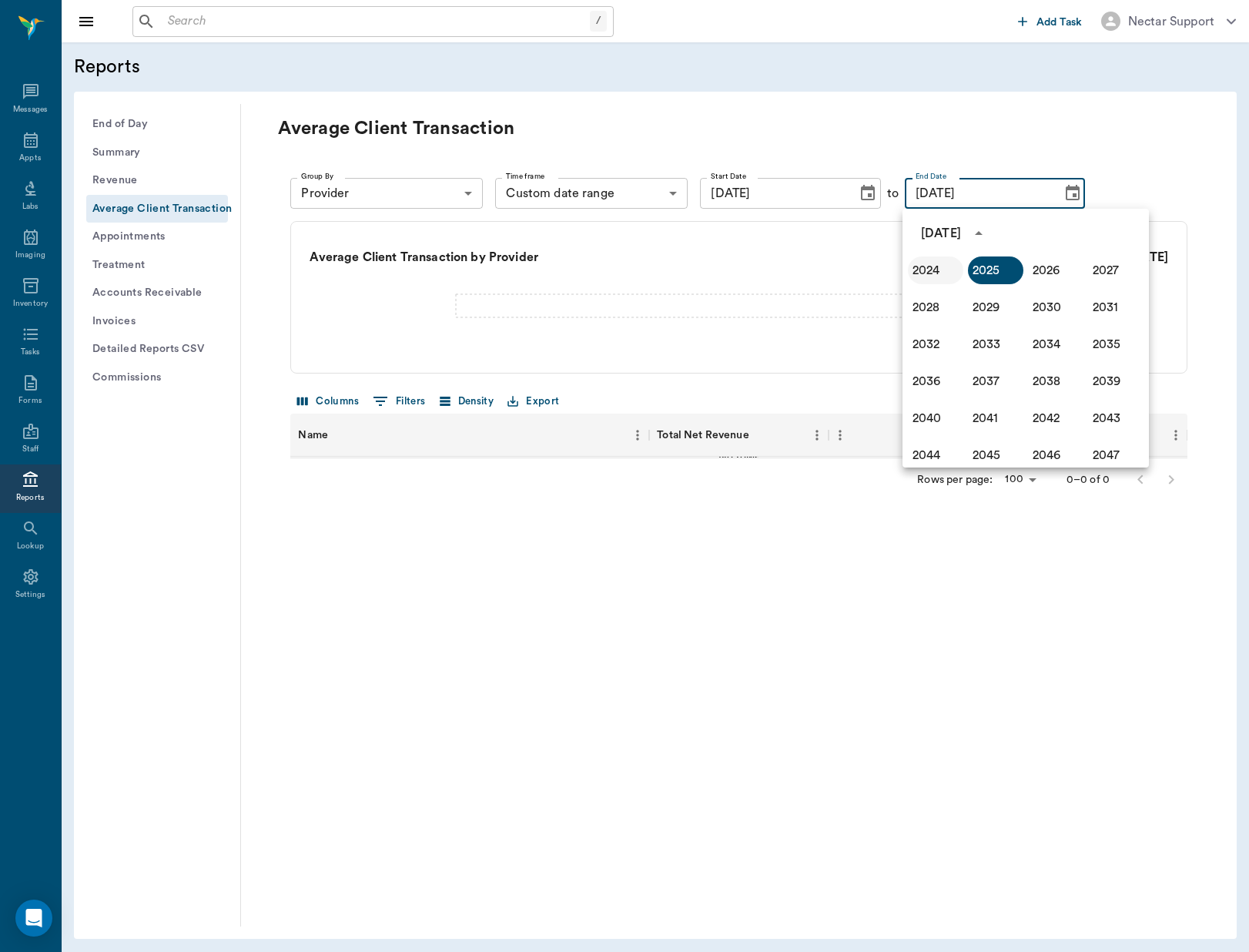
click at [929, 267] on button "2024" at bounding box center [936, 270] width 56 height 28
type input "[DATE]"
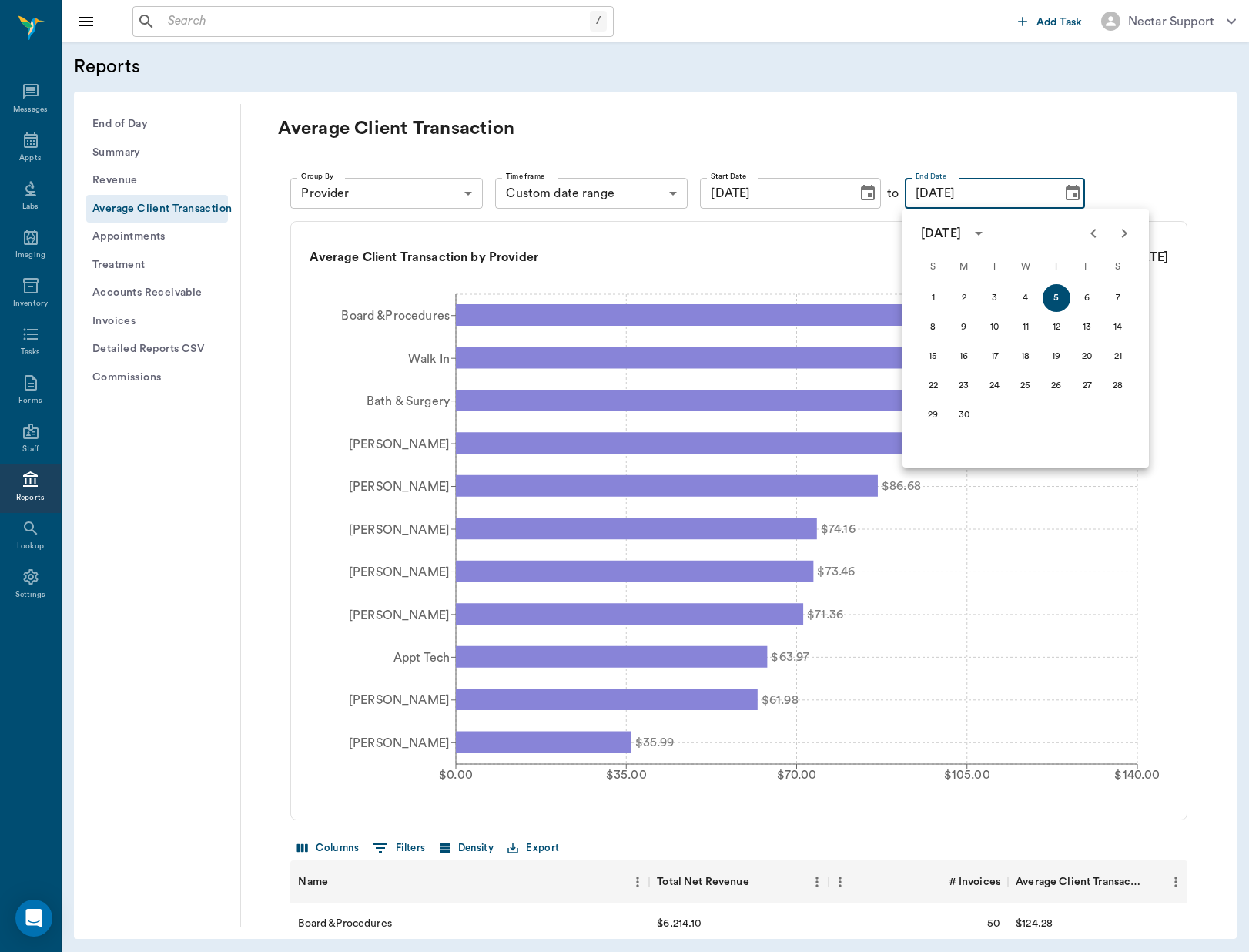
click at [910, 110] on div "Average Client Transaction Group By Provider PROVIDER Group By Time frame Custo…" at bounding box center [739, 514] width 996 height 822
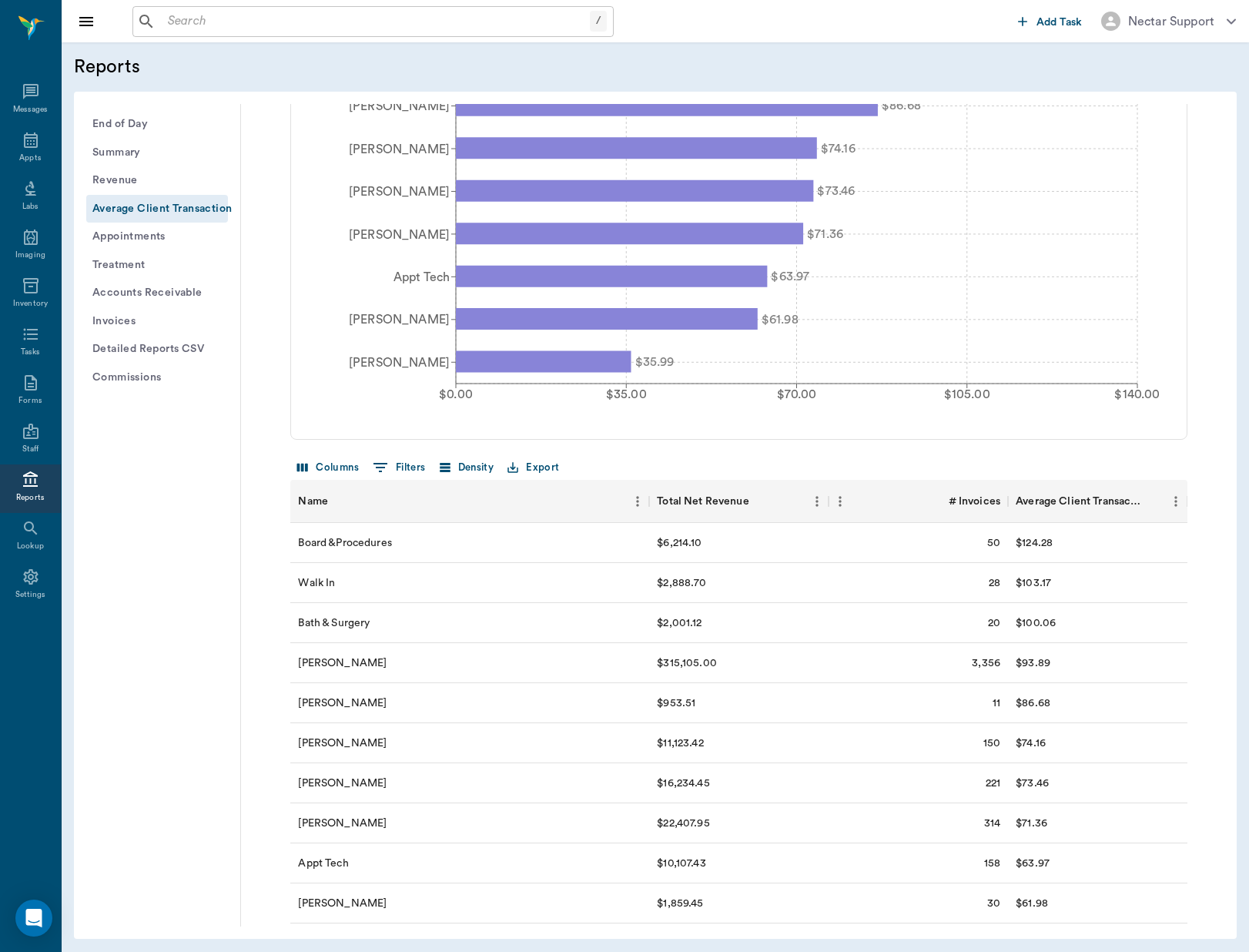
scroll to position [473, 0]
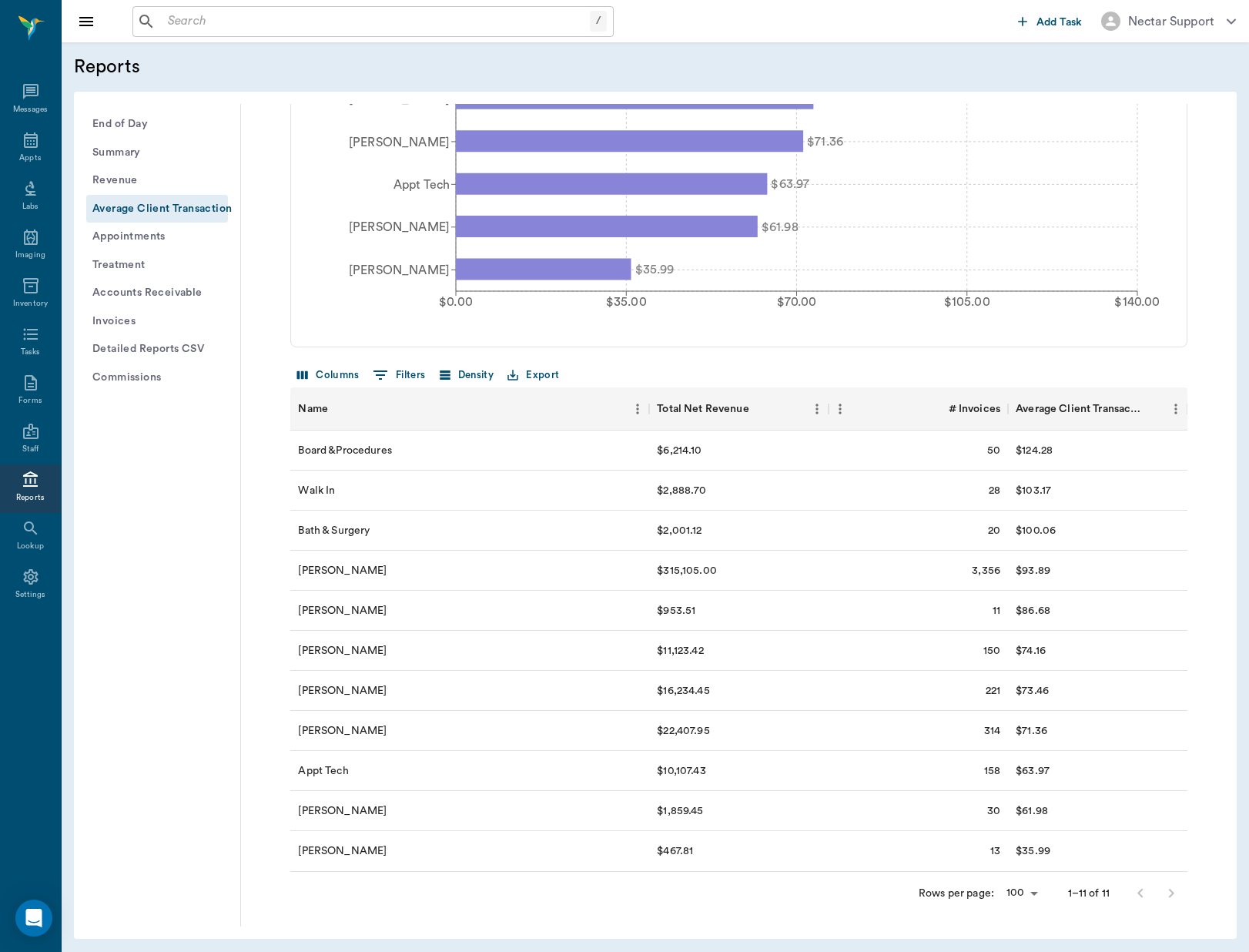
click at [546, 375] on button "Export" at bounding box center [532, 376] width 59 height 24
click at [561, 402] on li "Download as CSV" at bounding box center [567, 407] width 125 height 28
click at [155, 234] on button "Appointments" at bounding box center [157, 236] width 142 height 29
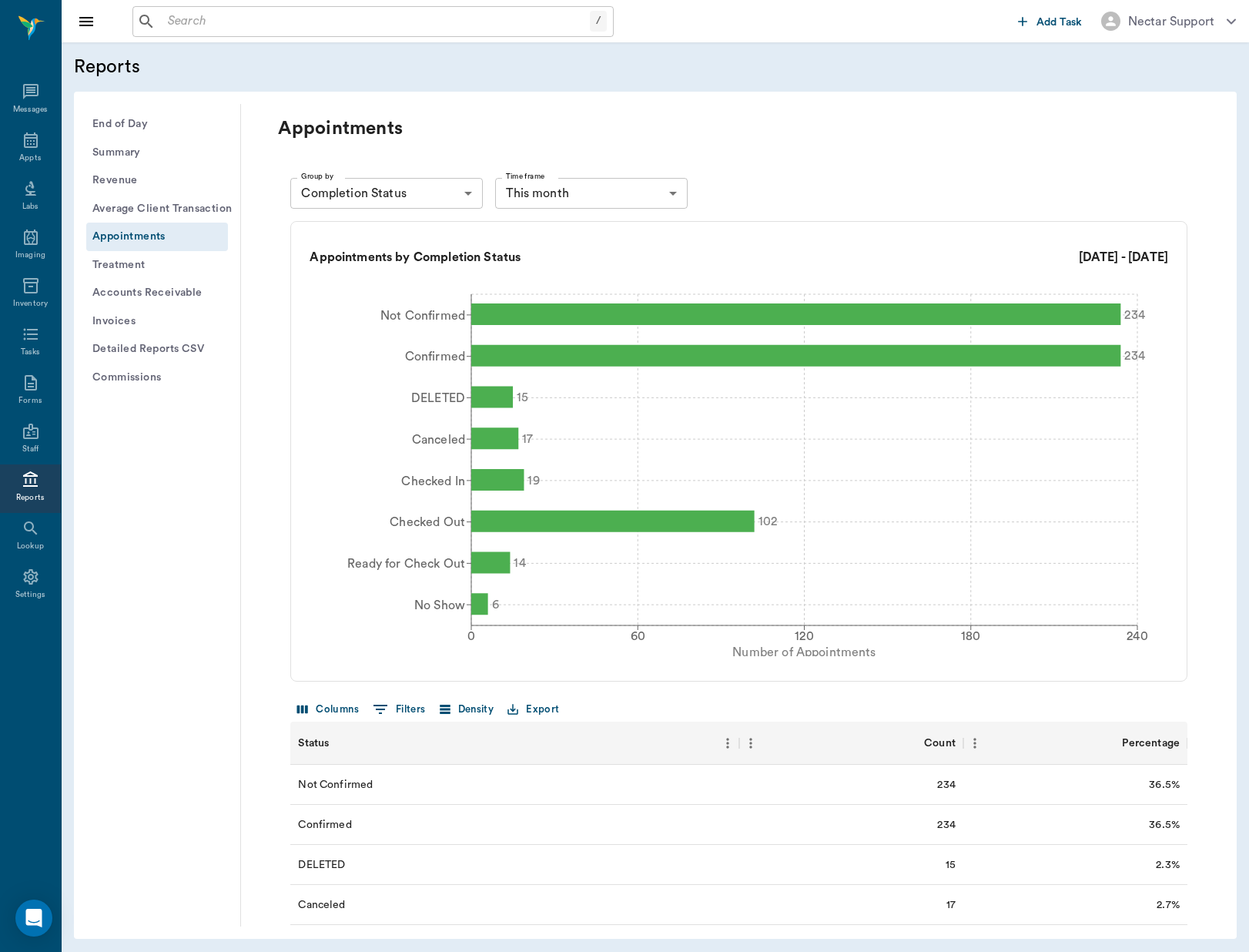
click at [129, 290] on button "Accounts Receivable" at bounding box center [157, 293] width 142 height 29
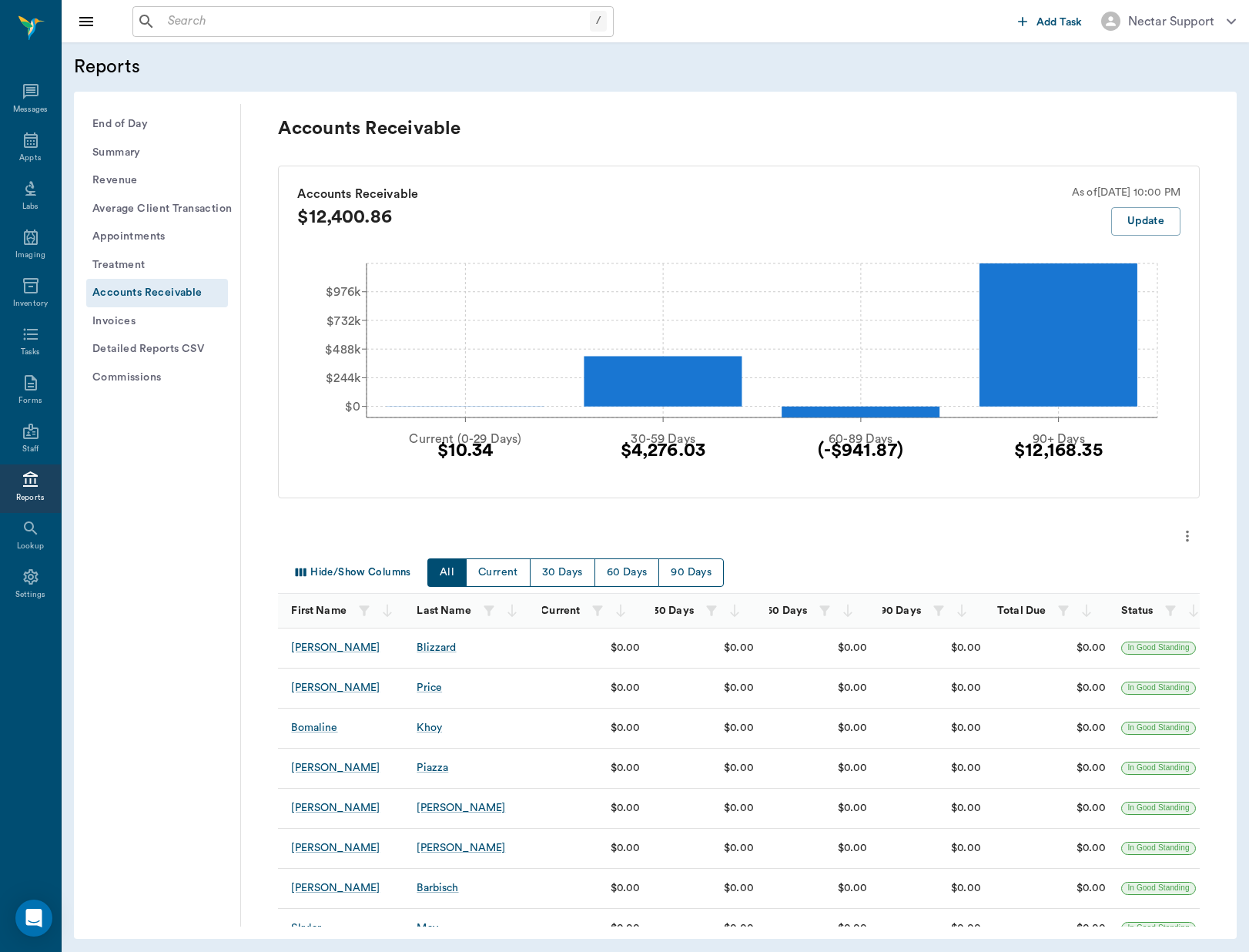
click at [141, 337] on button "Detailed Reports CSV" at bounding box center [157, 349] width 142 height 29
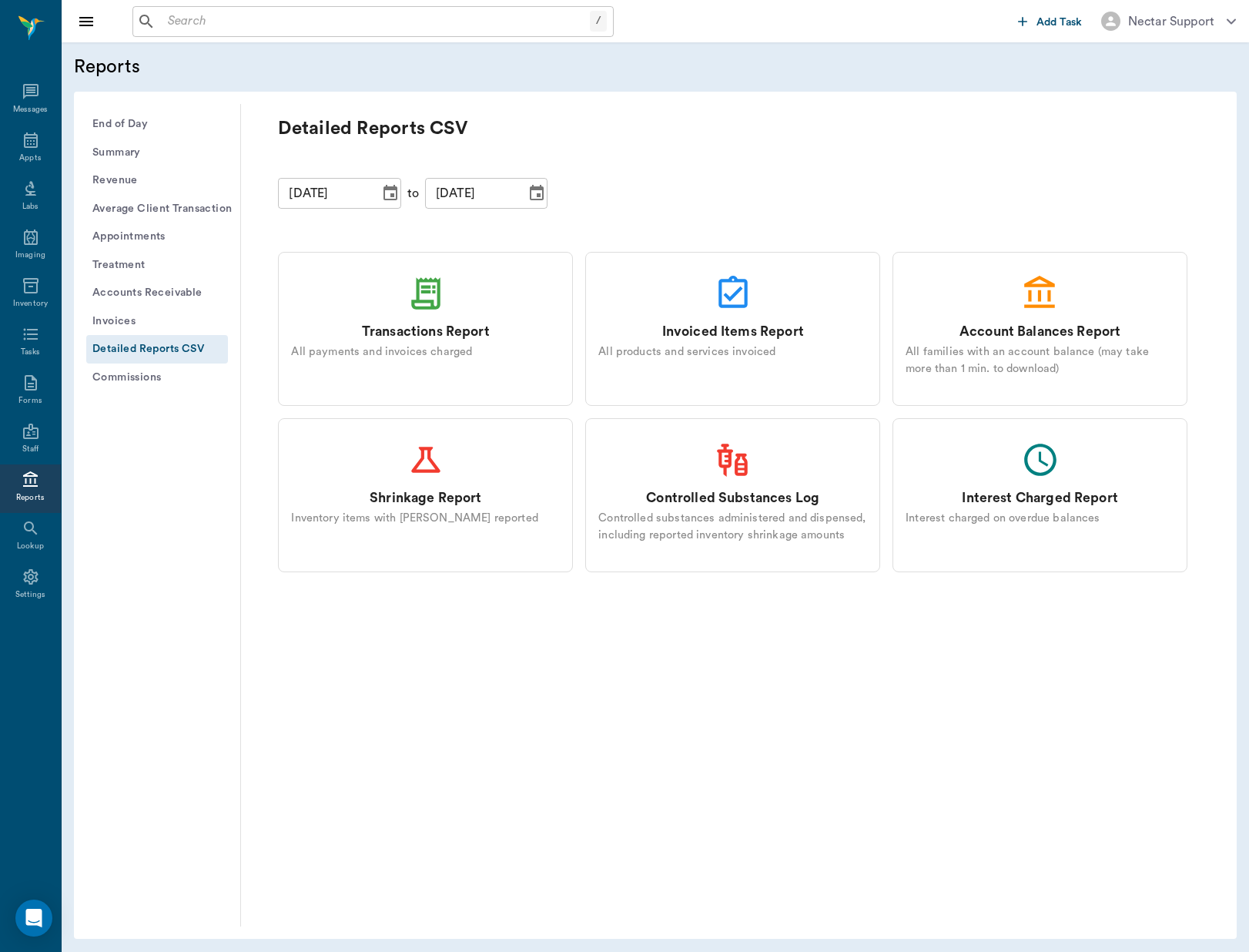
click at [146, 374] on button "Commissions" at bounding box center [157, 378] width 142 height 29
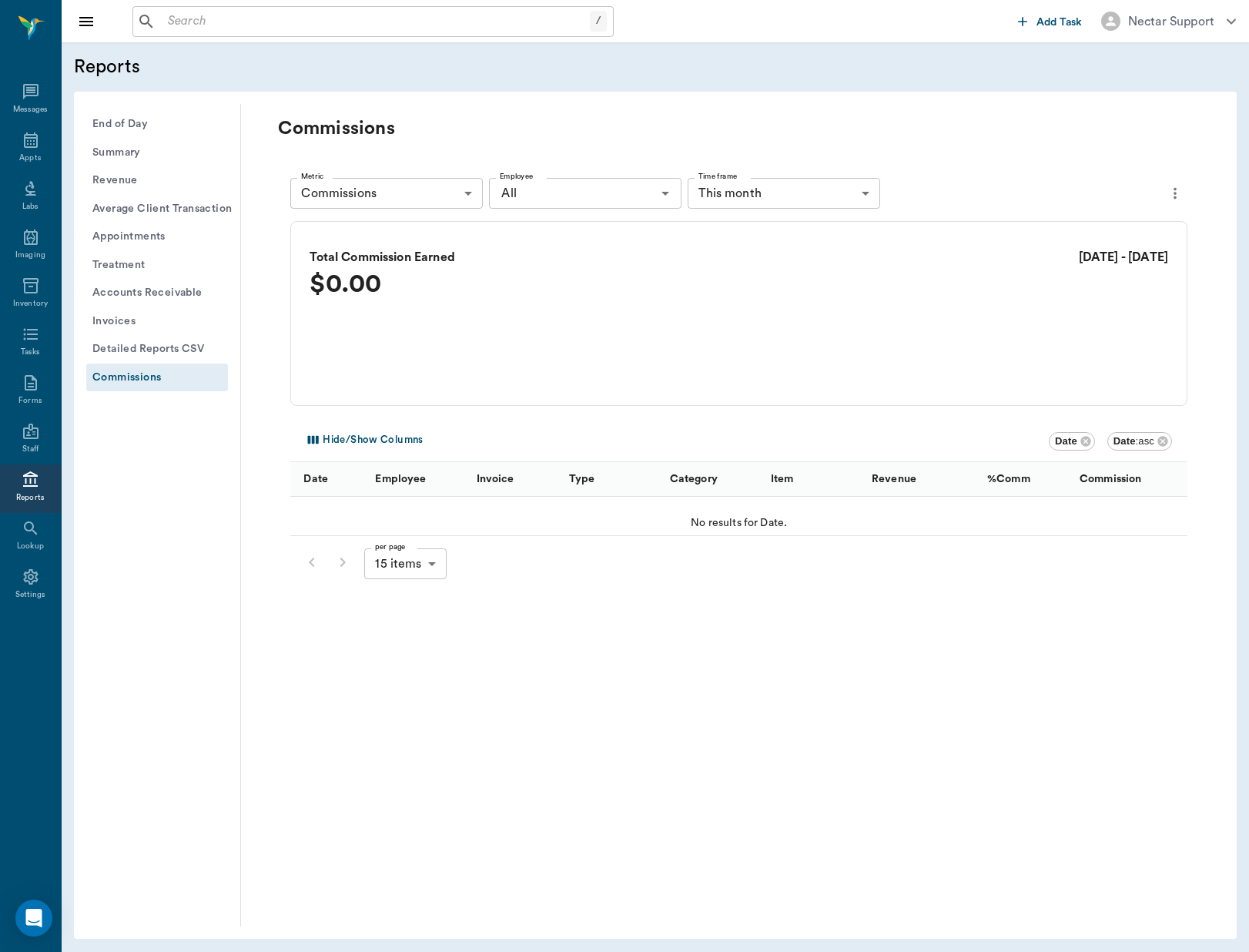
click at [126, 156] on button "Summary" at bounding box center [157, 153] width 142 height 29
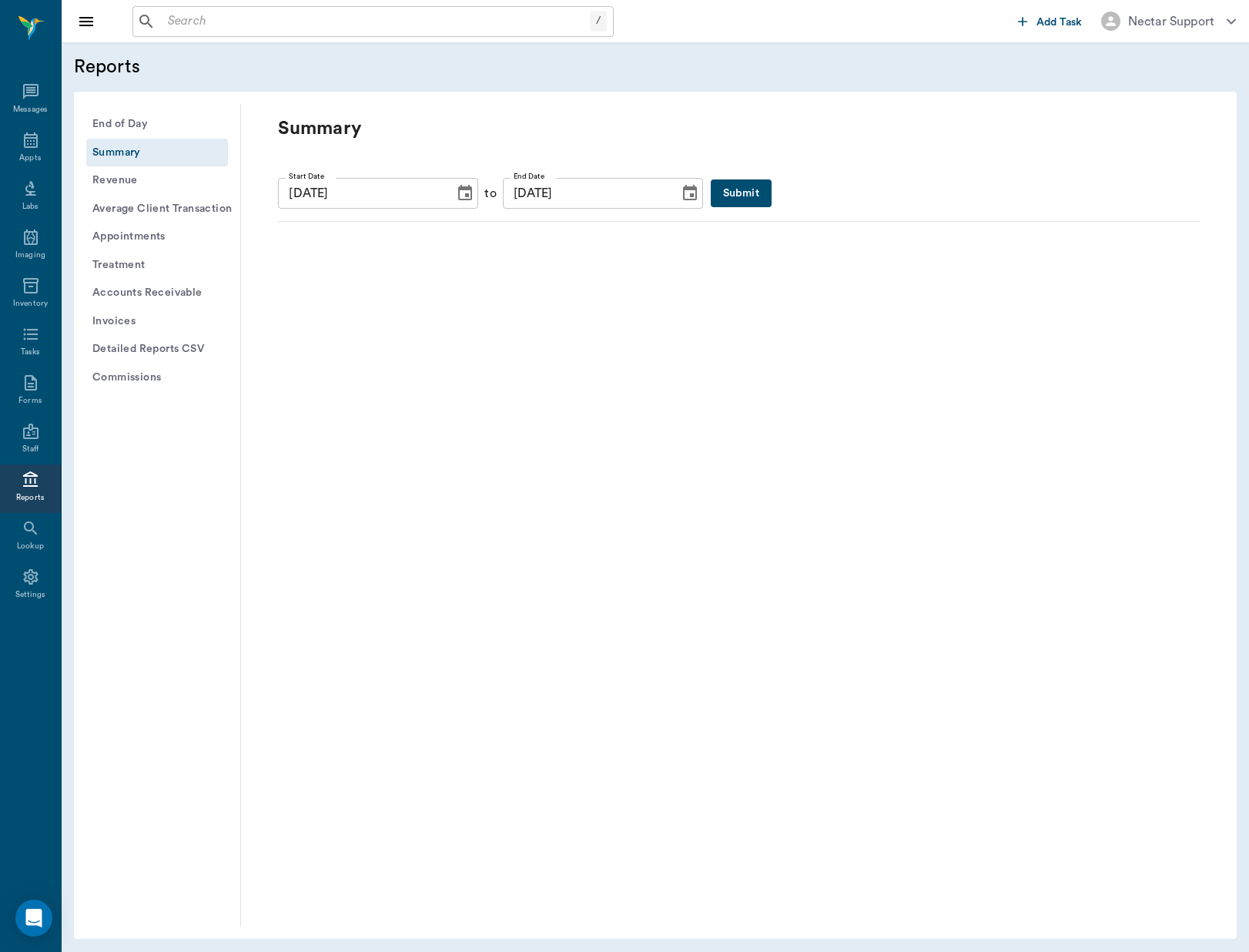
click at [121, 181] on button "Revenue" at bounding box center [157, 180] width 142 height 29
